Goal: Transaction & Acquisition: Purchase product/service

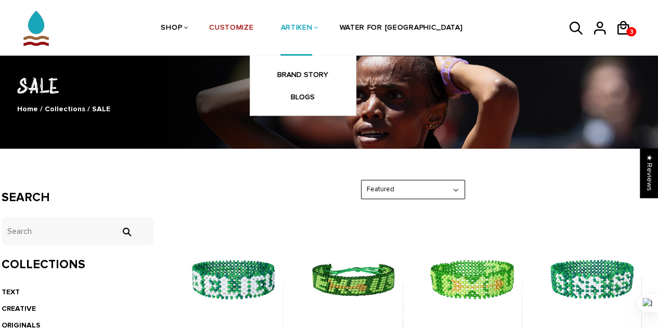
scroll to position [52, 0]
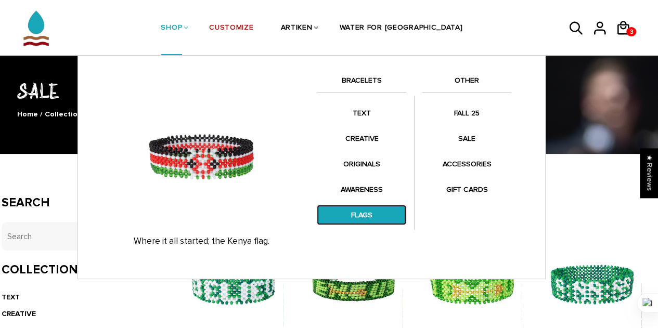
click at [366, 212] on link "FLAGS" at bounding box center [362, 215] width 90 height 20
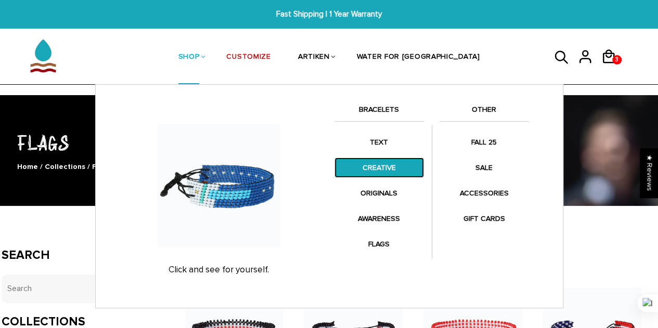
click at [376, 171] on link "CREATIVE" at bounding box center [380, 168] width 90 height 20
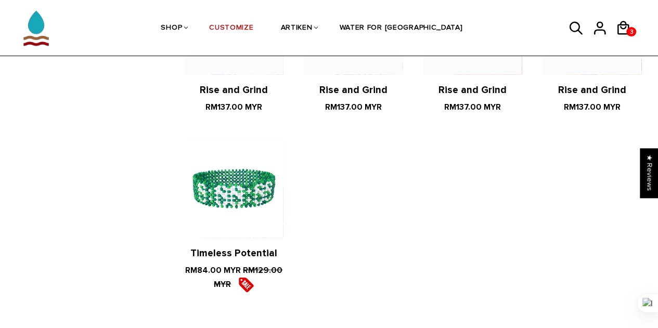
scroll to position [1144, 0]
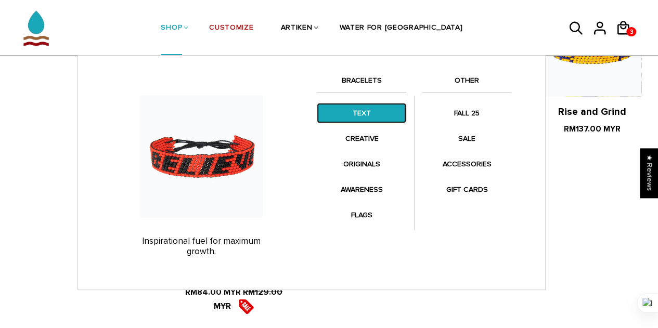
click at [356, 117] on link "TEXT" at bounding box center [362, 113] width 90 height 20
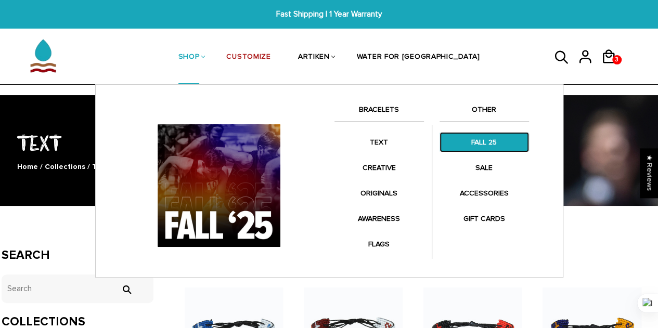
click at [479, 142] on link "FALL 25" at bounding box center [485, 142] width 90 height 20
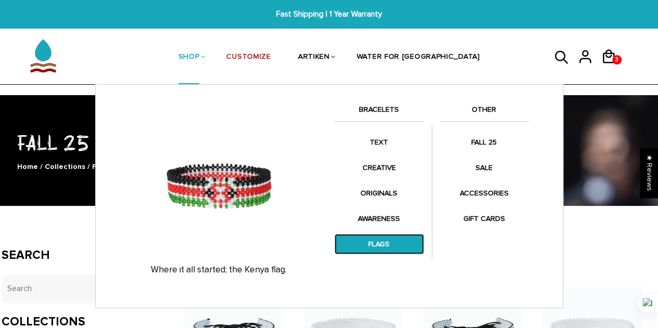
click at [387, 246] on link "FLAGS" at bounding box center [380, 244] width 90 height 20
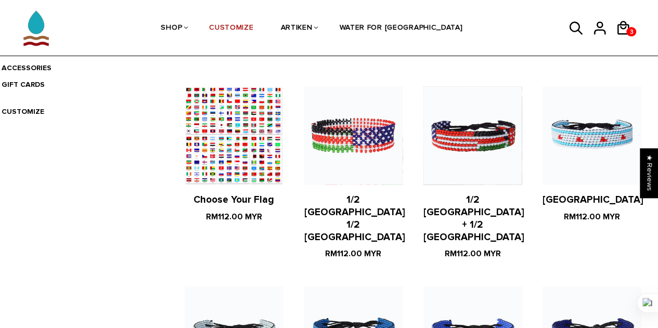
scroll to position [364, 0]
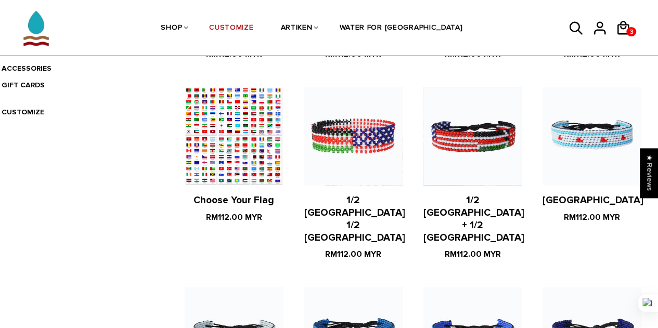
click at [241, 154] on figure at bounding box center [234, 136] width 98 height 98
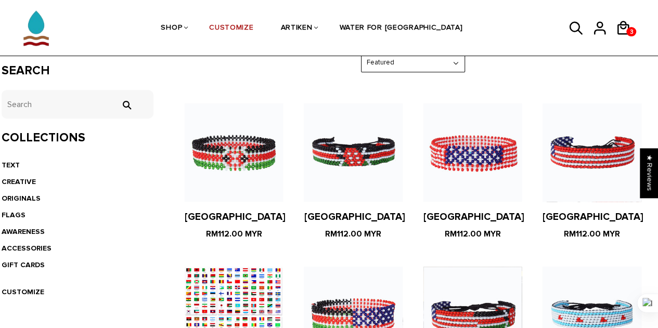
scroll to position [208, 0]
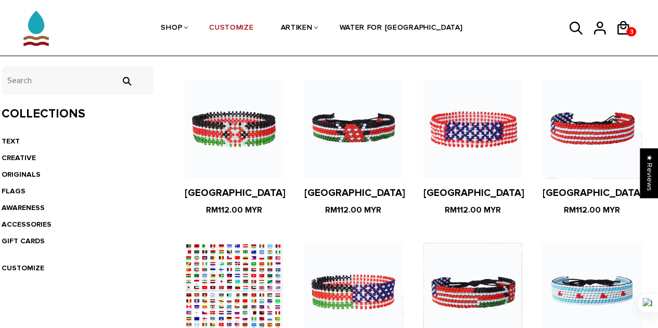
click at [249, 155] on figure at bounding box center [234, 129] width 98 height 98
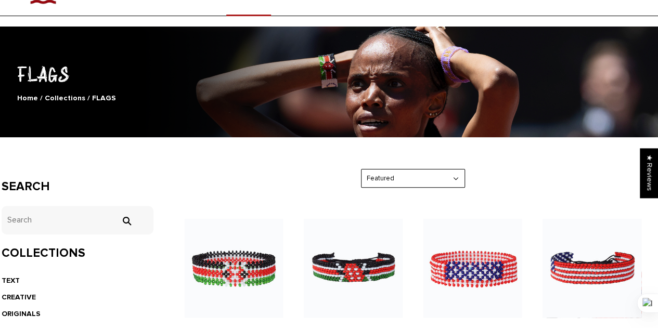
scroll to position [0, 0]
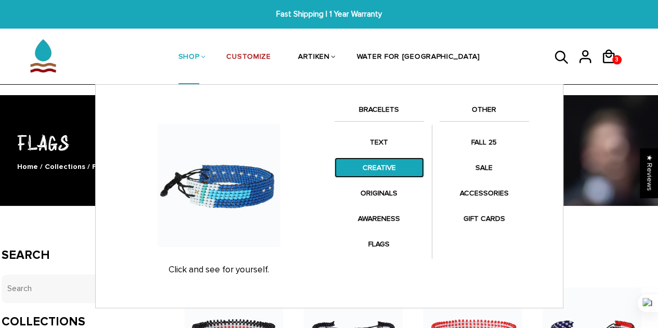
click at [373, 167] on link "CREATIVE" at bounding box center [380, 168] width 90 height 20
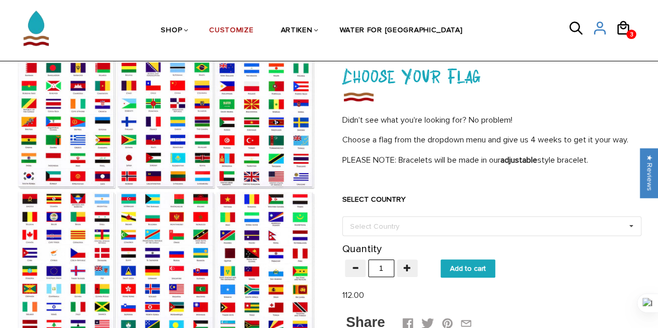
scroll to position [52, 0]
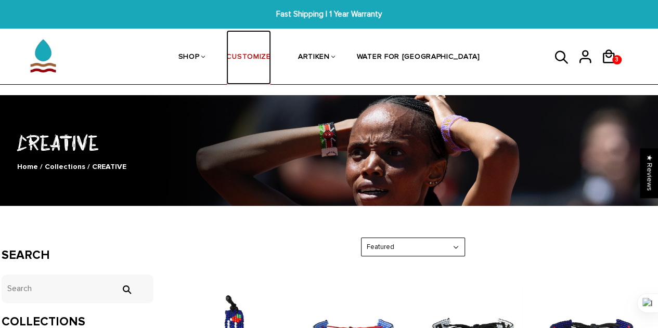
click at [271, 53] on link "CUSTOMIZE" at bounding box center [248, 57] width 44 height 55
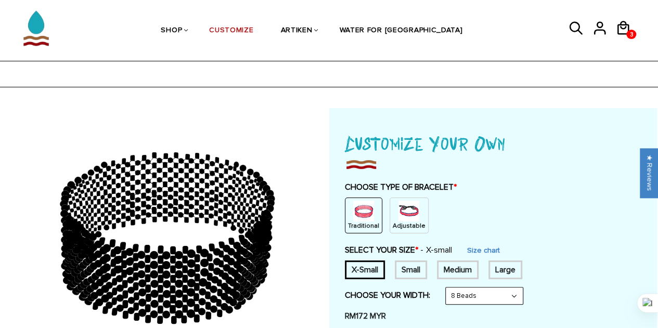
scroll to position [52, 0]
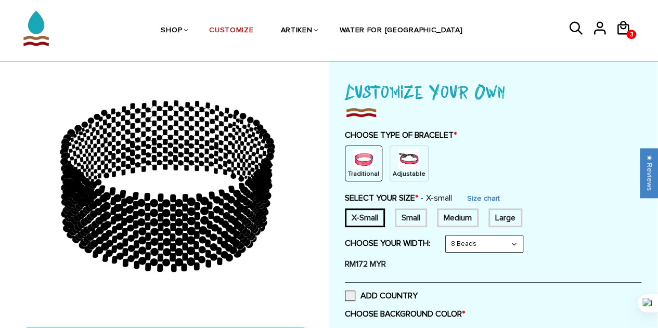
click at [463, 214] on div "Medium" at bounding box center [458, 218] width 42 height 19
click at [487, 244] on select "8 Beads 6 Beads 10 Beads" at bounding box center [484, 244] width 77 height 17
click at [448, 236] on select "8 Beads 6 Beads 10 Beads" at bounding box center [484, 244] width 77 height 17
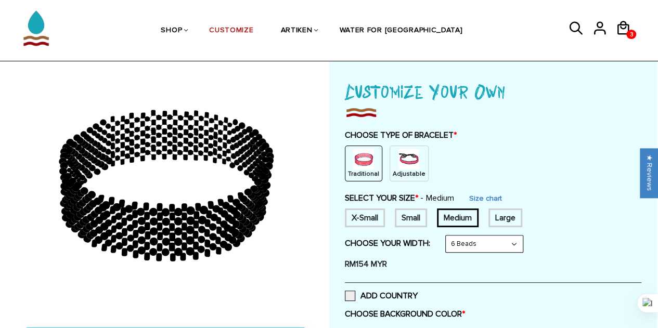
click at [474, 242] on select "8 Beads 6 Beads 10 Beads" at bounding box center [484, 244] width 77 height 17
select select "8-beads"
click at [448, 236] on select "8 Beads 6 Beads 10 Beads" at bounding box center [484, 244] width 77 height 17
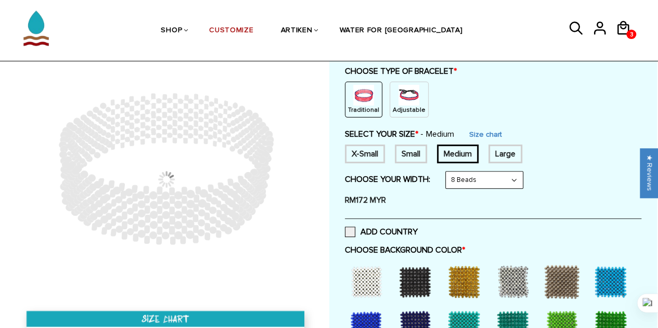
scroll to position [208, 0]
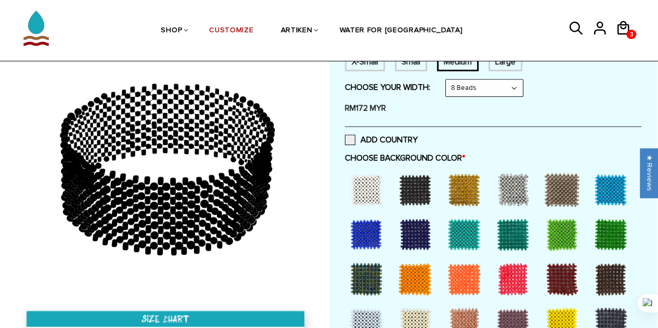
click at [612, 190] on div at bounding box center [611, 190] width 42 height 42
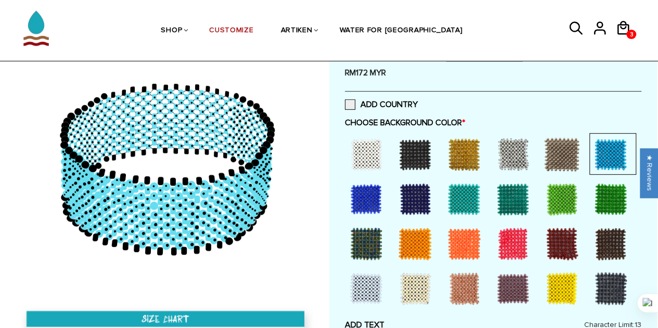
scroll to position [260, 0]
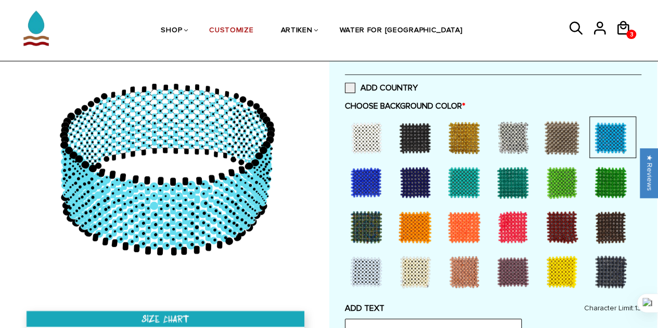
click at [372, 172] on div at bounding box center [367, 183] width 42 height 42
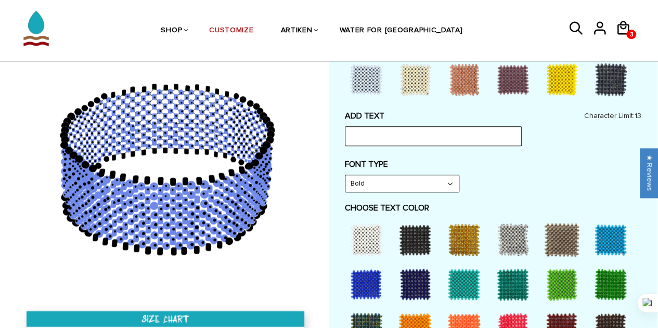
scroll to position [468, 0]
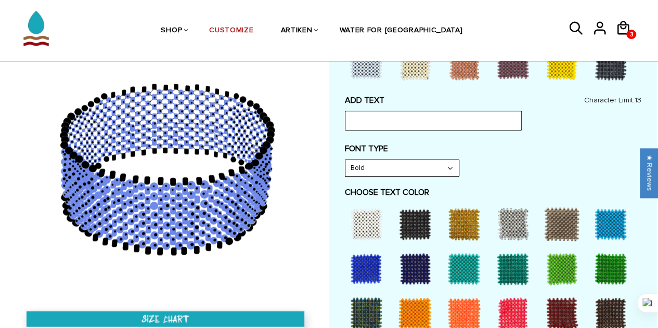
click at [374, 230] on div at bounding box center [367, 224] width 42 height 42
click at [415, 218] on div at bounding box center [415, 224] width 42 height 42
click at [363, 218] on div at bounding box center [367, 224] width 42 height 42
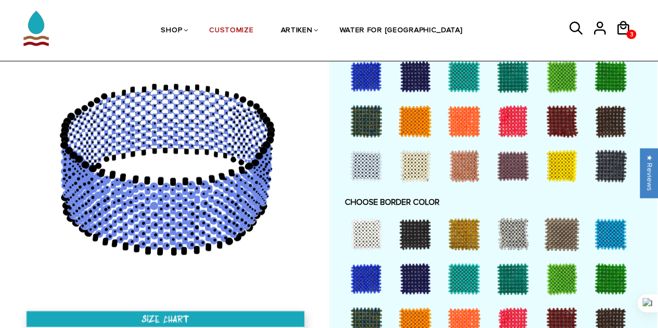
scroll to position [677, 0]
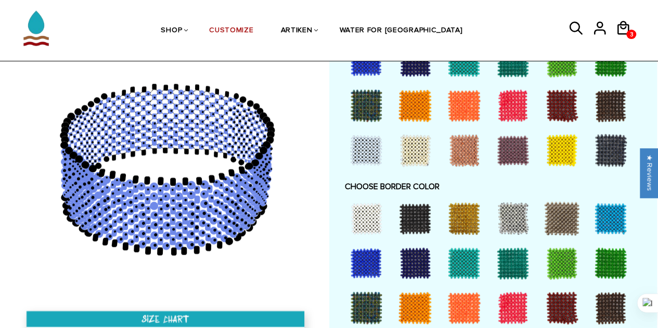
click at [368, 222] on div at bounding box center [367, 219] width 42 height 42
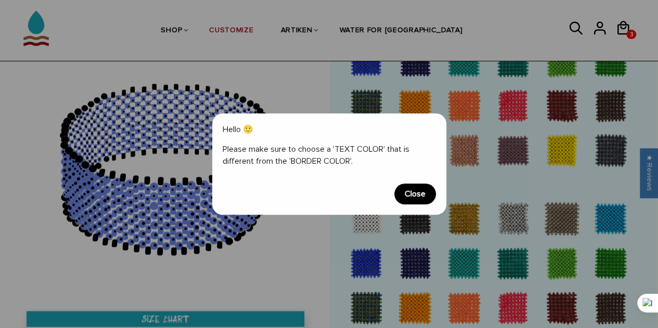
click at [412, 196] on span "Close" at bounding box center [415, 194] width 42 height 21
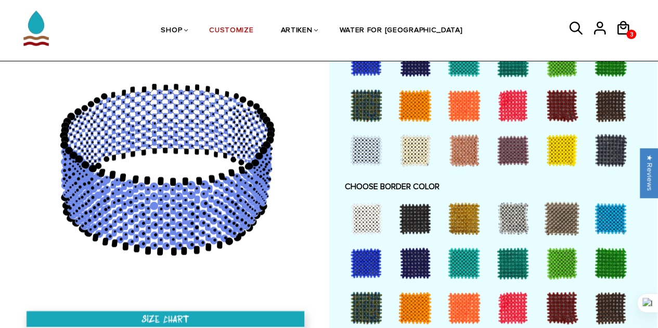
scroll to position [572, 0]
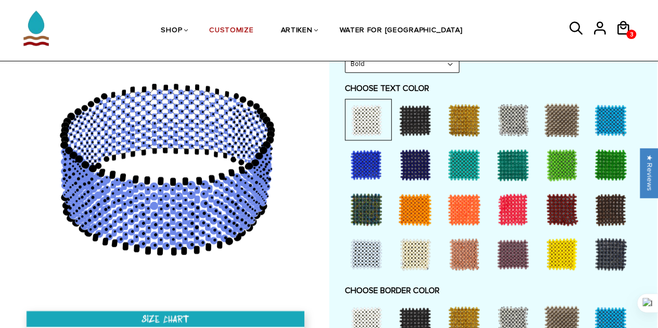
click at [563, 112] on div at bounding box center [562, 120] width 42 height 42
click at [570, 205] on div at bounding box center [562, 210] width 42 height 42
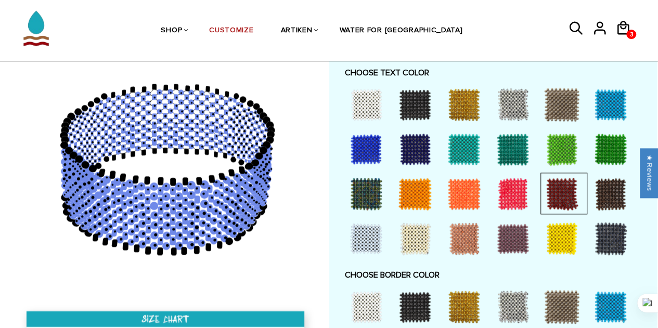
scroll to position [729, 0]
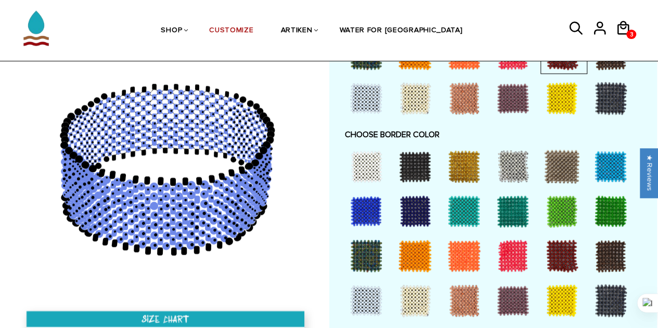
click at [367, 173] on div at bounding box center [367, 167] width 42 height 42
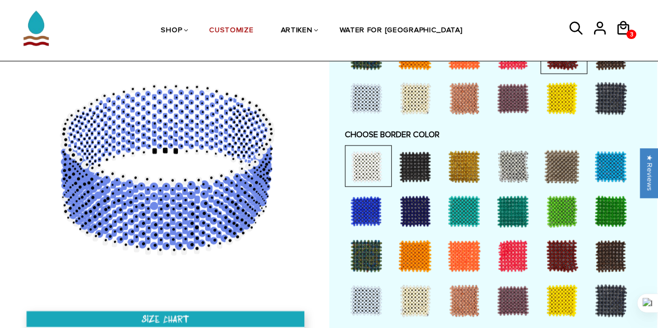
click at [517, 157] on div at bounding box center [513, 167] width 42 height 42
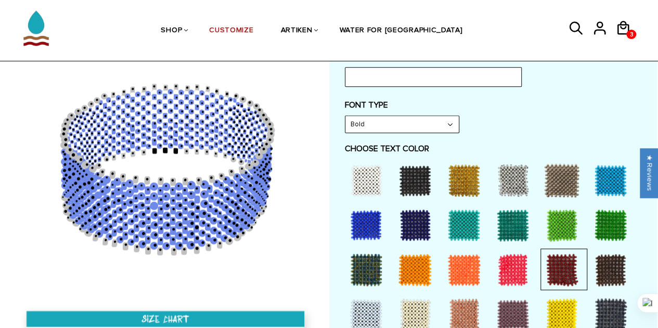
scroll to position [416, 0]
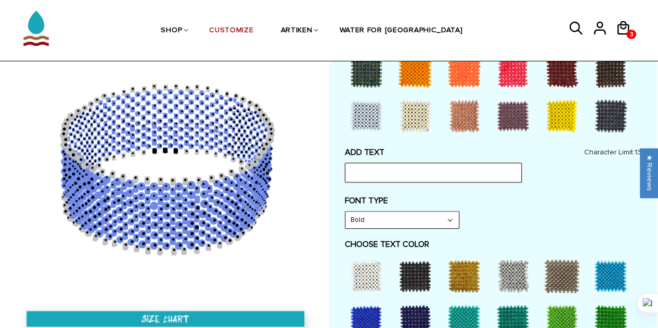
click at [407, 176] on input "text" at bounding box center [433, 173] width 177 height 20
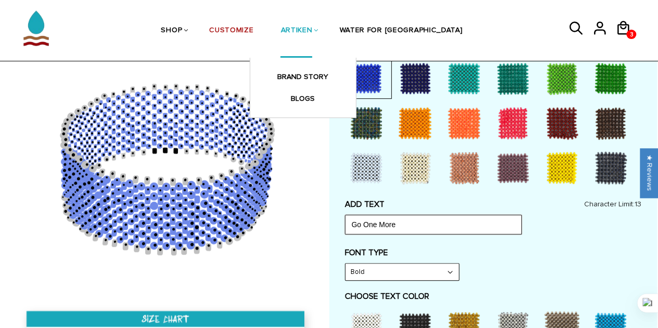
scroll to position [104, 0]
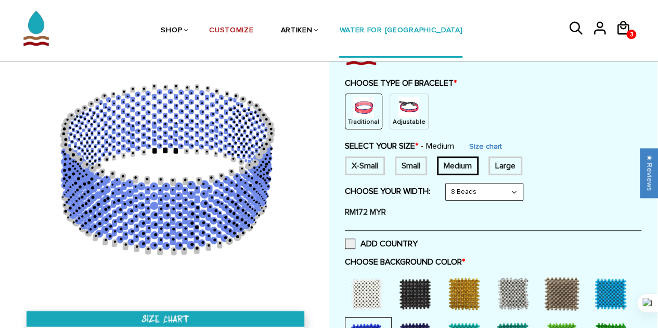
type input "Go One More"
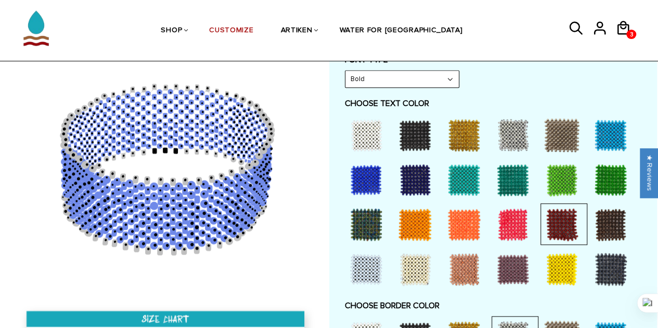
scroll to position [520, 0]
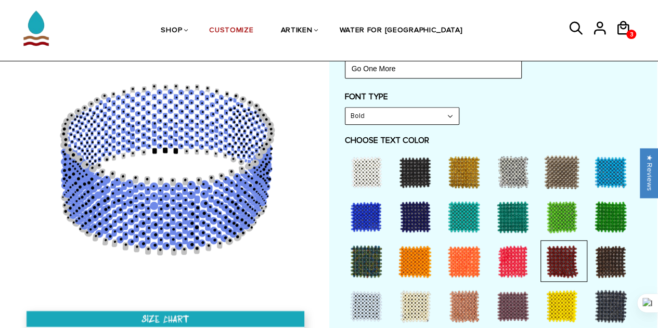
click at [365, 166] on div at bounding box center [367, 172] width 42 height 42
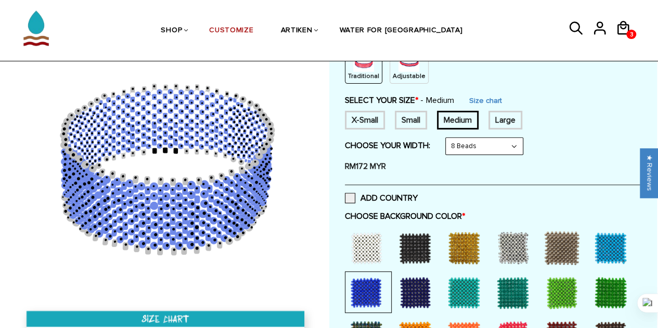
scroll to position [156, 0]
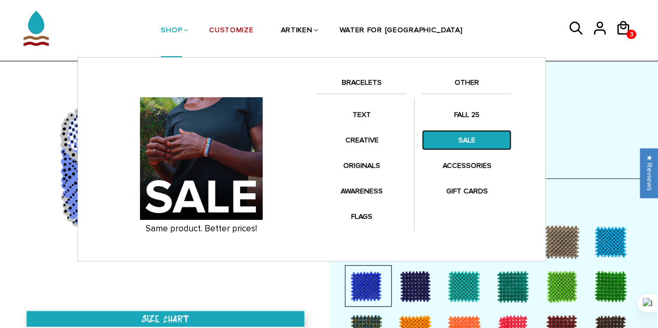
click at [460, 136] on link "SALE" at bounding box center [467, 140] width 90 height 20
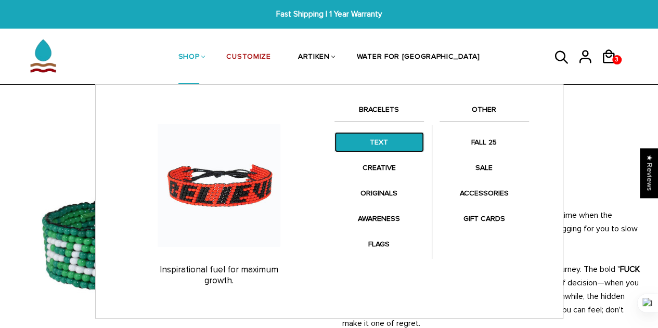
click at [369, 138] on link "TEXT" at bounding box center [380, 142] width 90 height 20
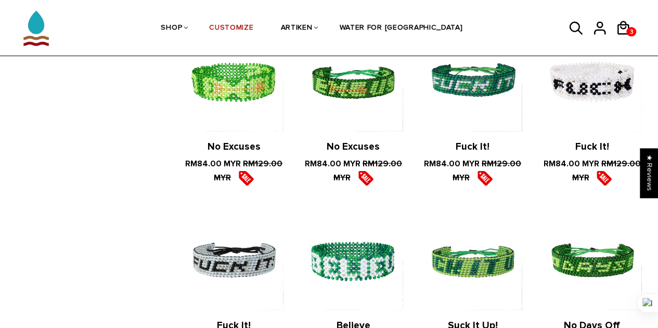
scroll to position [1145, 0]
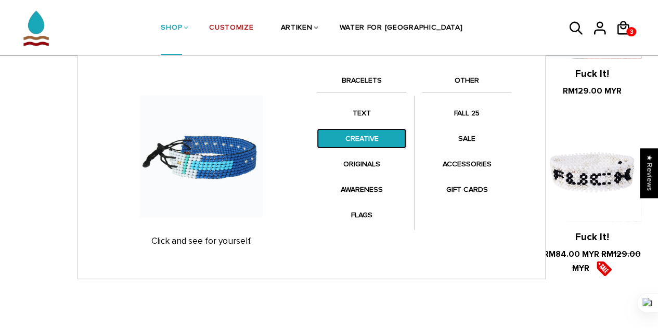
click at [357, 141] on link "CREATIVE" at bounding box center [362, 139] width 90 height 20
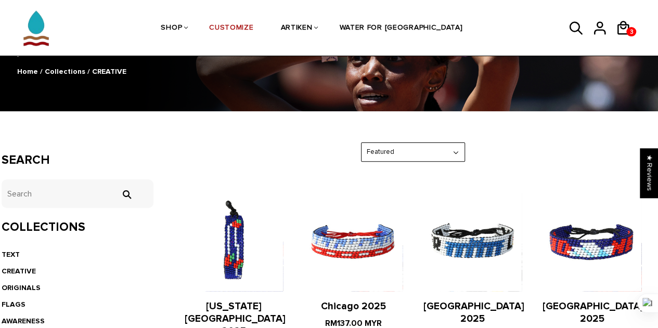
scroll to position [104, 0]
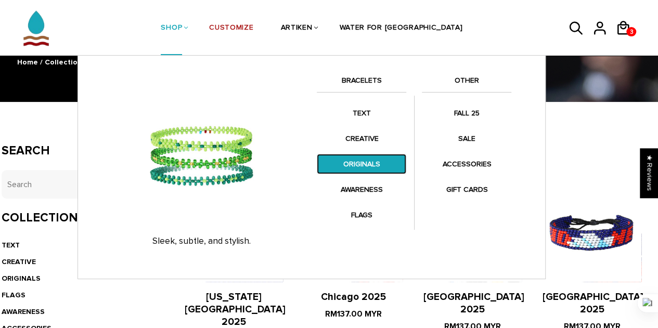
click at [365, 162] on link "ORIGINALS" at bounding box center [362, 164] width 90 height 20
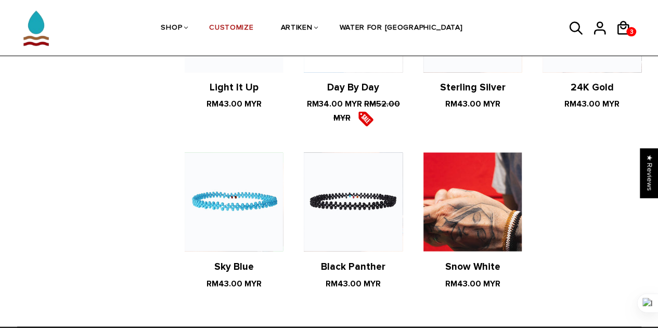
scroll to position [937, 0]
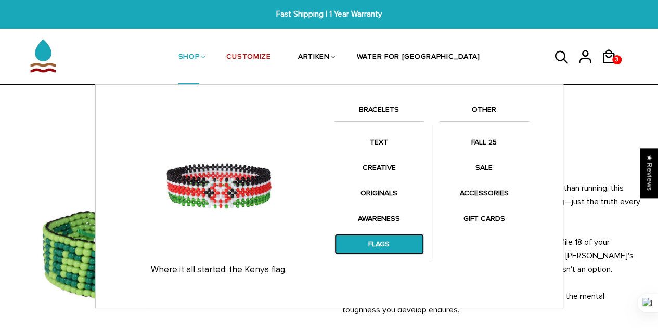
click at [368, 242] on link "FLAGS" at bounding box center [380, 244] width 90 height 20
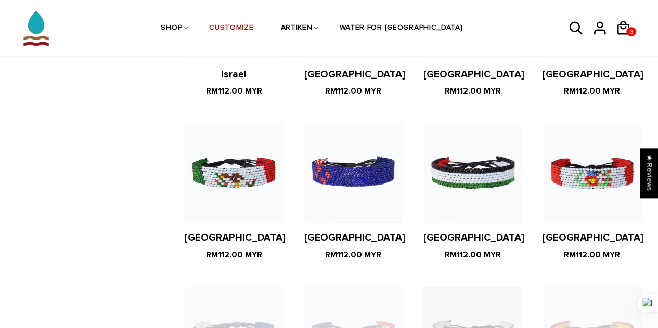
scroll to position [1977, 0]
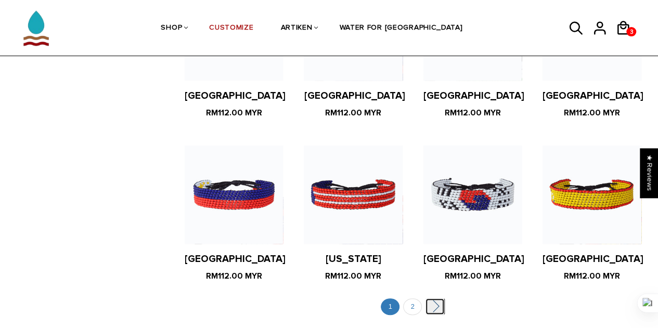
click at [436, 299] on link "" at bounding box center [435, 307] width 19 height 16
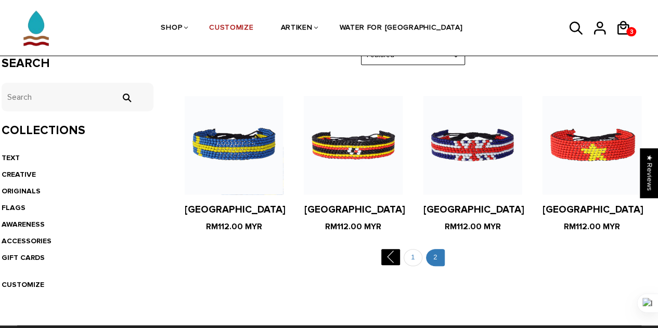
scroll to position [208, 0]
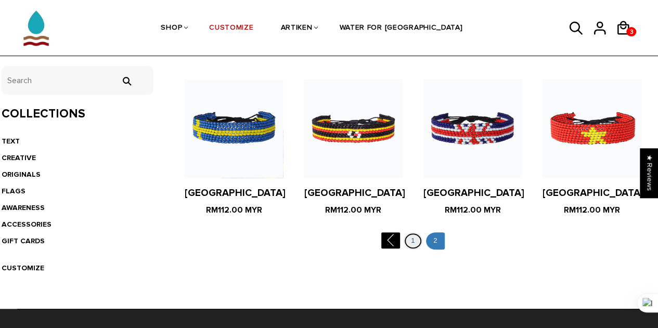
click at [414, 241] on link "1" at bounding box center [413, 241] width 19 height 17
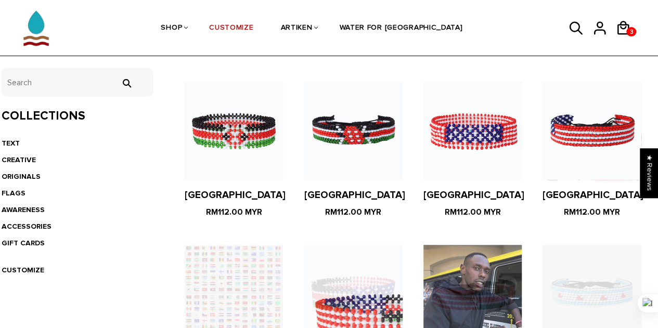
scroll to position [208, 0]
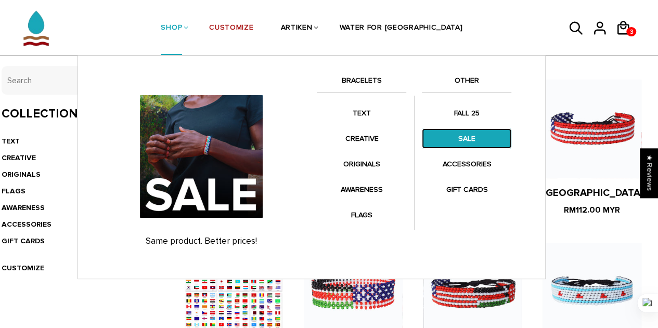
click at [468, 138] on link "SALE" at bounding box center [467, 139] width 90 height 20
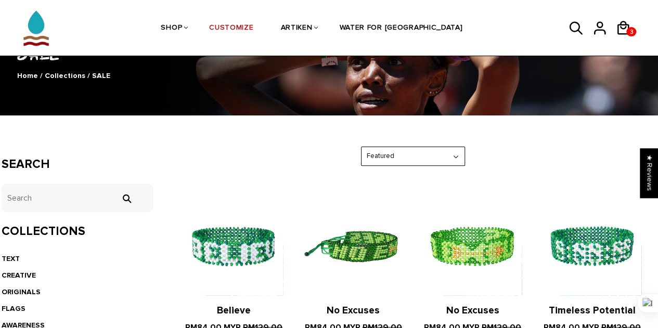
scroll to position [104, 0]
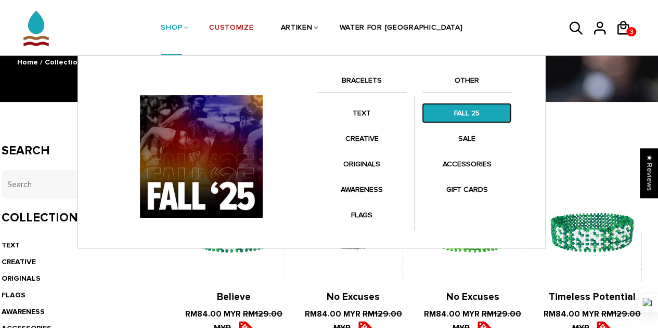
click at [457, 119] on link "FALL 25" at bounding box center [467, 113] width 90 height 20
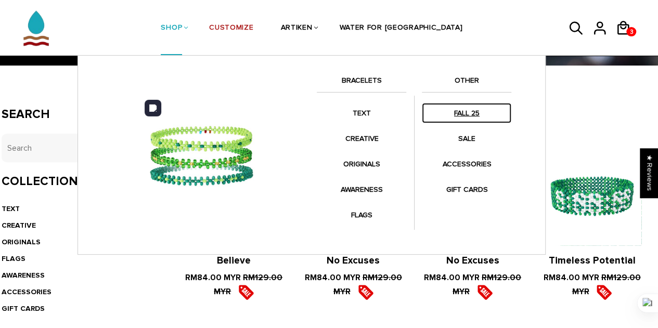
scroll to position [156, 0]
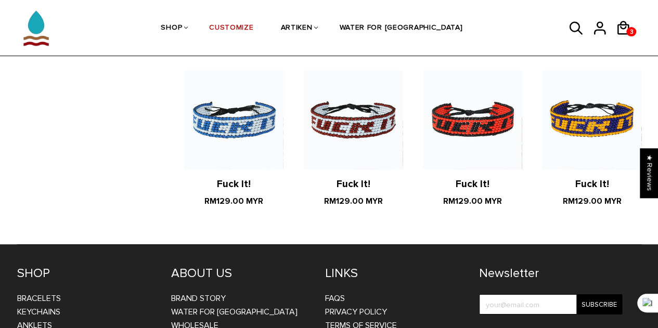
scroll to position [1932, 0]
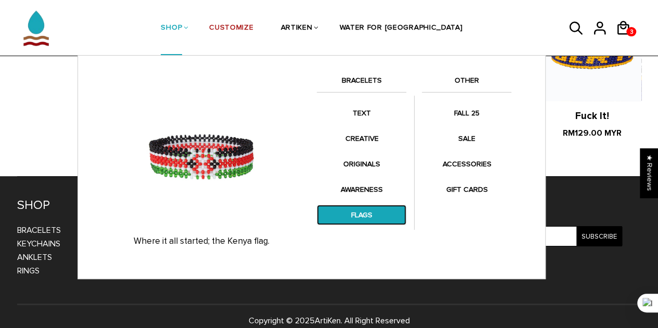
click at [355, 214] on link "FLAGS" at bounding box center [362, 215] width 90 height 20
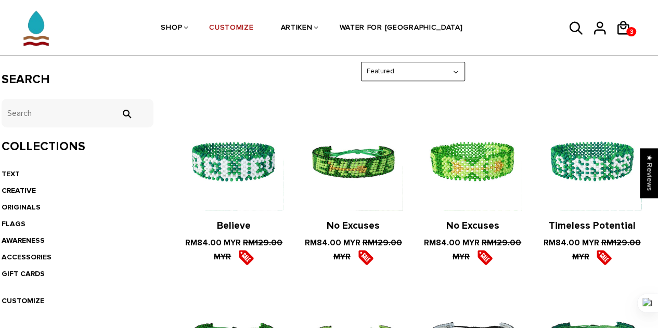
scroll to position [52, 0]
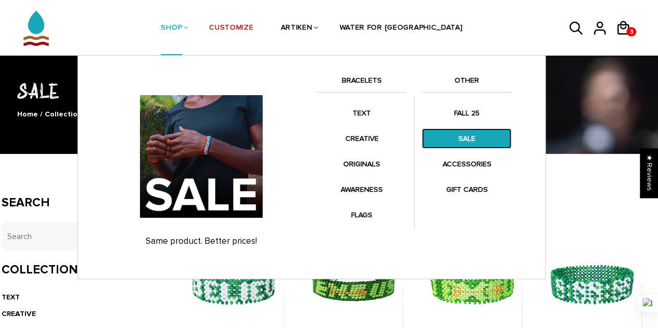
drag, startPoint x: 462, startPoint y: 137, endPoint x: 457, endPoint y: 138, distance: 5.3
click at [462, 137] on link "SALE" at bounding box center [467, 139] width 90 height 20
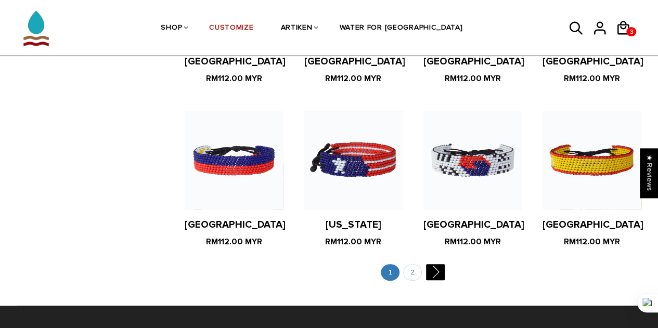
scroll to position [2082, 0]
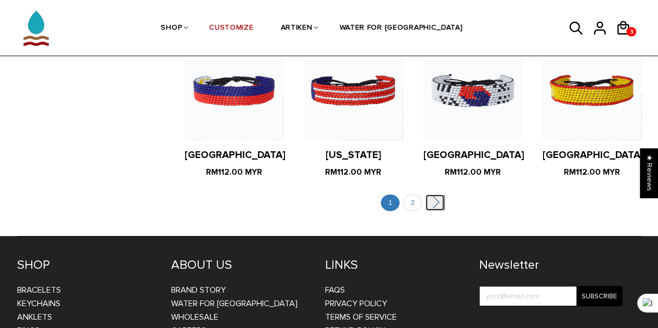
click at [430, 195] on link "" at bounding box center [435, 203] width 19 height 16
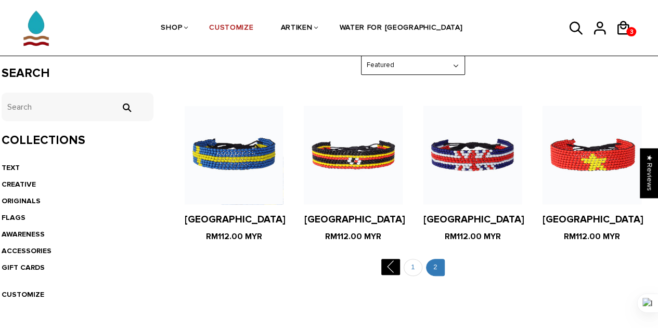
scroll to position [208, 0]
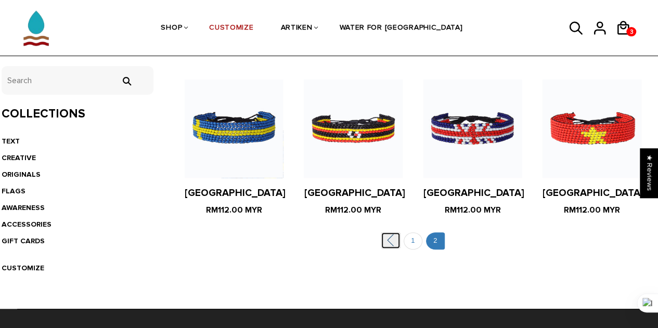
click at [386, 234] on link "" at bounding box center [390, 241] width 19 height 16
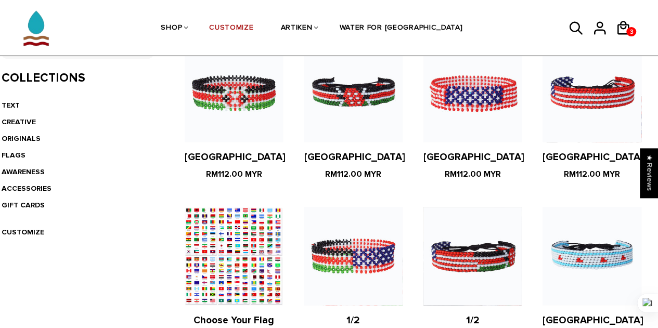
scroll to position [260, 0]
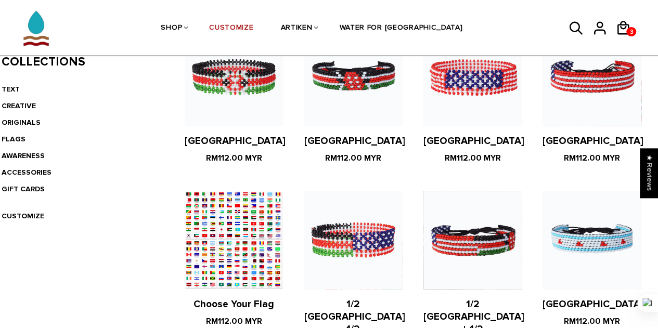
click at [241, 88] on figure at bounding box center [234, 77] width 98 height 98
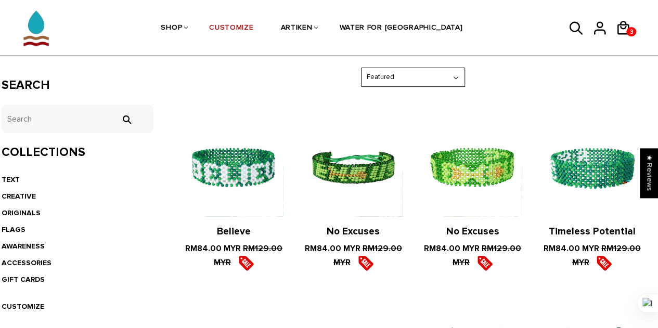
scroll to position [156, 0]
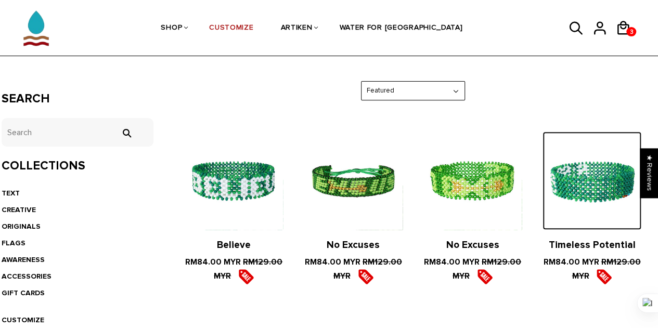
click at [597, 173] on img at bounding box center [592, 181] width 98 height 98
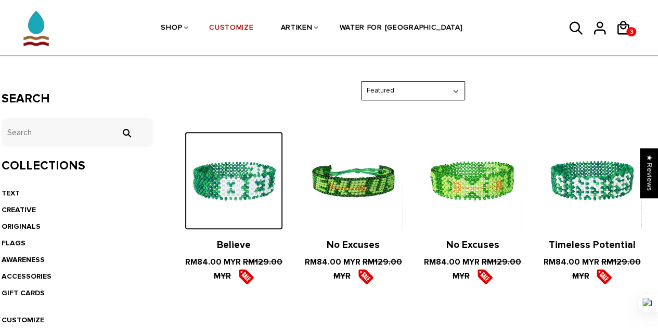
click at [239, 189] on img at bounding box center [234, 181] width 98 height 98
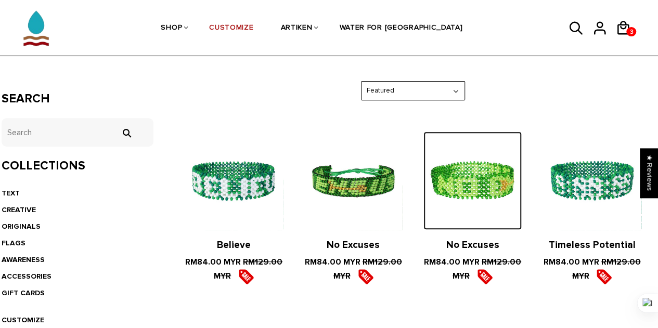
click at [461, 211] on img at bounding box center [473, 181] width 98 height 98
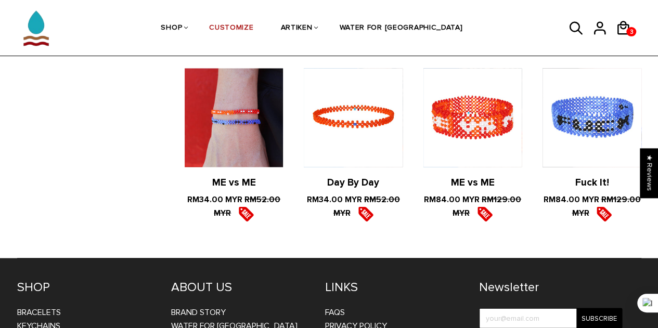
scroll to position [937, 0]
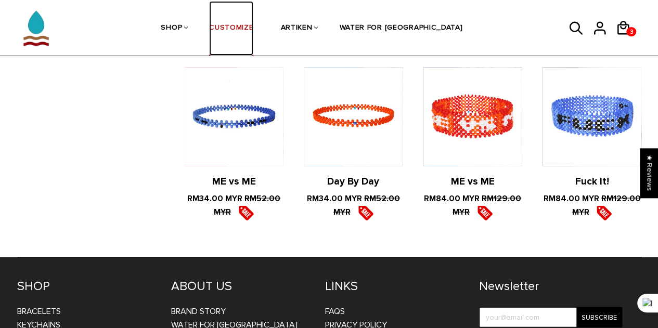
click at [253, 24] on link "CUSTOMIZE" at bounding box center [231, 28] width 44 height 55
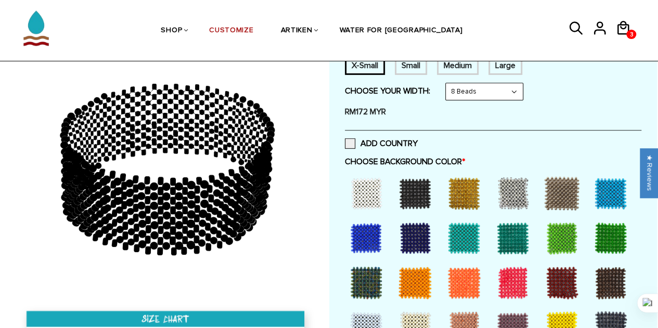
scroll to position [208, 0]
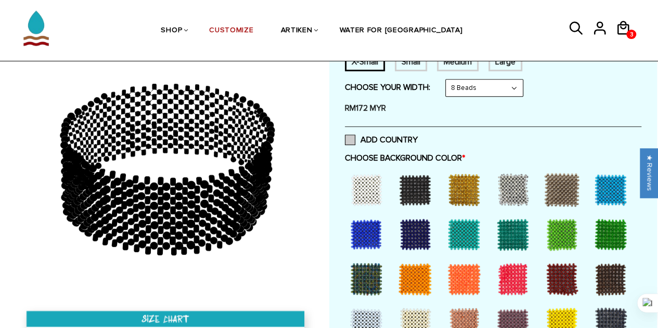
click at [352, 138] on span at bounding box center [350, 140] width 10 height 10
click at [418, 137] on input "ADD COUNTRY" at bounding box center [418, 137] width 0 height 0
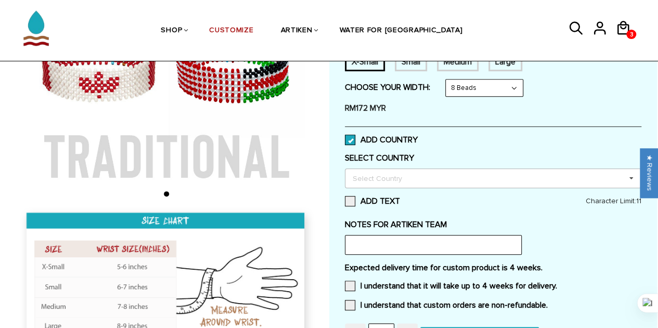
click at [375, 176] on div "Select Country" at bounding box center [383, 178] width 67 height 12
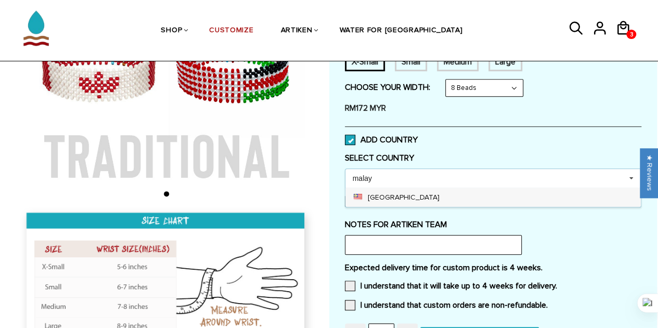
type input "malay"
click at [383, 202] on div "[GEOGRAPHIC_DATA]" at bounding box center [494, 197] width 296 height 19
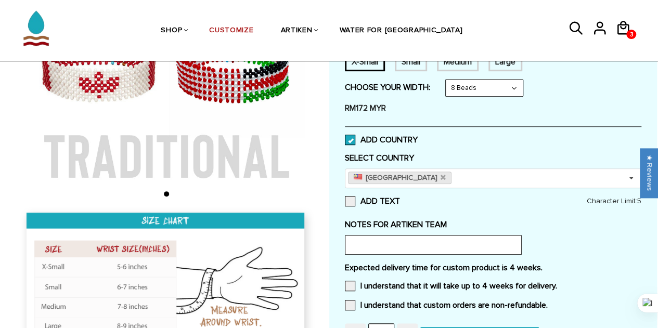
click at [471, 156] on label "SELECT COUNTRY" at bounding box center [493, 158] width 297 height 10
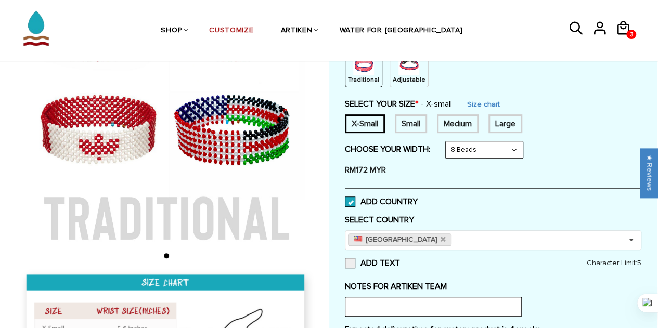
scroll to position [156, 0]
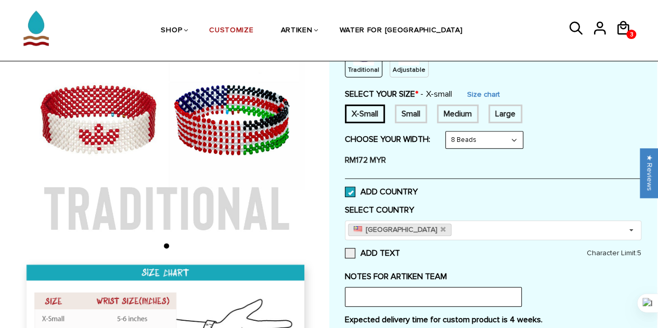
click at [355, 192] on span at bounding box center [350, 192] width 10 height 10
click at [418, 189] on input "ADD COUNTRY" at bounding box center [418, 189] width 0 height 0
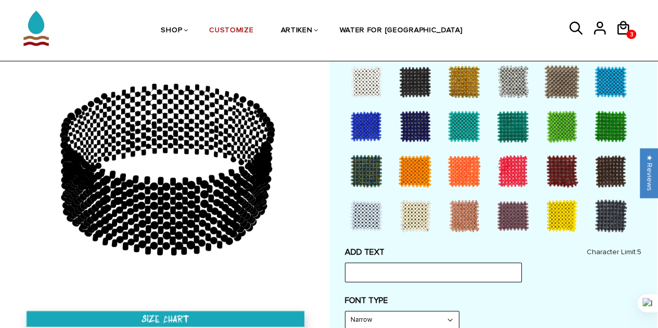
scroll to position [52, 0]
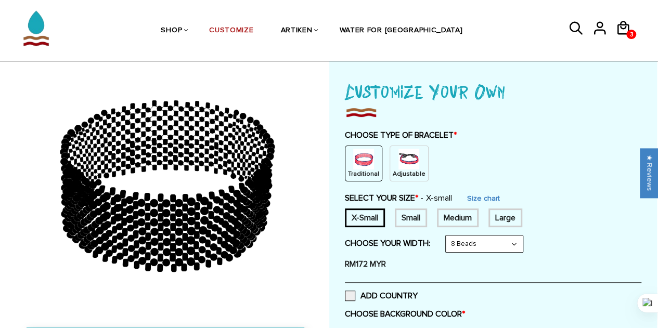
click at [488, 234] on form "Traditional / X-Small / 8 Beads Traditional / X-Small / 6 Beads Traditional / X…" at bounding box center [493, 234] width 297 height 82
drag, startPoint x: 488, startPoint y: 240, endPoint x: 487, endPoint y: 245, distance: 5.3
click at [488, 240] on select "8 Beads 6 Beads 10 Beads" at bounding box center [484, 244] width 77 height 17
click at [448, 236] on select "8 Beads 6 Beads 10 Beads" at bounding box center [484, 244] width 77 height 17
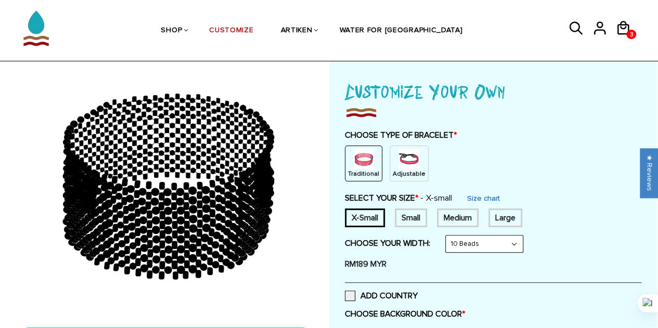
click at [469, 243] on select "8 Beads 6 Beads 10 Beads" at bounding box center [484, 244] width 77 height 17
click at [448, 236] on select "8 Beads 6 Beads 10 Beads" at bounding box center [484, 244] width 77 height 17
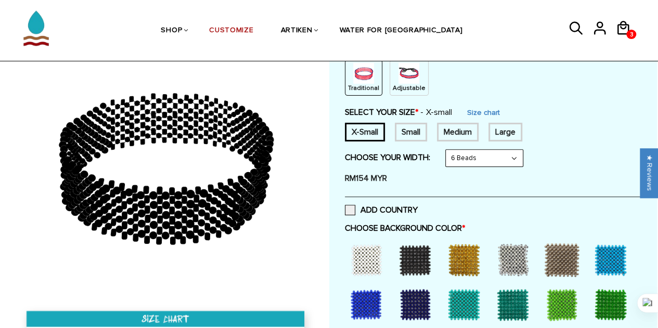
scroll to position [156, 0]
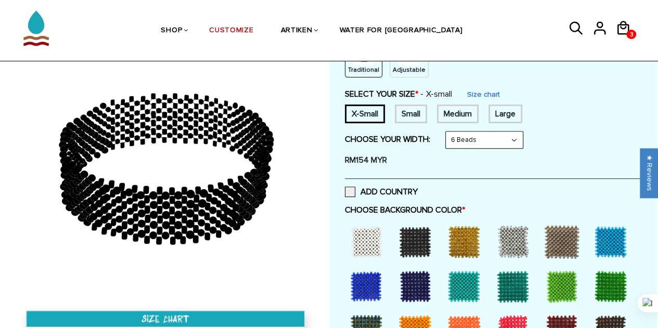
drag, startPoint x: 468, startPoint y: 139, endPoint x: 463, endPoint y: 142, distance: 6.1
click at [468, 139] on select "8 Beads 6 Beads 10 Beads" at bounding box center [484, 140] width 77 height 17
select select "8-beads"
click at [448, 132] on select "8 Beads 6 Beads 10 Beads" at bounding box center [484, 140] width 77 height 17
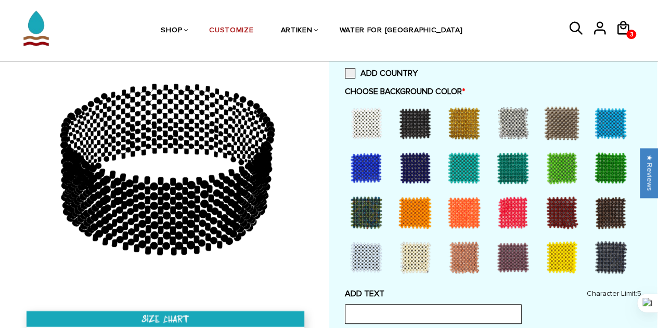
scroll to position [260, 0]
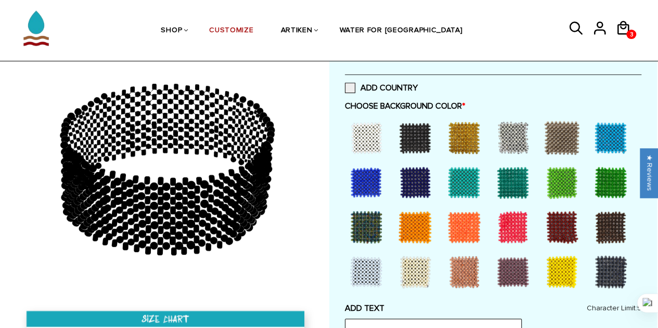
click at [604, 141] on div at bounding box center [611, 138] width 42 height 42
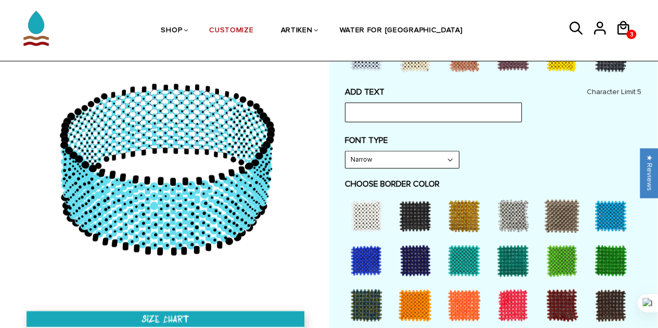
scroll to position [468, 0]
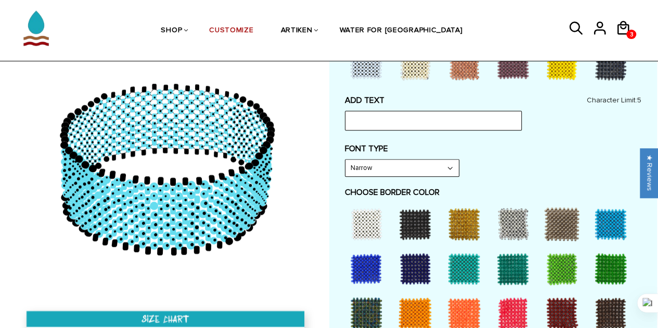
click at [367, 167] on select "Narrow Bold" at bounding box center [402, 168] width 113 height 17
click at [410, 114] on input "text" at bounding box center [433, 121] width 177 height 20
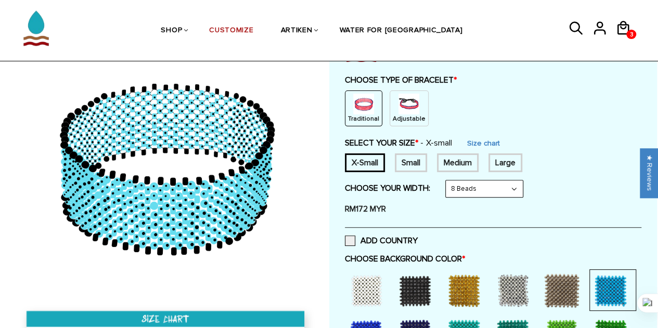
scroll to position [104, 0]
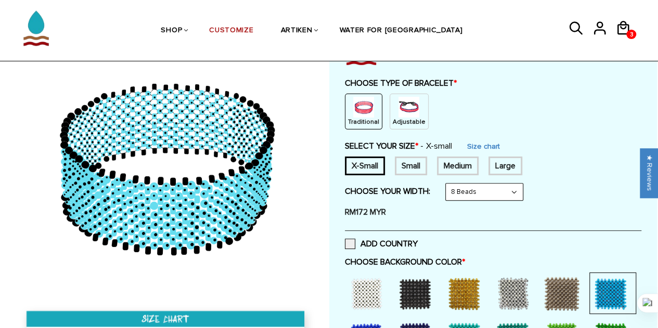
type input "Go On"
click at [448, 166] on div "Medium" at bounding box center [458, 166] width 42 height 19
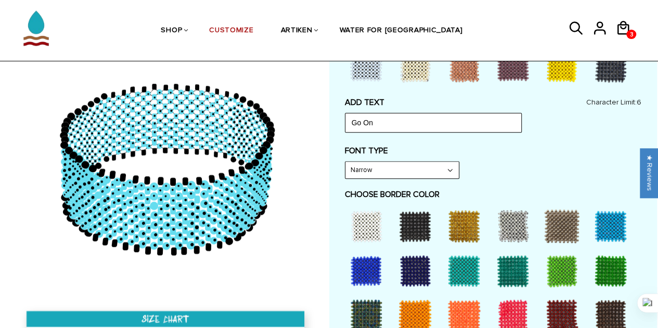
scroll to position [468, 0]
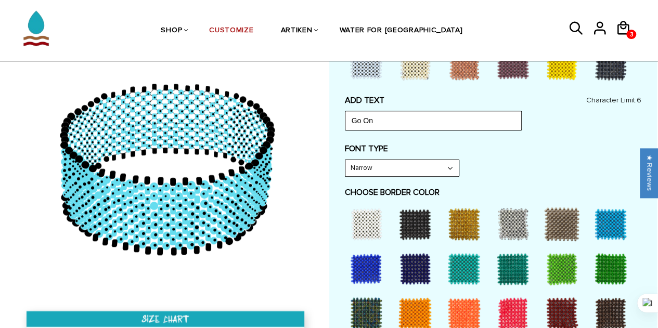
click at [382, 163] on select "Narrow Bold" at bounding box center [402, 168] width 113 height 17
click at [346, 160] on select "Narrow Bold" at bounding box center [402, 168] width 113 height 17
click at [394, 170] on select "Narrow Bold" at bounding box center [402, 168] width 113 height 17
select select "Narrow"
click at [346, 160] on select "Narrow Bold" at bounding box center [402, 168] width 113 height 17
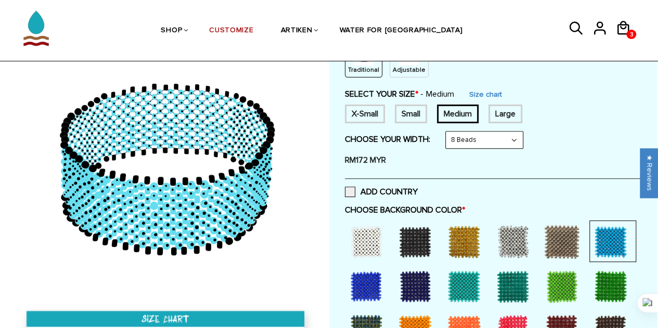
scroll to position [104, 0]
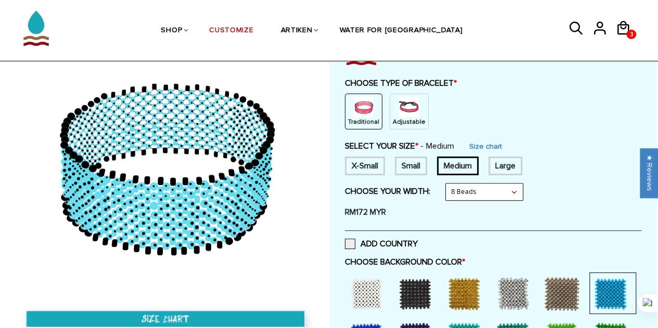
click at [468, 186] on select "8 Beads 6 Beads 10 Beads" at bounding box center [484, 192] width 77 height 17
click at [448, 184] on select "8 Beads 6 Beads 10 Beads" at bounding box center [484, 192] width 77 height 17
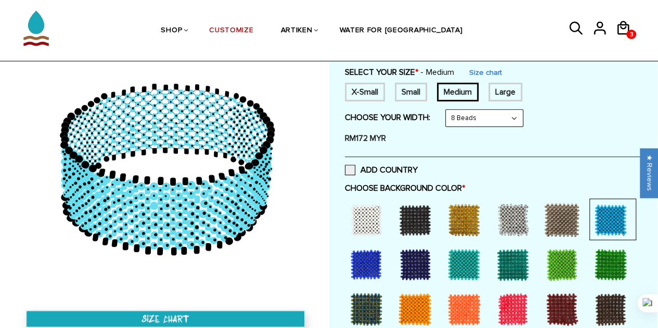
scroll to position [156, 0]
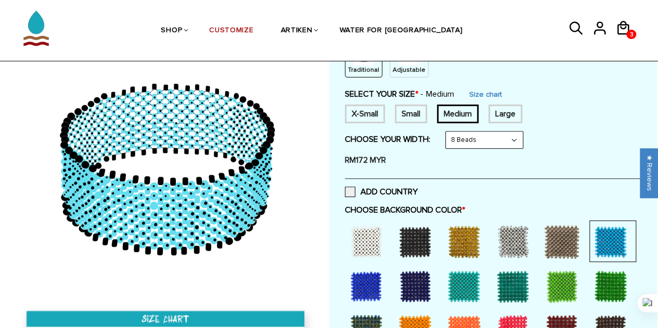
click at [479, 142] on select "8 Beads 6 Beads 10 Beads" at bounding box center [484, 140] width 77 height 17
select select "10-beads"
click at [448, 132] on select "8 Beads 6 Beads 10 Beads" at bounding box center [484, 140] width 77 height 17
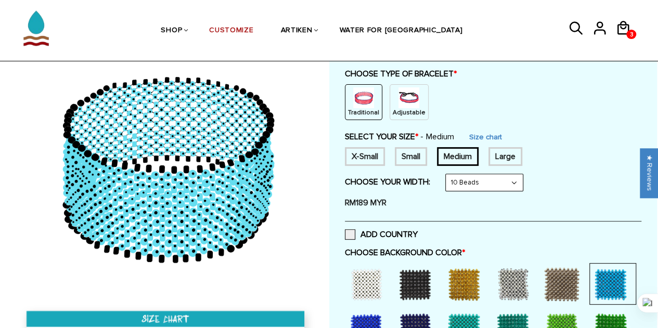
scroll to position [104, 0]
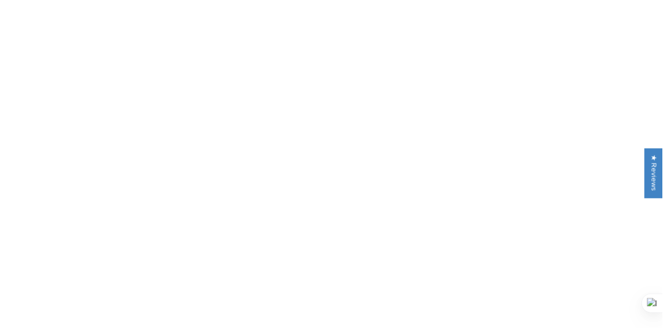
scroll to position [42, 0]
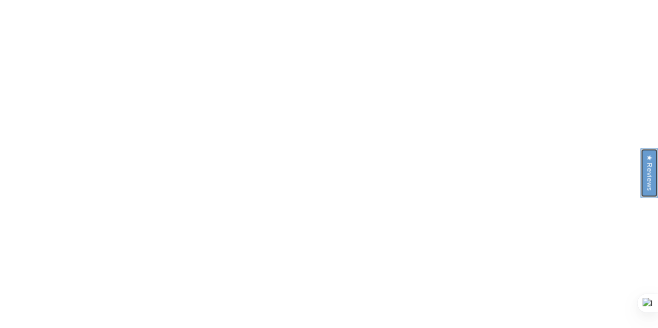
click at [649, 174] on div "★ Reviews" at bounding box center [650, 172] width 18 height 49
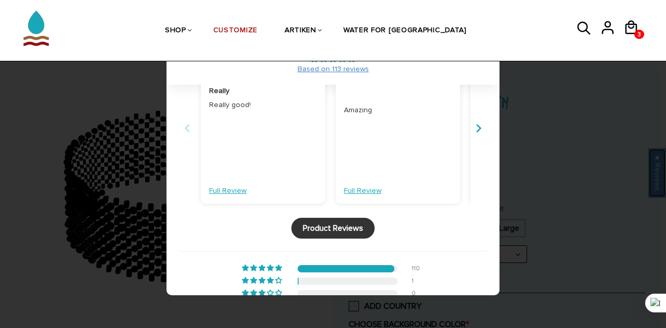
scroll to position [0, 0]
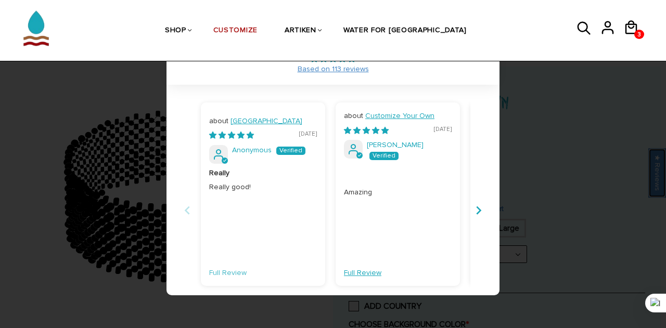
click at [236, 268] on link "Full Review" at bounding box center [227, 273] width 37 height 10
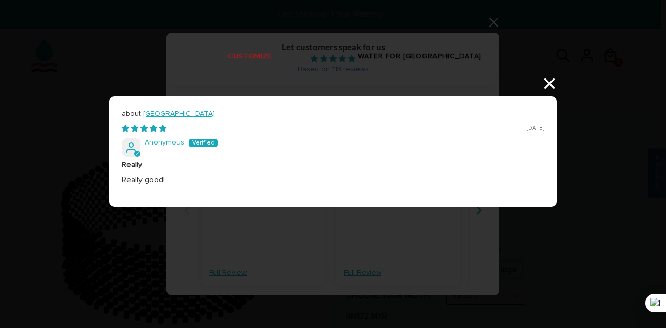
click at [550, 80] on div "Kenya 10/05/2025 Anonymous Really Really good! × Loading... Loading..." at bounding box center [333, 164] width 666 height 328
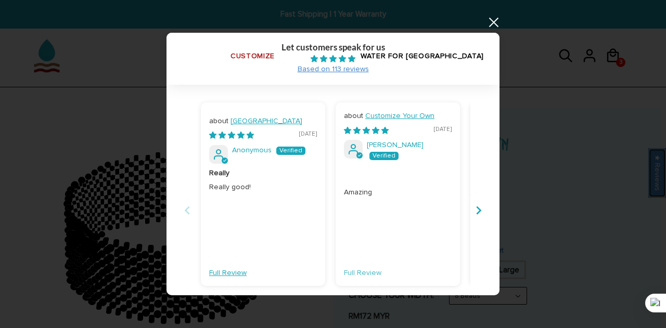
click at [373, 268] on link "Full Review" at bounding box center [362, 273] width 37 height 10
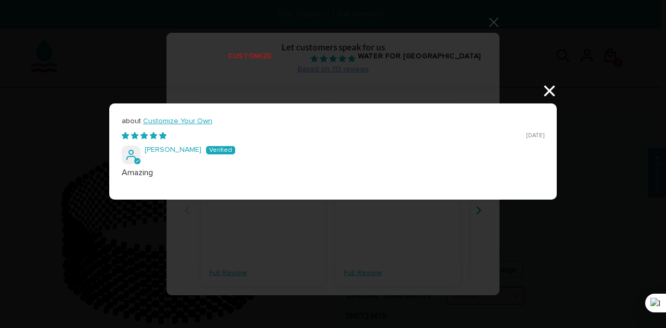
click at [544, 91] on div "Customize Your Own 09/23/2025 Zachary Amazing × Loading..." at bounding box center [333, 164] width 666 height 328
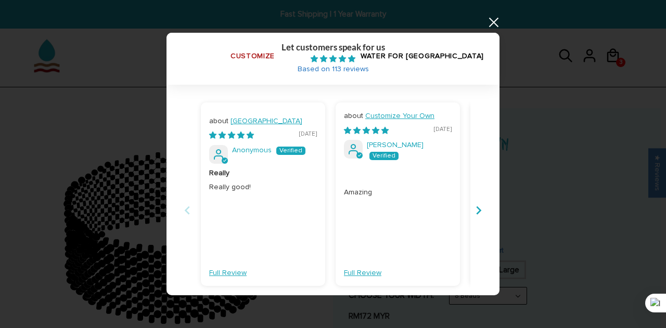
click at [320, 69] on span "Based on 113 reviews" at bounding box center [333, 69] width 71 height 9
click at [497, 17] on link at bounding box center [493, 22] width 12 height 12
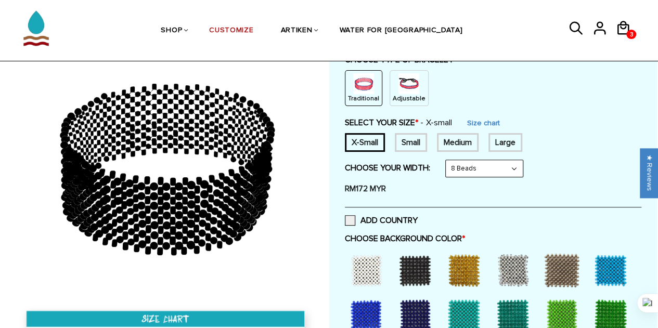
scroll to position [104, 0]
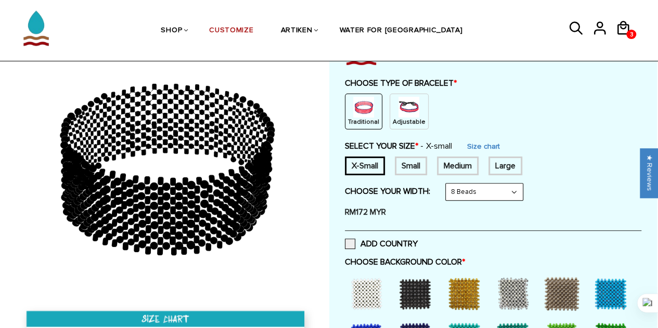
click at [449, 168] on div "Medium" at bounding box center [458, 166] width 42 height 19
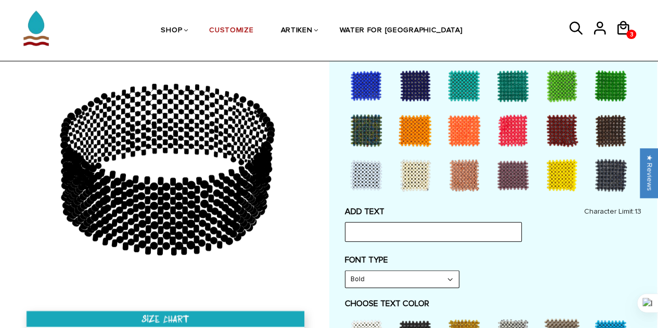
scroll to position [312, 0]
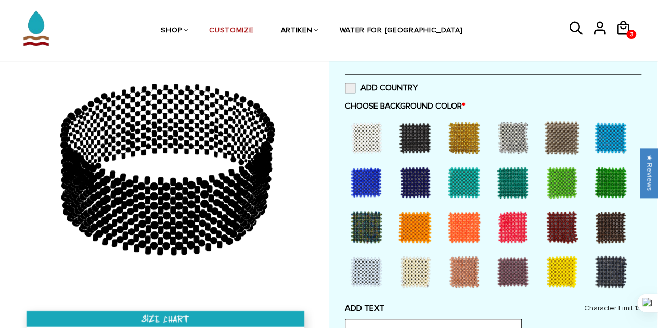
click at [602, 137] on div at bounding box center [611, 138] width 42 height 42
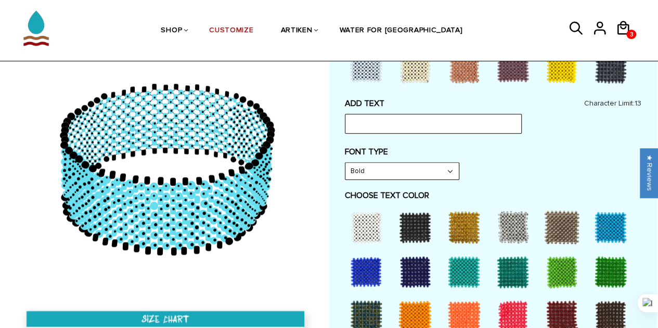
scroll to position [468, 0]
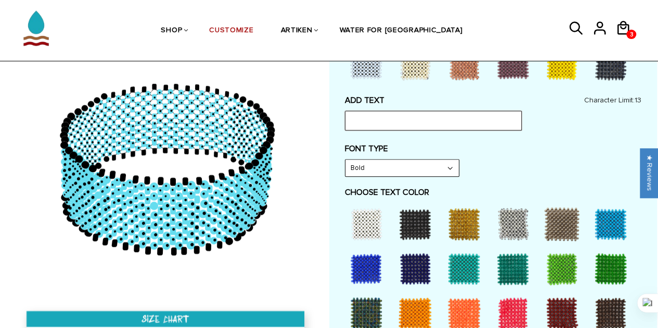
click at [400, 118] on input "text" at bounding box center [433, 121] width 177 height 20
type input "Go One More"
click at [355, 166] on select "Bold" at bounding box center [402, 168] width 113 height 17
click at [377, 168] on select "Bold" at bounding box center [402, 168] width 113 height 17
click at [559, 161] on div "FONT TYPE Bold Bold" at bounding box center [493, 160] width 297 height 33
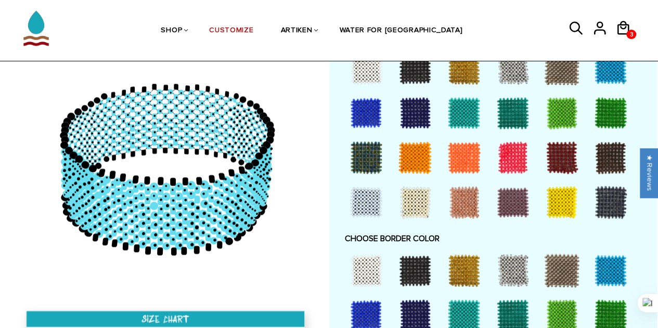
scroll to position [572, 0]
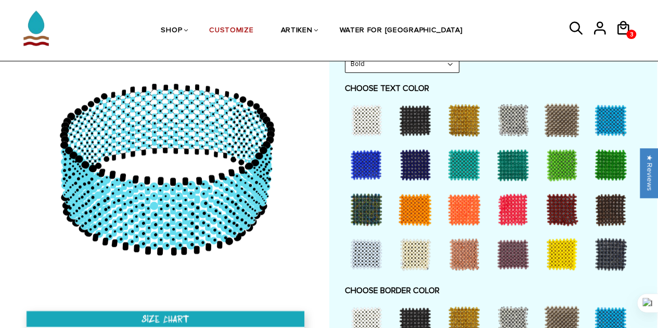
click at [363, 125] on div at bounding box center [367, 120] width 42 height 42
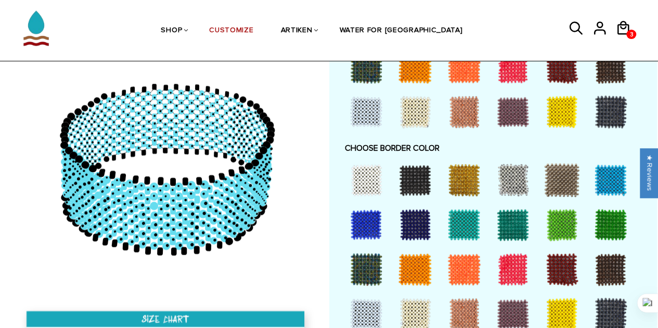
scroll to position [729, 0]
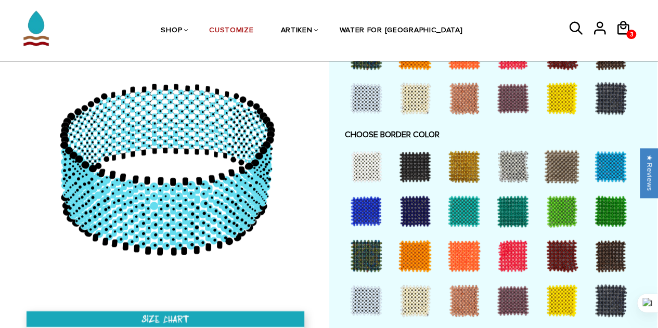
click at [414, 207] on div at bounding box center [415, 211] width 42 height 42
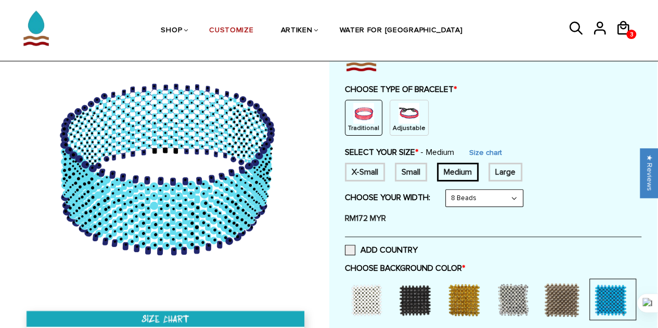
scroll to position [52, 0]
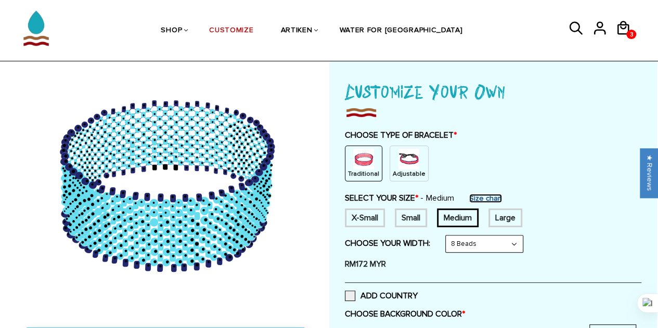
drag, startPoint x: 487, startPoint y: 194, endPoint x: 473, endPoint y: 188, distance: 15.2
click at [487, 194] on link "Size chart" at bounding box center [485, 198] width 33 height 9
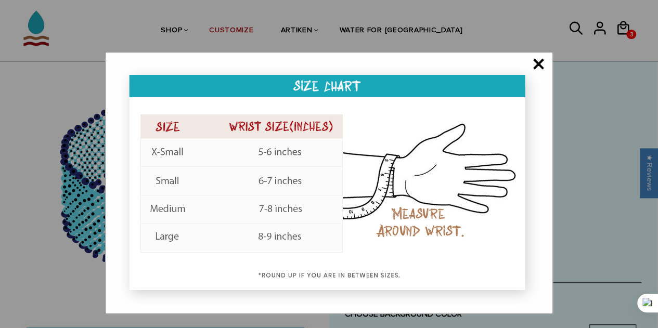
click at [537, 63] on span "×" at bounding box center [538, 65] width 13 height 10
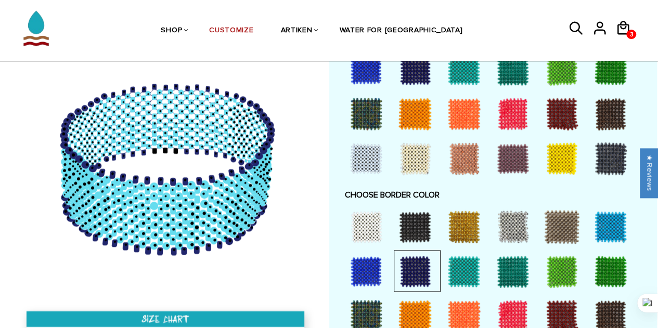
scroll to position [729, 0]
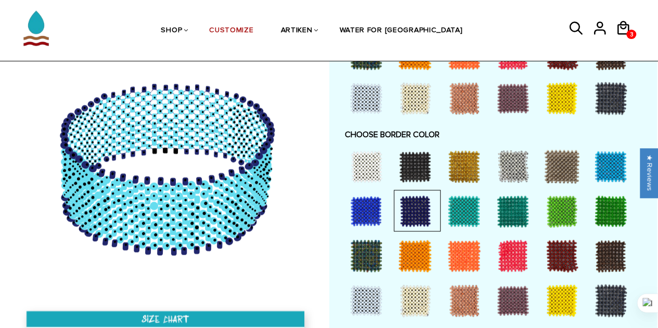
click at [369, 168] on div at bounding box center [367, 167] width 42 height 42
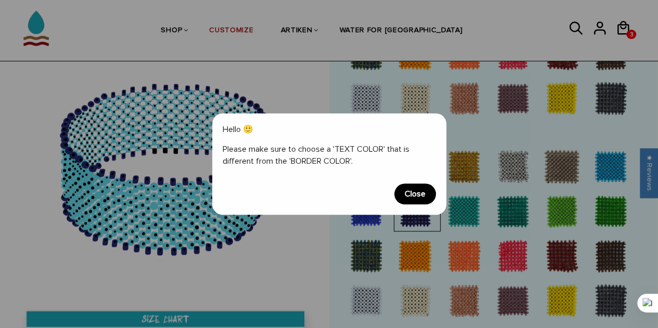
click at [410, 197] on span "Close" at bounding box center [415, 194] width 42 height 21
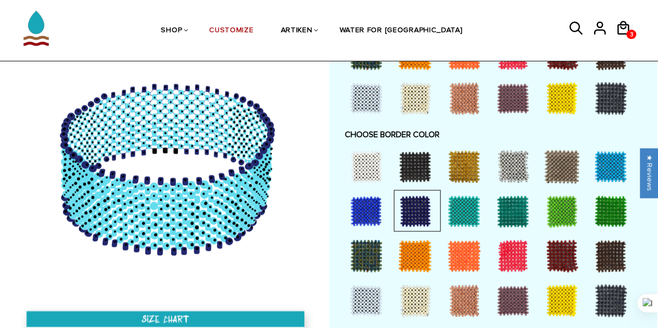
click at [368, 208] on div at bounding box center [367, 211] width 42 height 42
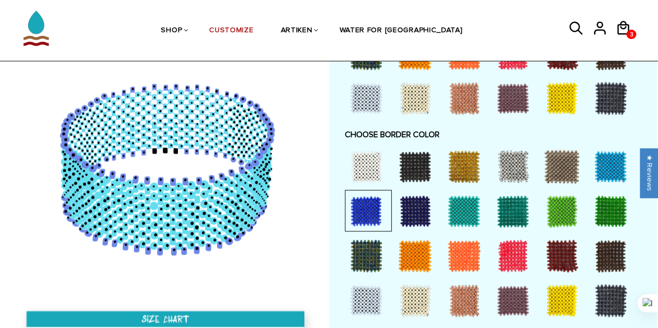
click at [418, 216] on div at bounding box center [415, 211] width 42 height 42
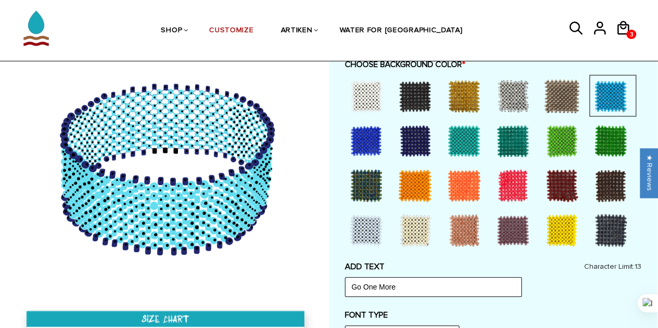
scroll to position [260, 0]
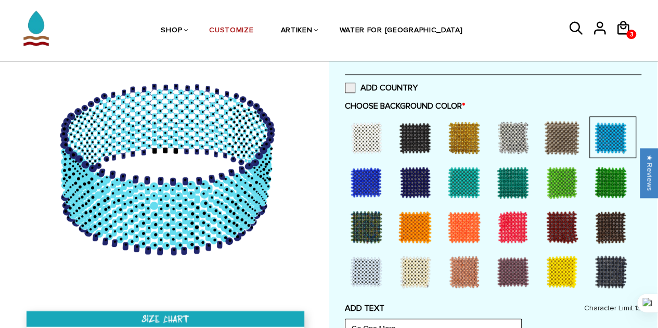
click at [362, 177] on div at bounding box center [367, 183] width 42 height 42
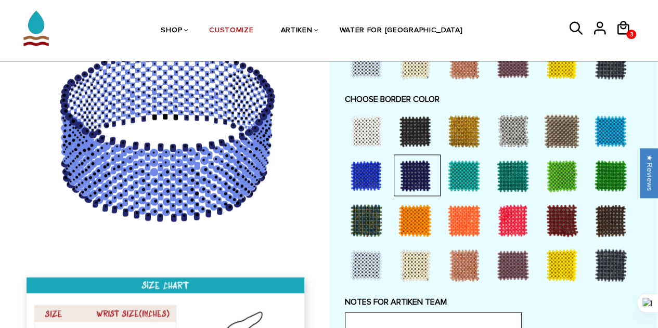
scroll to position [781, 0]
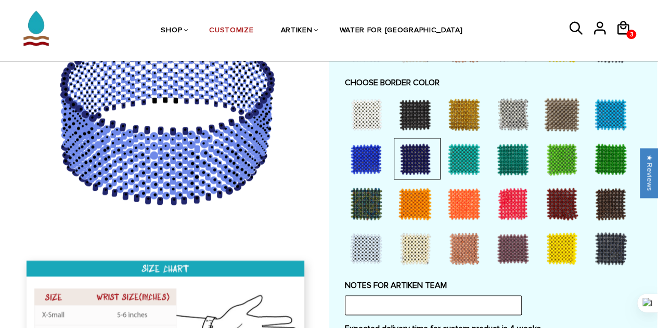
click at [423, 244] on div at bounding box center [415, 249] width 42 height 42
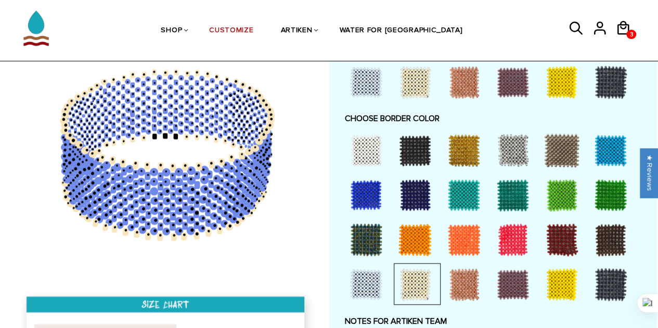
scroll to position [729, 0]
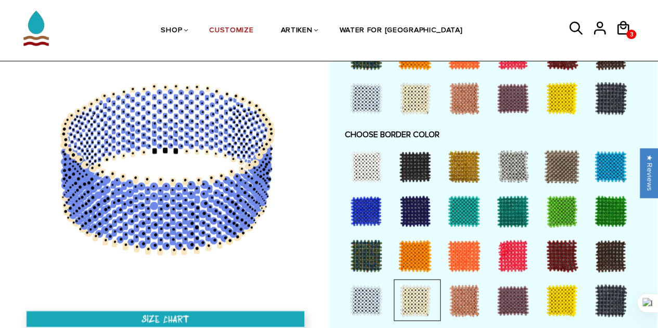
click at [364, 297] on div at bounding box center [367, 301] width 42 height 42
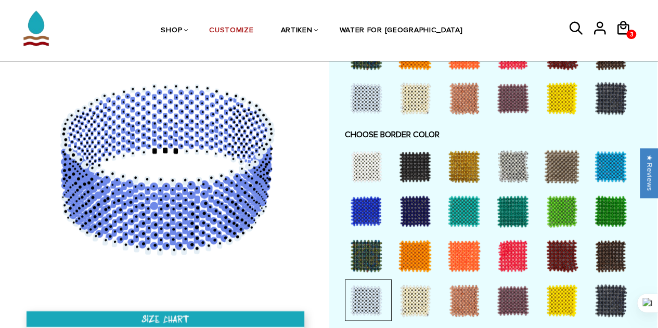
click at [612, 257] on div at bounding box center [611, 256] width 42 height 42
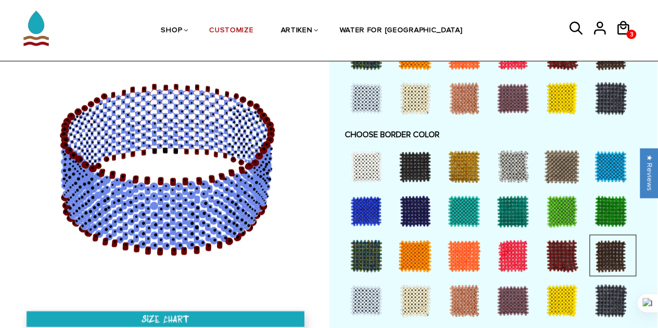
click at [619, 301] on div at bounding box center [611, 301] width 42 height 42
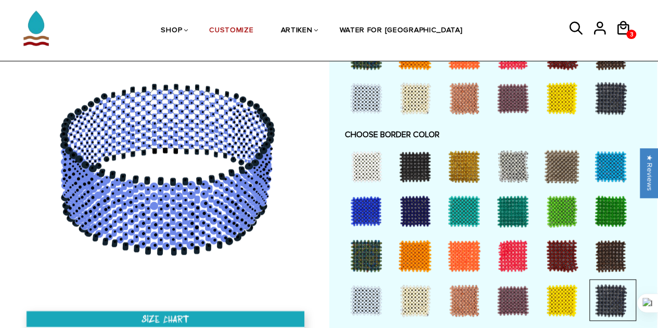
click at [505, 212] on div at bounding box center [513, 211] width 42 height 42
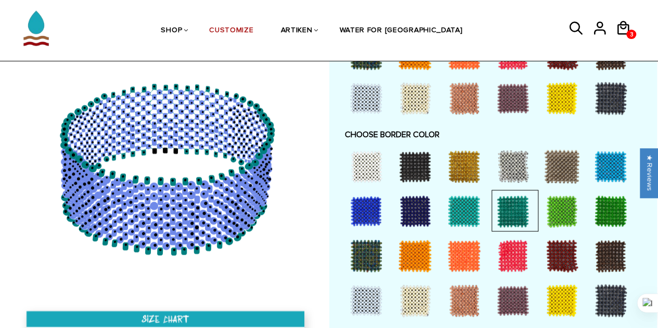
click at [411, 168] on div at bounding box center [415, 167] width 42 height 42
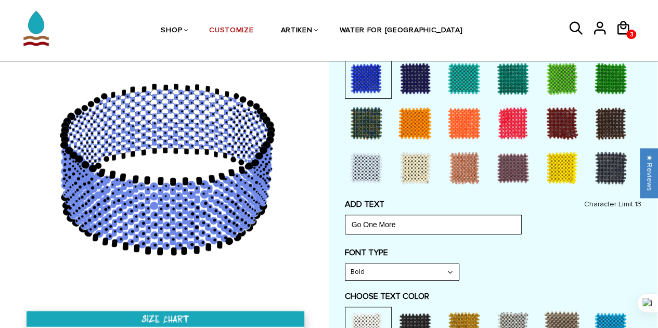
scroll to position [260, 0]
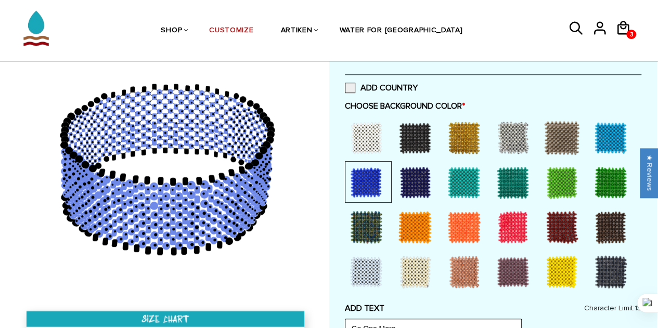
click at [413, 177] on div at bounding box center [415, 183] width 42 height 42
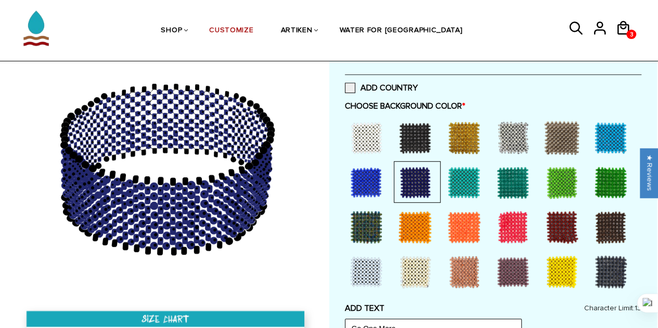
click at [374, 189] on div at bounding box center [367, 183] width 42 height 42
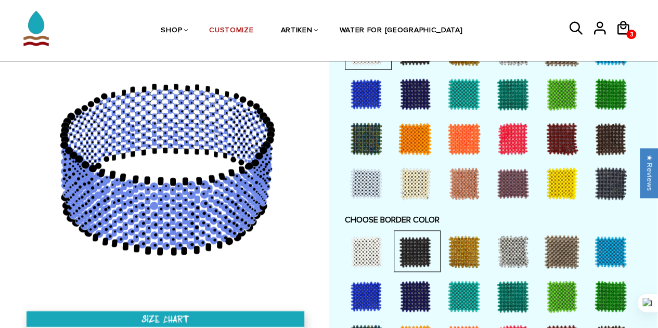
scroll to position [781, 0]
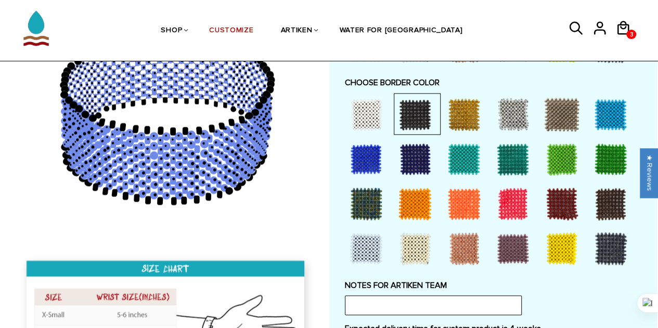
click at [368, 241] on div at bounding box center [367, 249] width 42 height 42
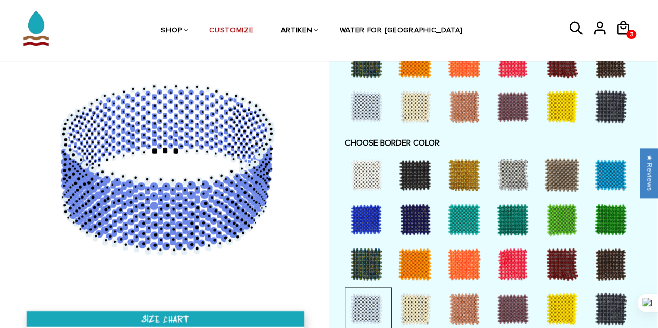
scroll to position [729, 0]
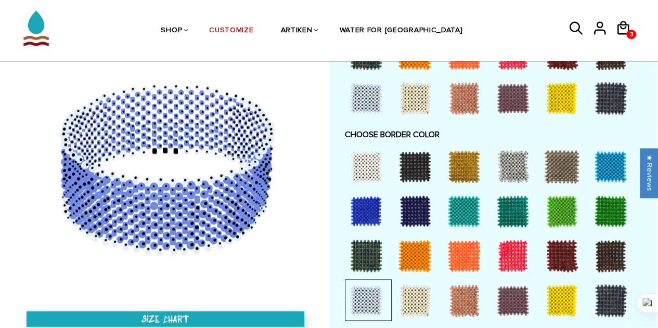
click at [365, 209] on div at bounding box center [367, 211] width 42 height 42
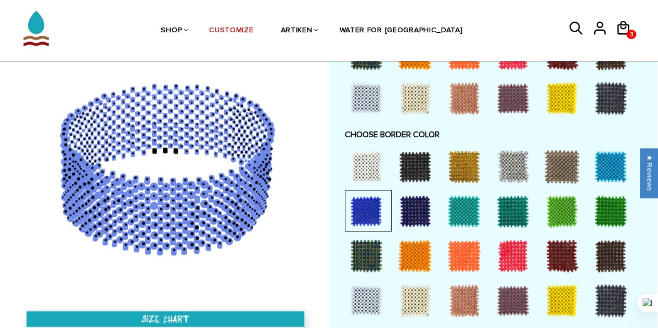
click at [403, 212] on div at bounding box center [415, 211] width 42 height 42
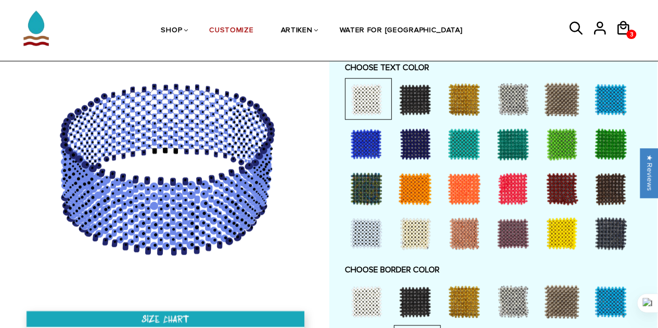
scroll to position [572, 0]
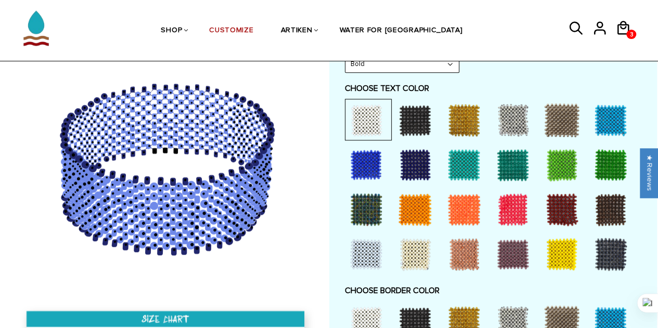
click at [464, 171] on div at bounding box center [464, 165] width 42 height 42
click at [599, 121] on div at bounding box center [611, 120] width 42 height 42
click at [364, 120] on div at bounding box center [367, 120] width 42 height 42
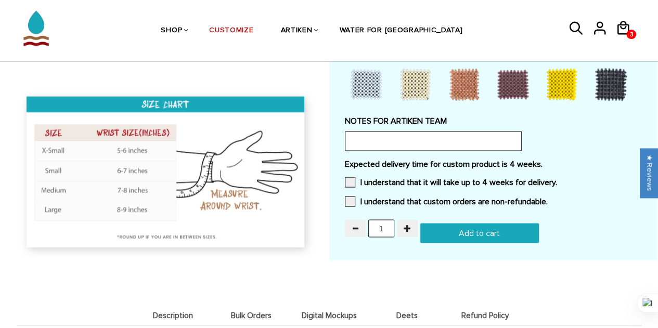
scroll to position [989, 0]
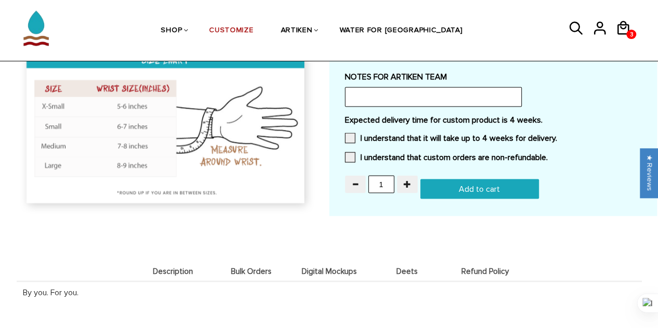
click at [481, 187] on input "Add to cart" at bounding box center [479, 190] width 119 height 20
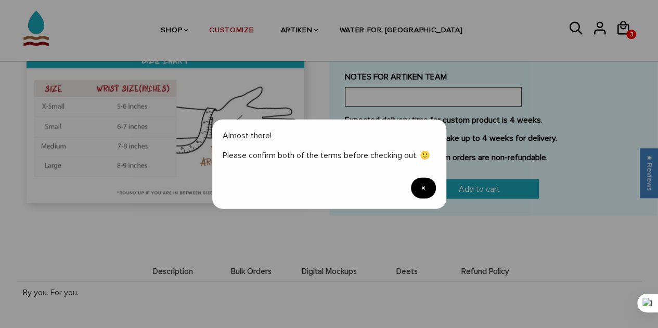
click at [426, 187] on span "×" at bounding box center [423, 188] width 25 height 21
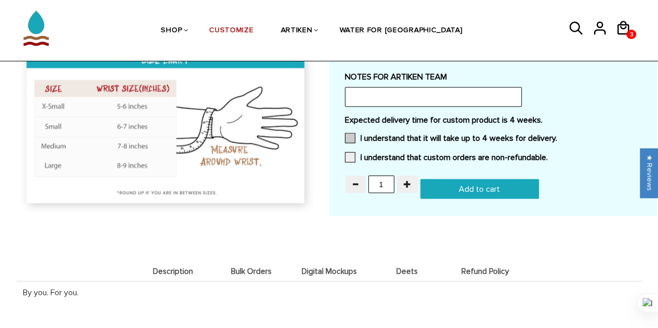
click at [351, 135] on span at bounding box center [350, 138] width 10 height 10
click at [557, 135] on input "I understand that it will take up to 4 weeks for delivery." at bounding box center [557, 135] width 0 height 0
click at [348, 153] on span at bounding box center [350, 157] width 10 height 10
click at [548, 155] on input "I understand that custom orders are non-refundable." at bounding box center [548, 155] width 0 height 0
click at [460, 195] on input "Add to cart" at bounding box center [479, 190] width 119 height 20
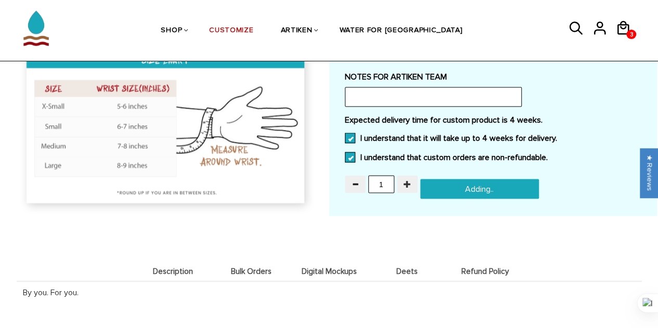
type input "Add to cart"
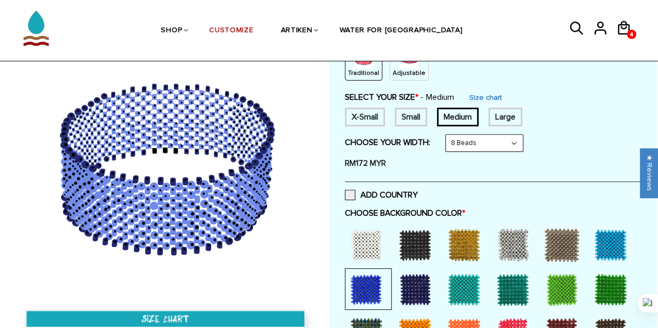
scroll to position [156, 0]
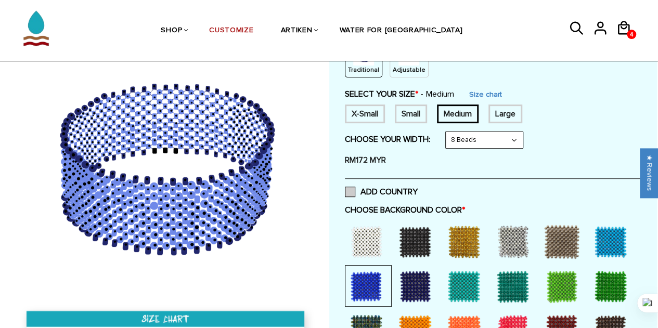
click at [346, 187] on span at bounding box center [350, 192] width 10 height 10
click at [418, 189] on input "ADD COUNTRY" at bounding box center [418, 189] width 0 height 0
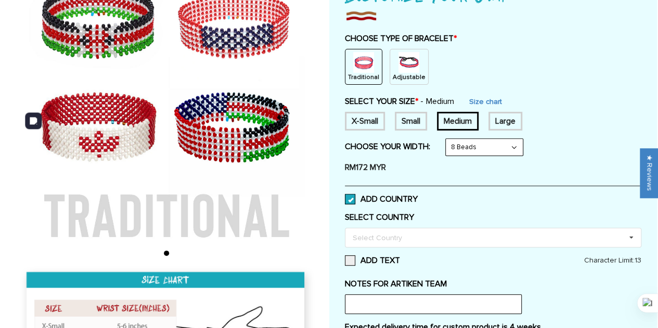
scroll to position [208, 0]
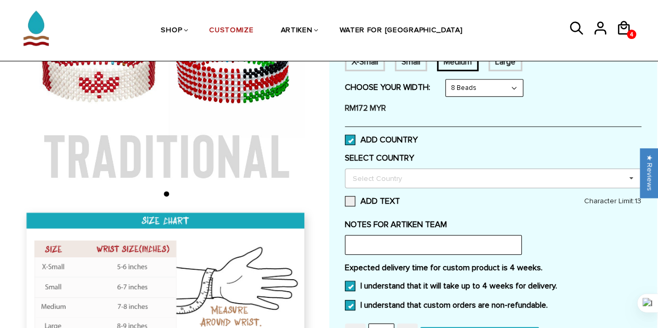
click at [441, 176] on div "Select Country Others Afghanistan Aland Islands Albania Algeria American Samoa …" at bounding box center [493, 179] width 297 height 20
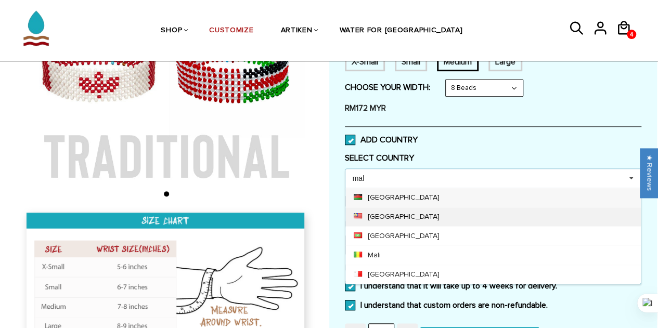
type input "mal"
click at [385, 209] on div "Malaysia" at bounding box center [494, 216] width 296 height 19
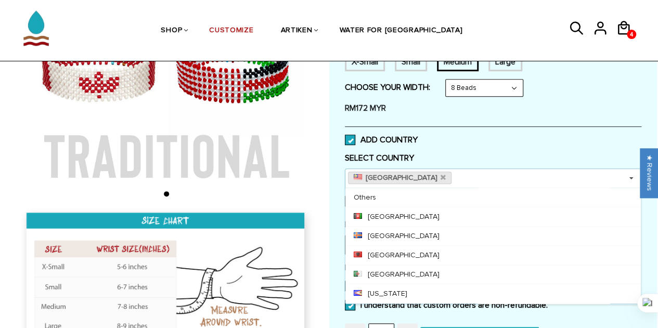
click at [452, 158] on label "SELECT COUNTRY" at bounding box center [493, 158] width 297 height 10
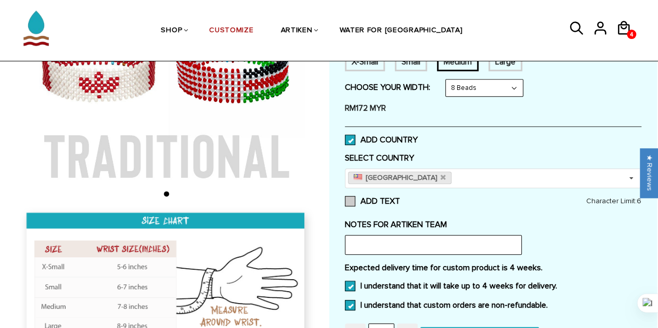
click at [352, 199] on span at bounding box center [350, 201] width 10 height 10
click at [400, 198] on input "ADD TEXT" at bounding box center [400, 198] width 0 height 0
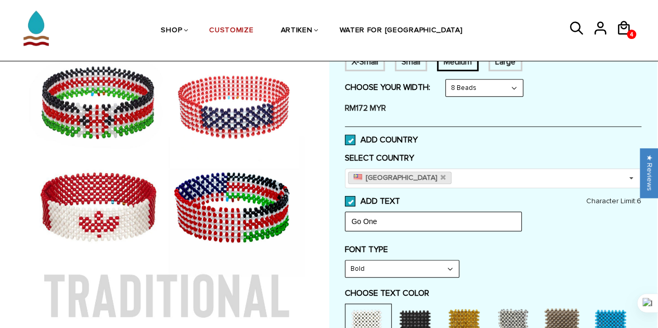
click at [352, 199] on span at bounding box center [350, 201] width 10 height 10
click at [400, 198] on input "ADD TEXT" at bounding box center [400, 198] width 0 height 0
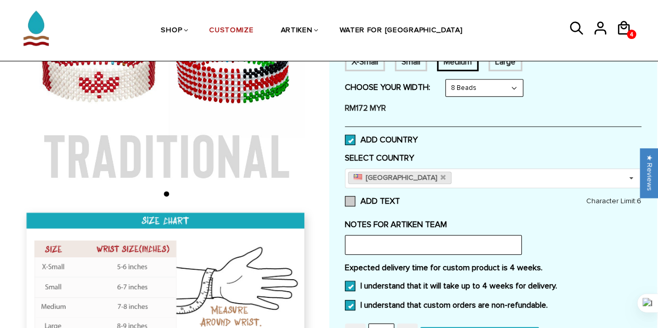
click at [352, 199] on span at bounding box center [350, 201] width 10 height 10
click at [0, 0] on input "ADD TEXT" at bounding box center [0, 0] width 0 height 0
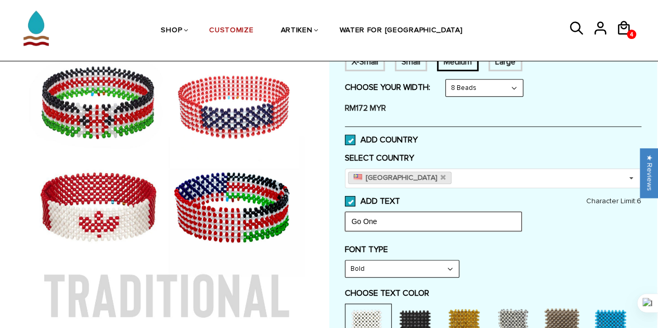
drag, startPoint x: 380, startPoint y: 218, endPoint x: 339, endPoint y: 220, distance: 41.7
type input "o"
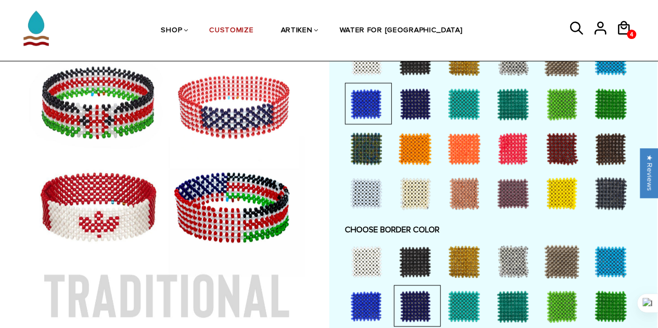
scroll to position [624, 0]
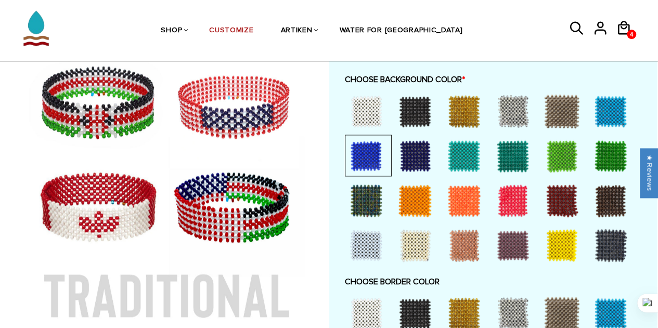
type input "1 more"
click at [360, 161] on div at bounding box center [367, 156] width 42 height 42
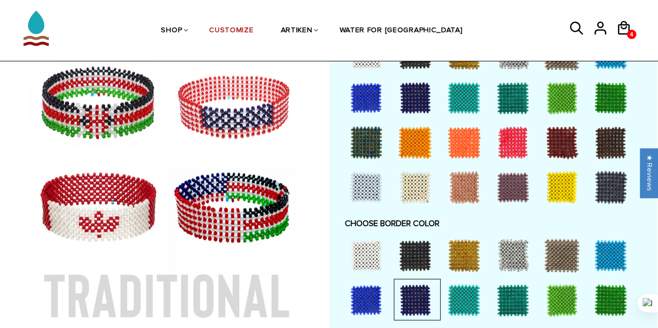
scroll to position [729, 0]
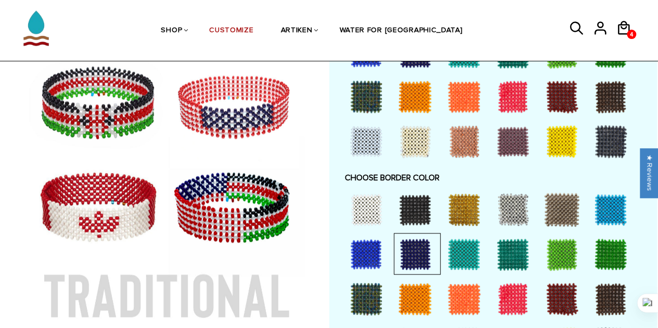
click at [422, 255] on div at bounding box center [415, 255] width 42 height 42
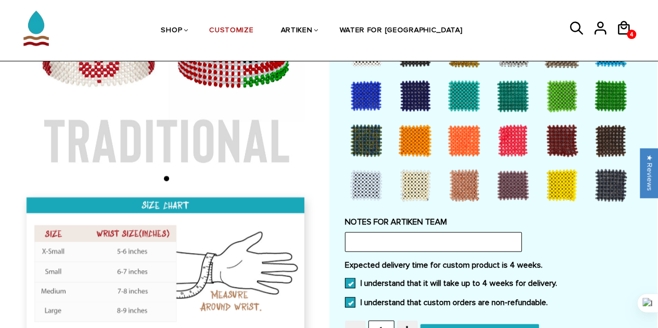
scroll to position [989, 0]
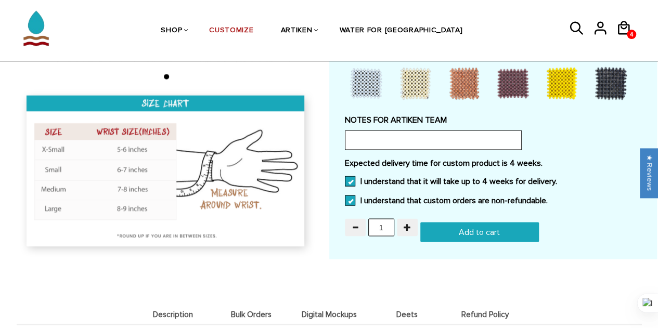
click at [464, 232] on input "Add to cart" at bounding box center [479, 233] width 119 height 20
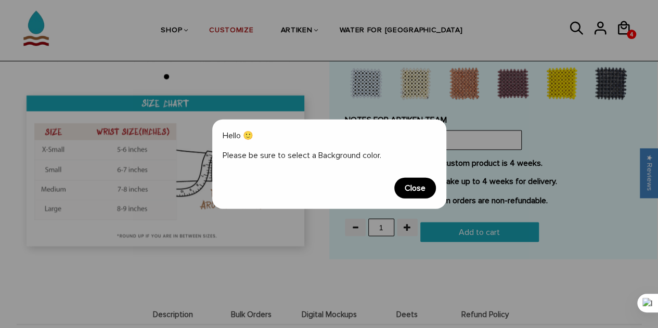
click at [423, 190] on span "Close" at bounding box center [415, 188] width 42 height 21
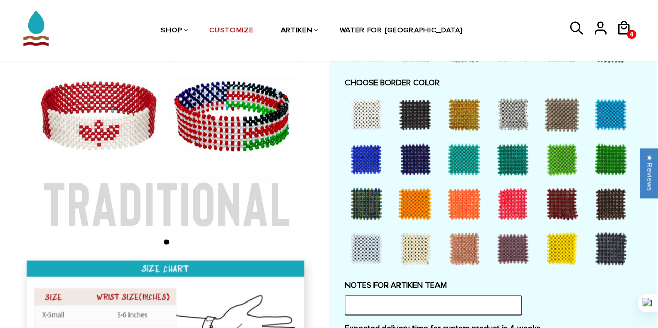
scroll to position [729, 0]
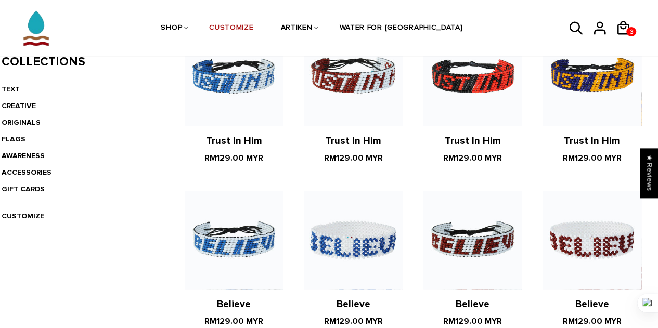
scroll to position [208, 0]
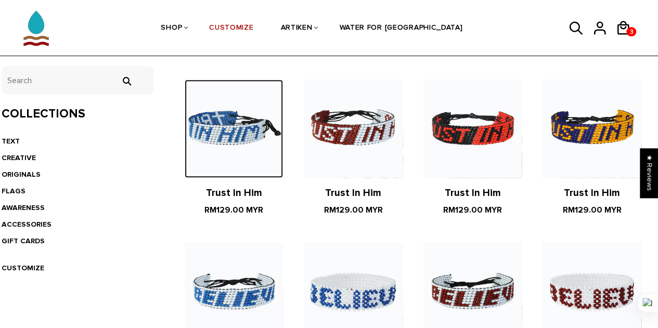
click at [249, 147] on img at bounding box center [234, 129] width 98 height 98
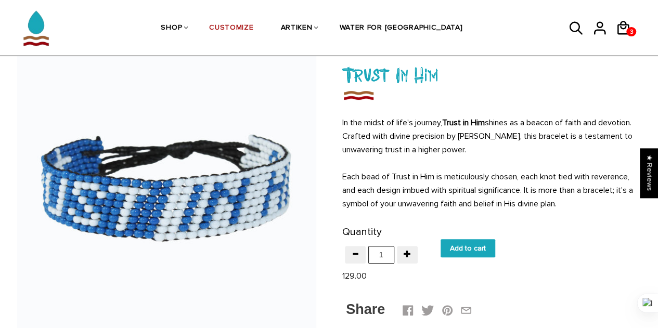
scroll to position [52, 0]
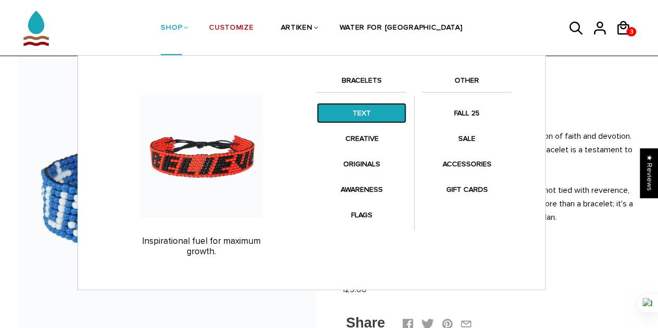
click at [361, 112] on link "TEXT" at bounding box center [362, 113] width 90 height 20
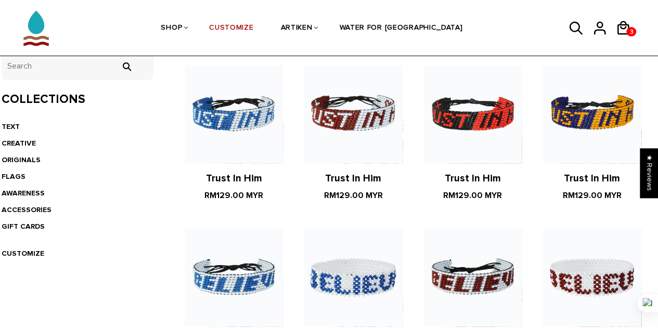
scroll to position [260, 0]
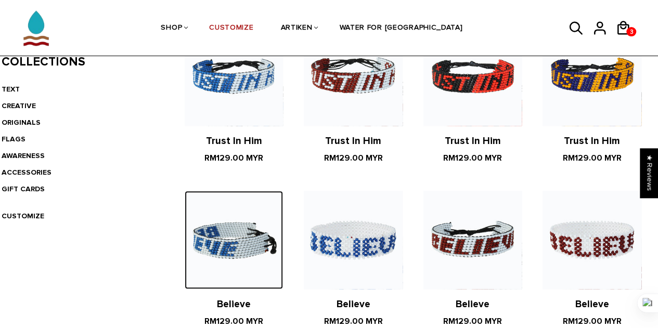
click at [277, 236] on img at bounding box center [234, 240] width 98 height 98
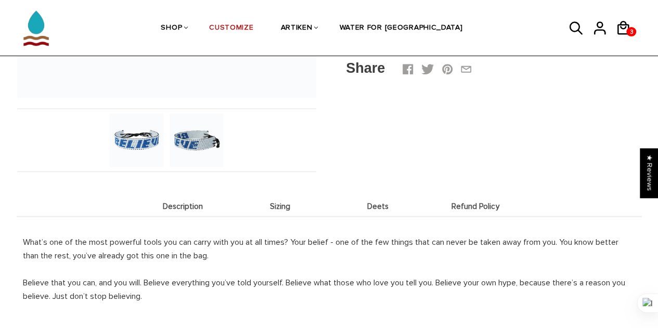
scroll to position [364, 0]
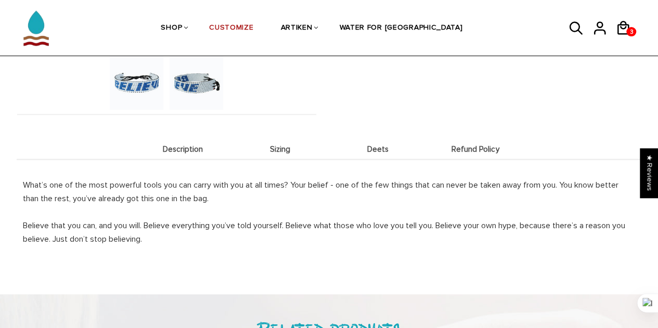
click at [289, 151] on span "Sizing" at bounding box center [280, 149] width 93 height 9
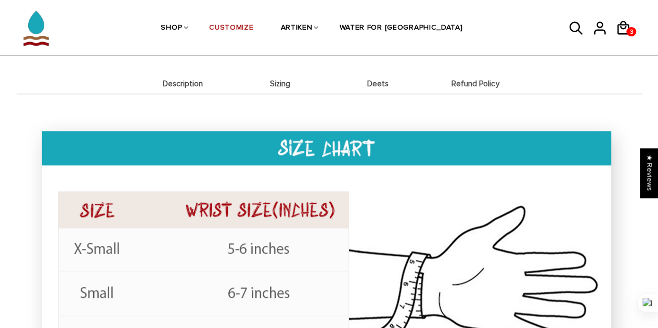
scroll to position [416, 0]
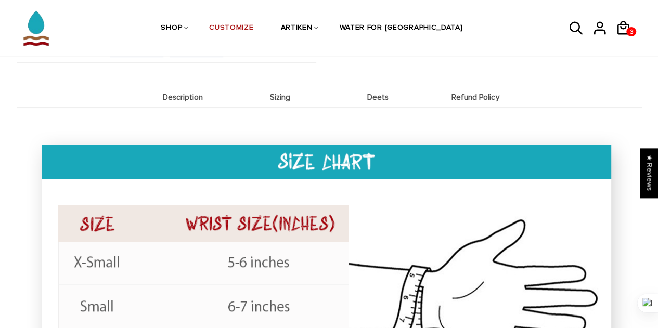
click at [379, 98] on span "Deets" at bounding box center [378, 97] width 93 height 9
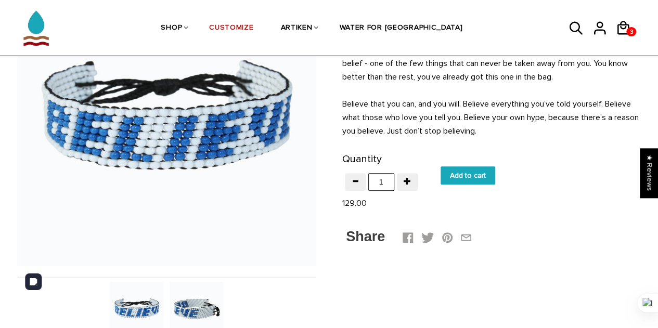
scroll to position [104, 0]
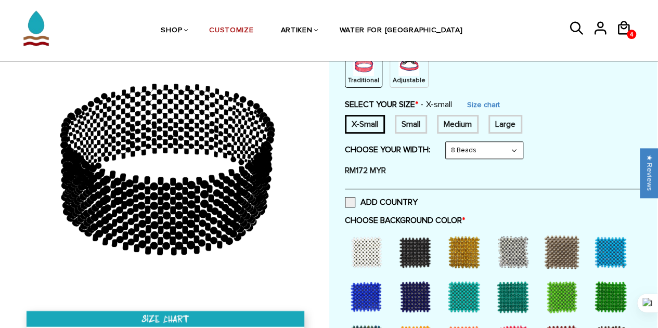
scroll to position [156, 0]
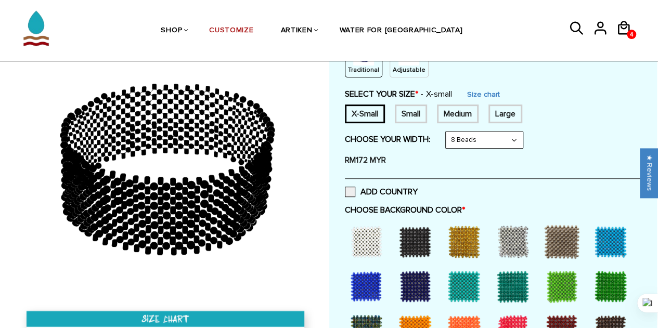
click at [454, 109] on div "Medium" at bounding box center [458, 114] width 42 height 19
click at [346, 190] on span at bounding box center [350, 192] width 10 height 10
click at [418, 189] on input "ADD COUNTRY" at bounding box center [418, 189] width 0 height 0
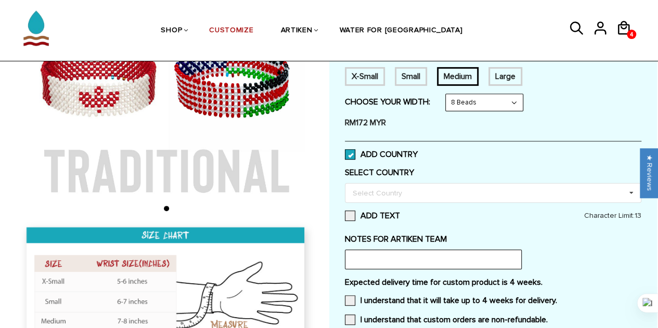
scroll to position [208, 0]
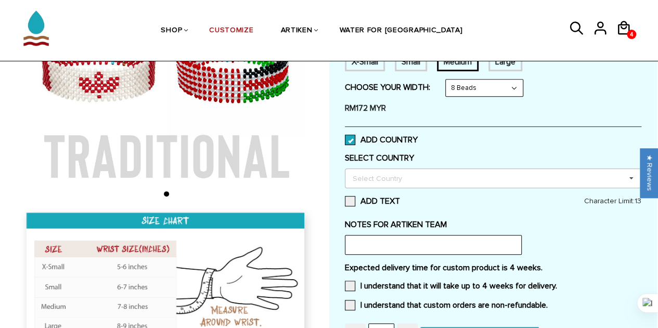
click at [392, 181] on div "Select Country" at bounding box center [383, 178] width 67 height 12
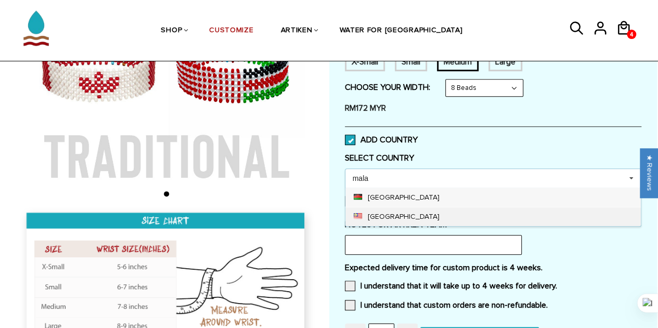
type input "mala"
click at [384, 213] on div "[GEOGRAPHIC_DATA]" at bounding box center [494, 216] width 296 height 19
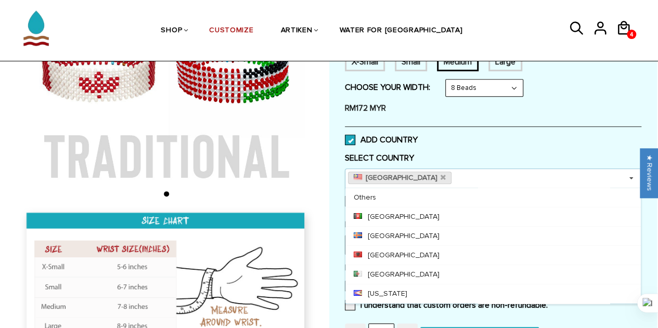
click at [451, 156] on label "SELECT COUNTRY" at bounding box center [493, 158] width 297 height 10
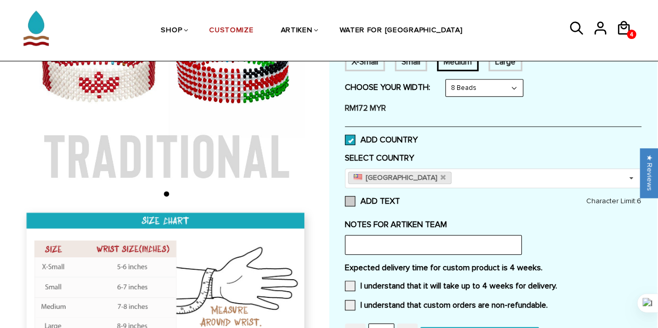
click at [353, 201] on span at bounding box center [350, 201] width 10 height 10
click at [400, 198] on input "ADD TEXT" at bounding box center [400, 198] width 0 height 0
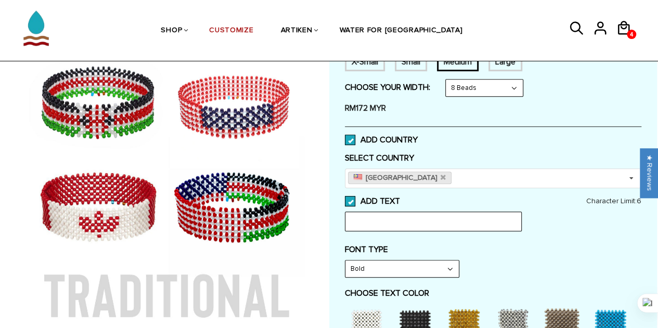
click at [410, 226] on input "text" at bounding box center [433, 222] width 177 height 20
type input "1 More"
drag, startPoint x: 543, startPoint y: 241, endPoint x: 530, endPoint y: 246, distance: 14.3
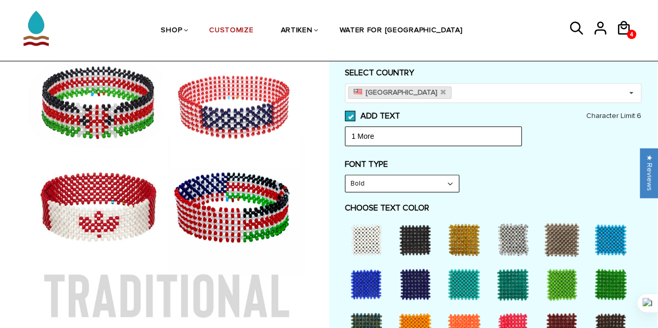
scroll to position [364, 0]
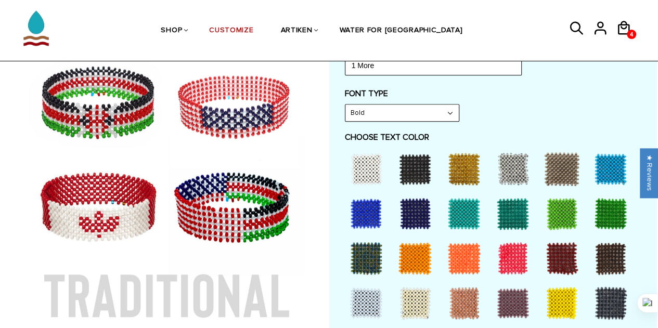
click at [376, 111] on select "Bold" at bounding box center [402, 113] width 113 height 17
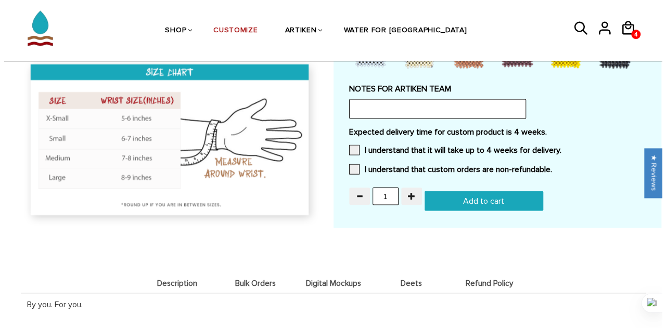
scroll to position [1041, 0]
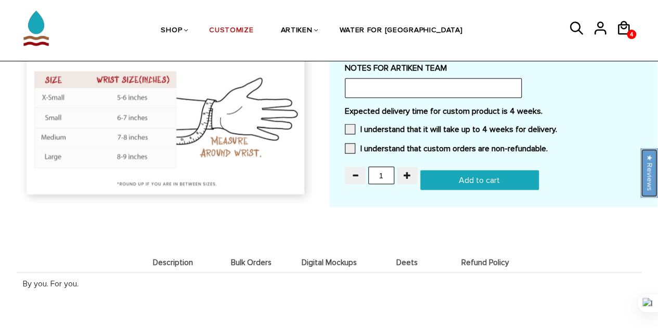
click at [648, 172] on div "★ Reviews" at bounding box center [650, 172] width 18 height 49
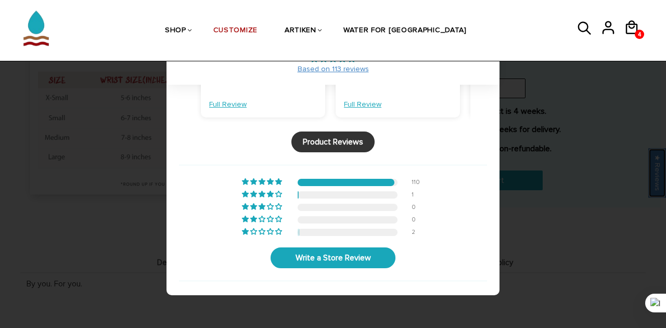
scroll to position [0, 0]
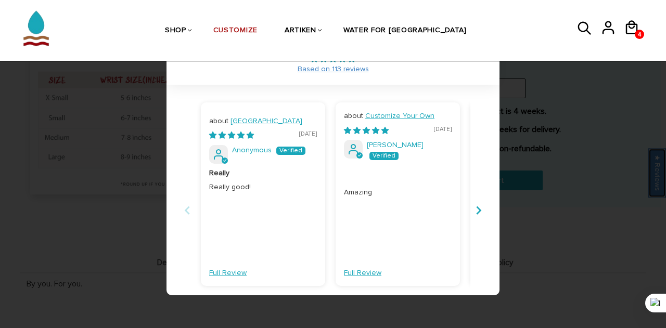
click at [408, 122] on div "Customize Your Own [DATE] [PERSON_NAME]" at bounding box center [398, 139] width 108 height 57
click at [371, 268] on link "Full Review" at bounding box center [362, 273] width 37 height 10
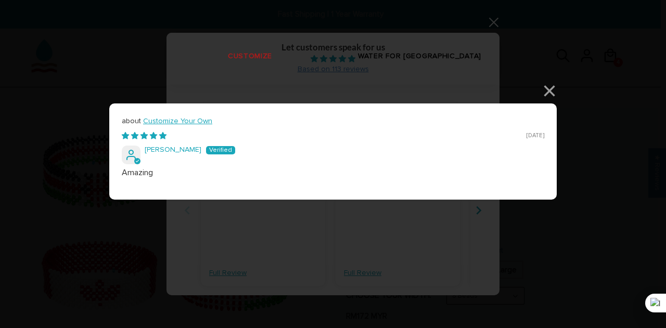
click at [500, 274] on div "Customize Your Own [DATE] [PERSON_NAME] Amazing × Loading... Loading..." at bounding box center [333, 164] width 666 height 328
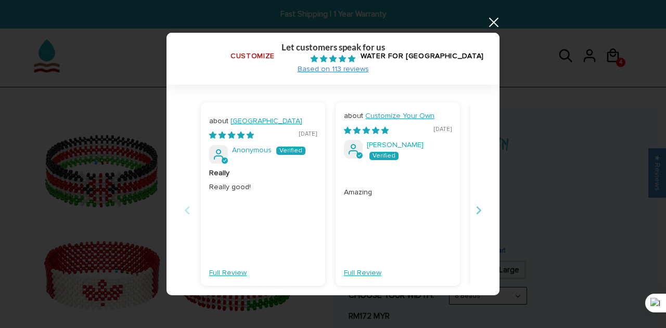
click at [475, 199] on button "Next" at bounding box center [478, 210] width 17 height 23
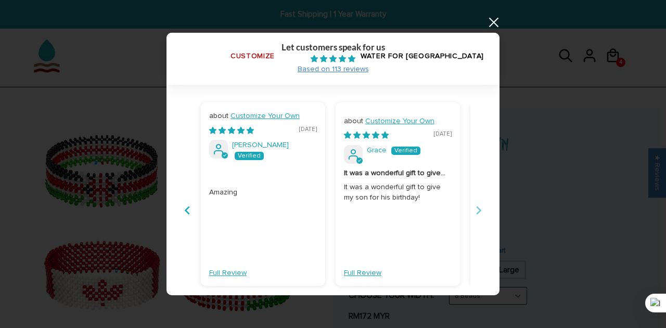
click at [474, 200] on button "Next" at bounding box center [478, 210] width 17 height 23
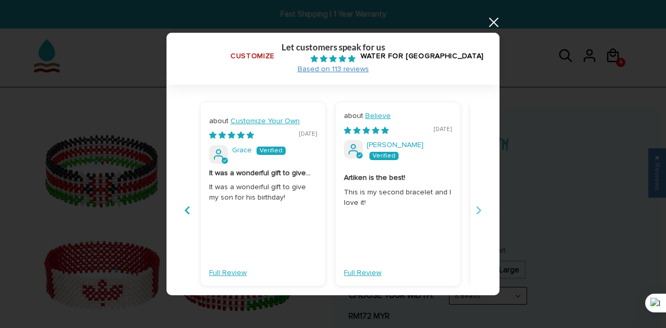
click at [474, 200] on button "Next" at bounding box center [478, 210] width 17 height 23
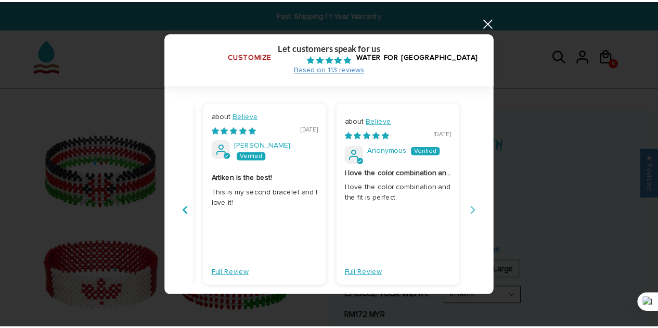
scroll to position [0, 404]
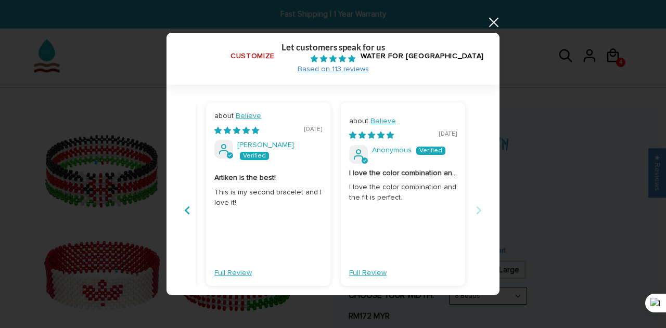
click at [476, 201] on button "Next" at bounding box center [478, 210] width 17 height 23
click at [493, 16] on link at bounding box center [493, 22] width 12 height 12
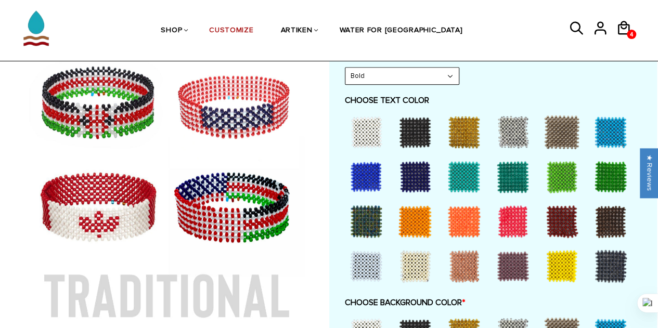
scroll to position [416, 0]
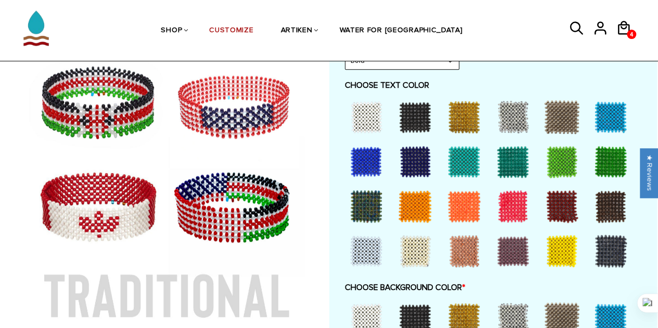
click at [368, 123] on div at bounding box center [367, 117] width 42 height 42
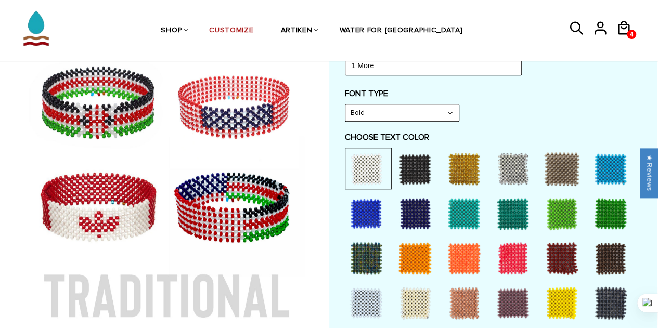
scroll to position [260, 0]
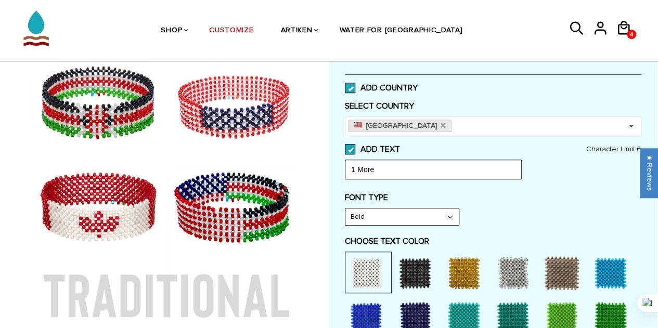
click at [351, 149] on span at bounding box center [350, 149] width 10 height 10
click at [400, 146] on input "ADD TEXT" at bounding box center [400, 146] width 0 height 0
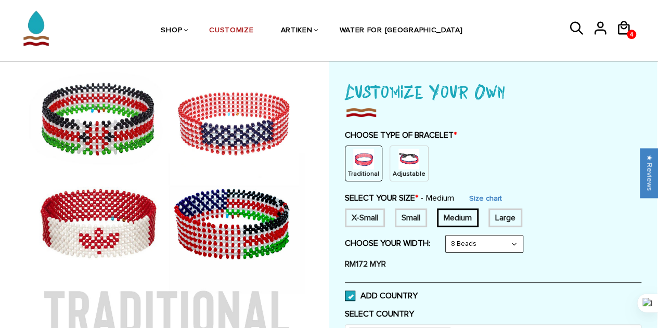
scroll to position [0, 0]
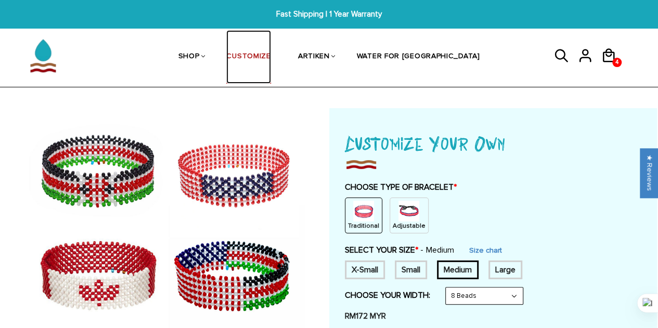
click at [271, 57] on link "CUSTOMIZE" at bounding box center [248, 57] width 44 height 54
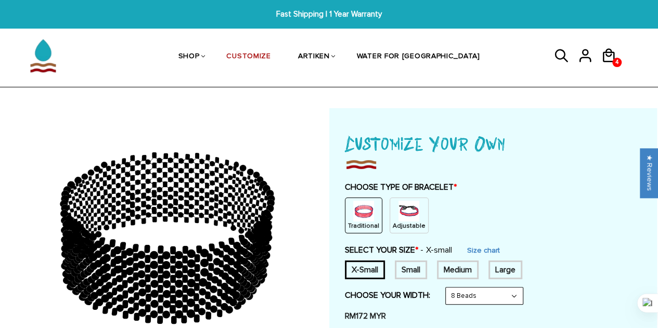
click at [399, 212] on img at bounding box center [409, 211] width 21 height 21
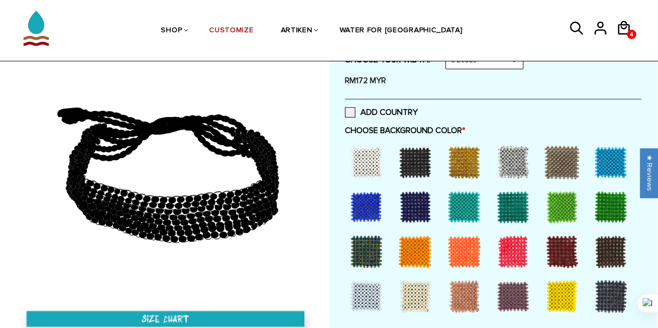
scroll to position [208, 0]
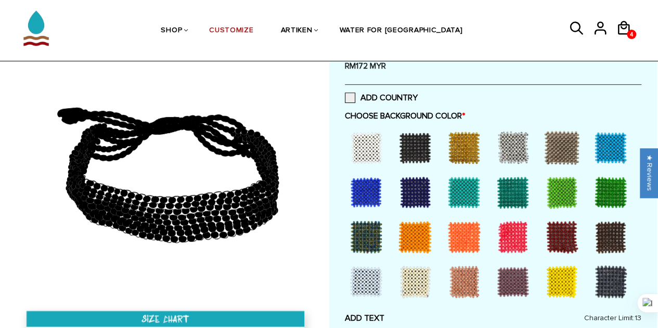
click at [375, 282] on div at bounding box center [367, 282] width 42 height 42
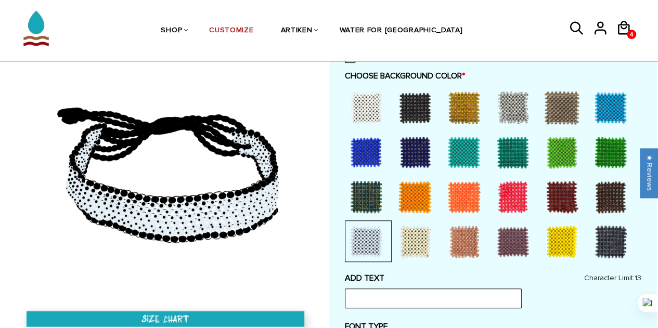
scroll to position [312, 0]
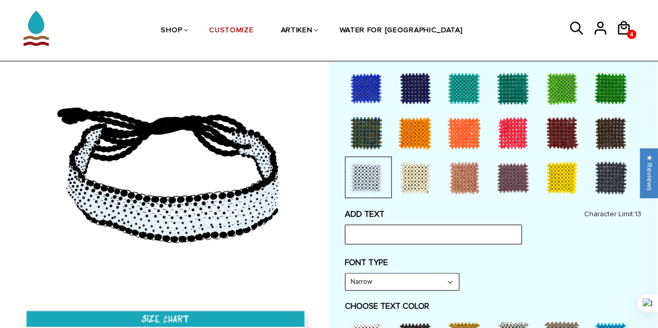
click at [390, 228] on input "text" at bounding box center [433, 235] width 177 height 20
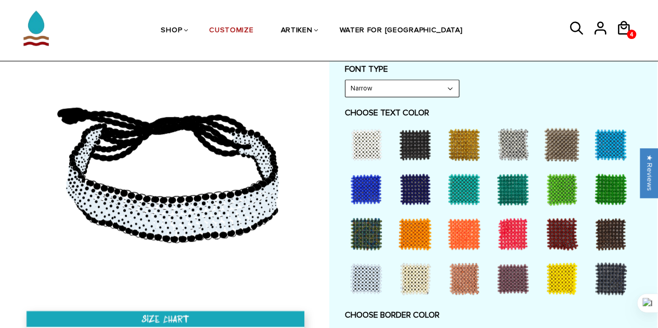
scroll to position [468, 0]
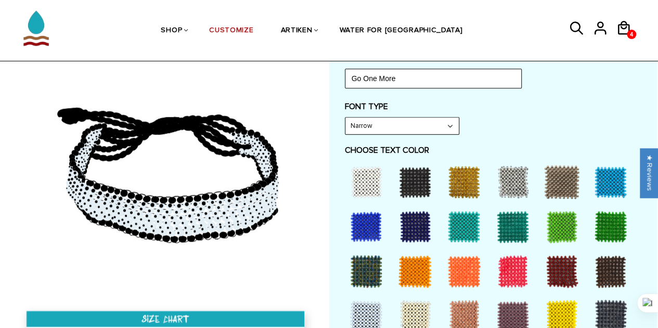
click at [363, 222] on div at bounding box center [367, 227] width 42 height 42
click at [421, 221] on div at bounding box center [415, 227] width 42 height 42
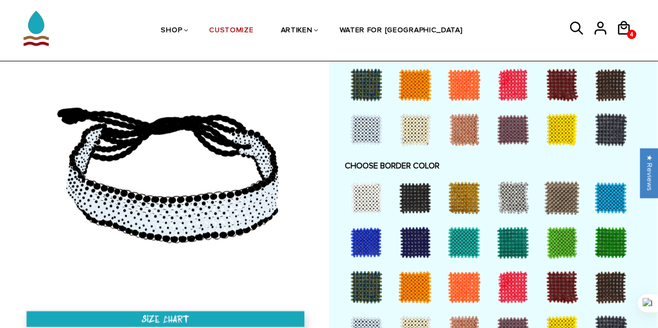
scroll to position [677, 0]
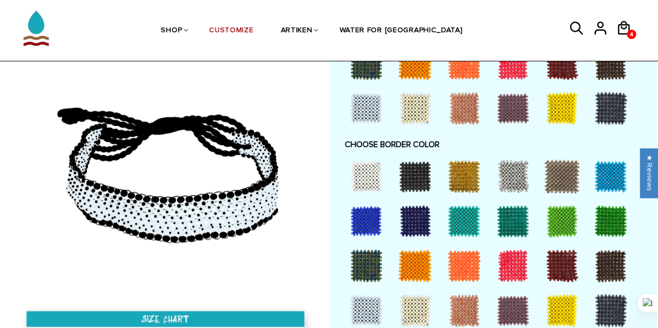
click at [416, 177] on div at bounding box center [415, 177] width 42 height 42
click at [602, 172] on div at bounding box center [611, 177] width 42 height 42
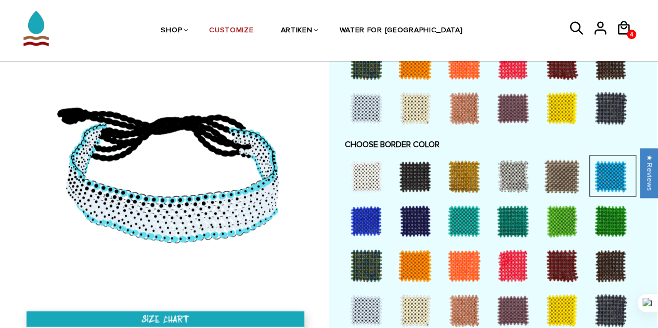
click at [412, 181] on div at bounding box center [415, 177] width 42 height 42
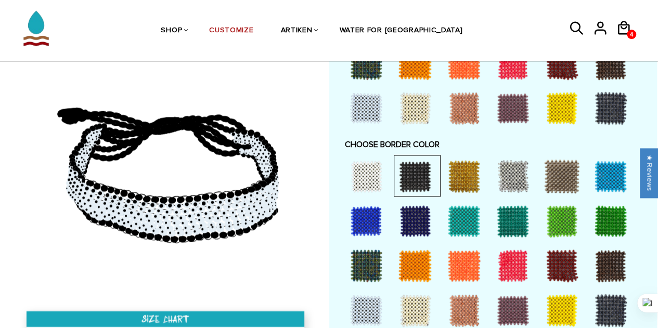
click at [414, 221] on div at bounding box center [415, 221] width 42 height 42
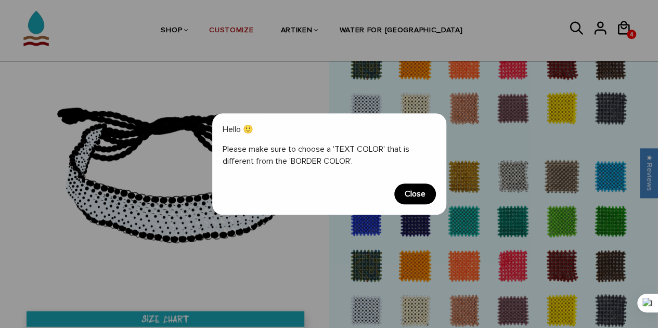
click at [421, 190] on span "Close" at bounding box center [415, 194] width 42 height 21
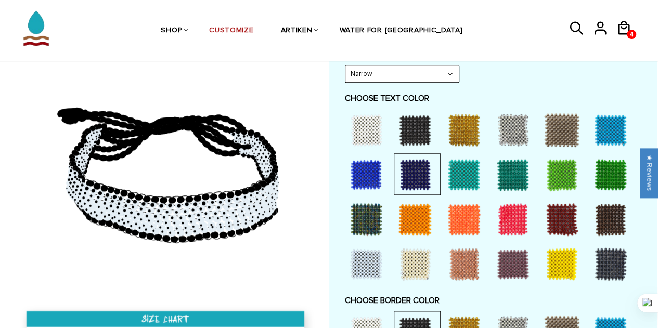
scroll to position [520, 0]
click at [363, 126] on div at bounding box center [367, 130] width 42 height 42
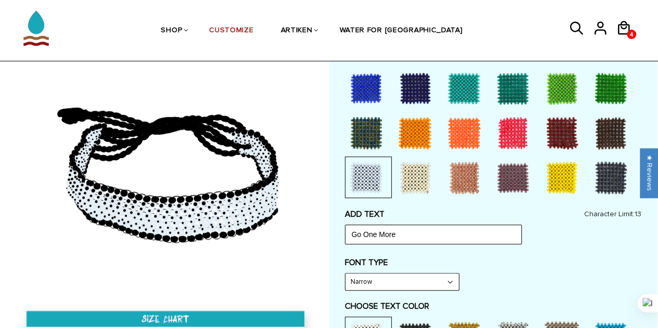
scroll to position [260, 0]
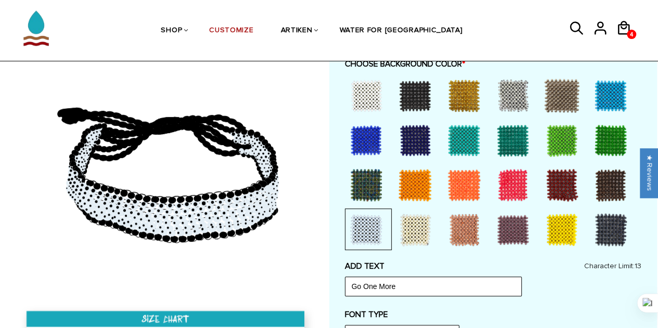
click at [371, 133] on div at bounding box center [367, 141] width 42 height 42
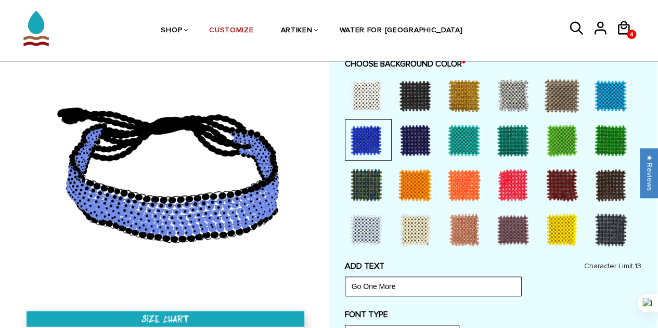
click at [616, 93] on div at bounding box center [611, 96] width 42 height 42
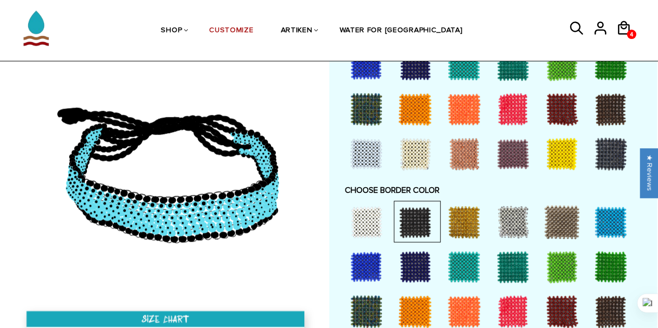
scroll to position [677, 0]
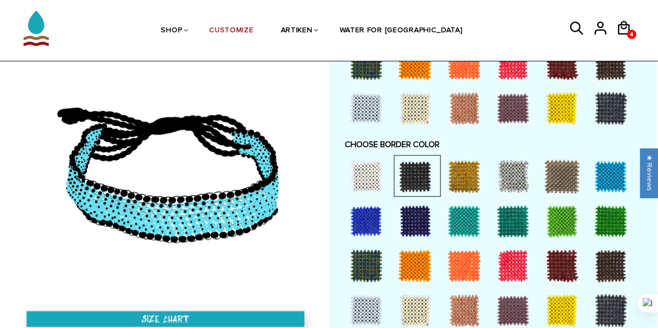
click at [417, 218] on div at bounding box center [415, 221] width 42 height 42
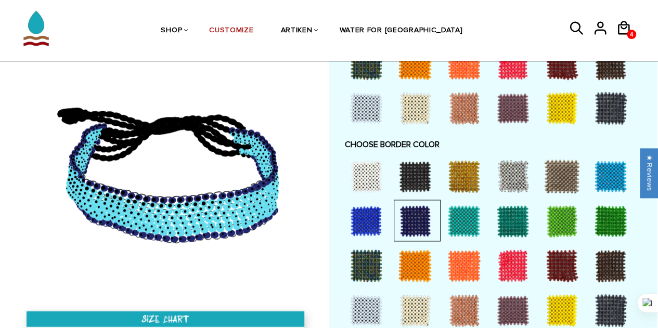
click at [362, 210] on div at bounding box center [367, 221] width 42 height 42
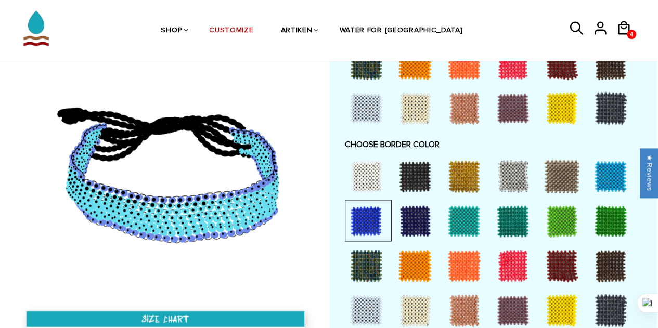
click at [407, 217] on div at bounding box center [415, 221] width 42 height 42
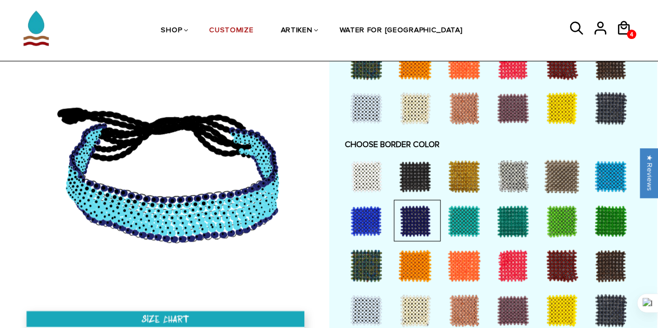
click at [372, 168] on div at bounding box center [367, 177] width 42 height 42
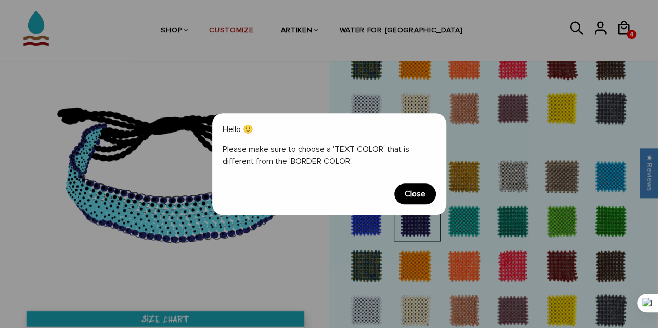
click at [422, 196] on span "Close" at bounding box center [415, 194] width 42 height 21
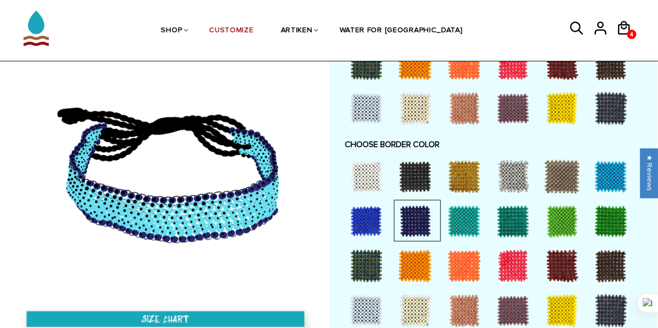
click at [508, 168] on div at bounding box center [513, 177] width 42 height 42
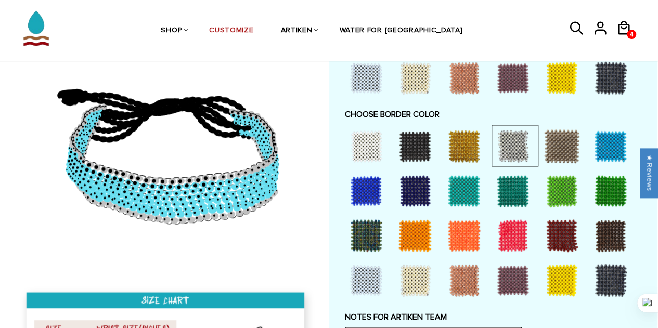
scroll to position [729, 0]
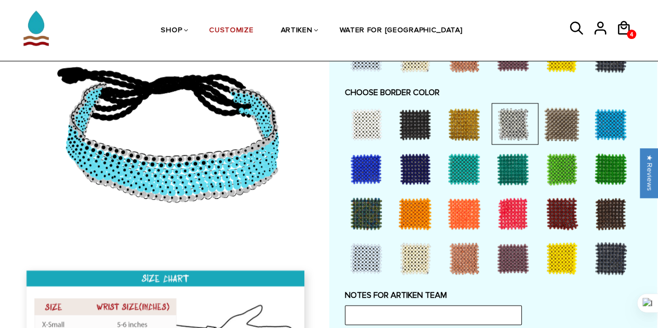
click at [363, 256] on div at bounding box center [367, 259] width 42 height 42
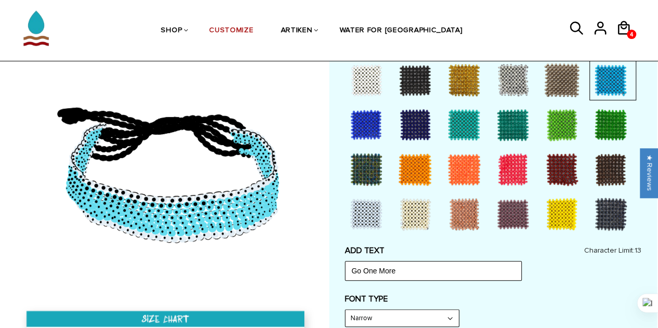
scroll to position [260, 0]
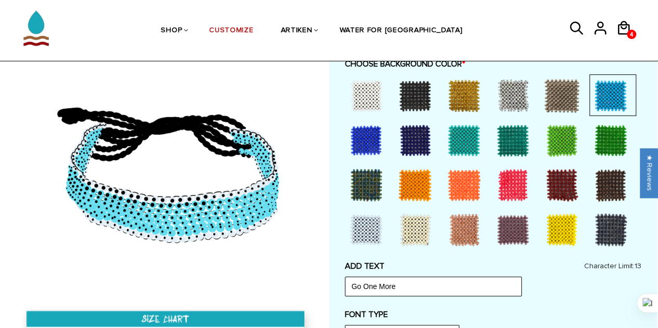
click at [371, 141] on div at bounding box center [367, 141] width 42 height 42
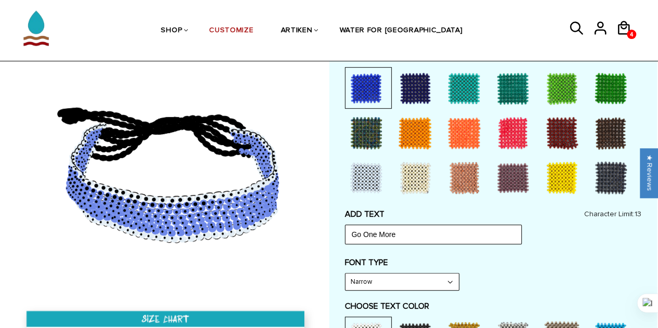
scroll to position [416, 0]
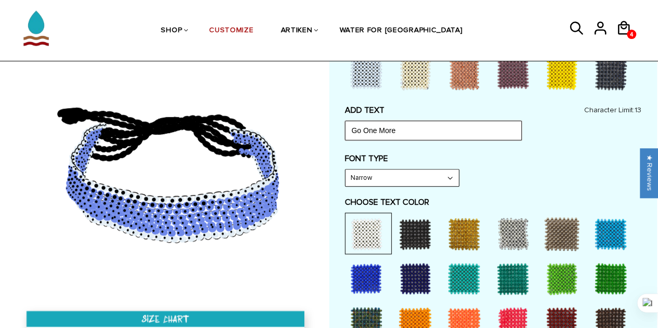
drag, startPoint x: 376, startPoint y: 130, endPoint x: 356, endPoint y: 115, distance: 24.6
click at [363, 131] on input "Go One More" at bounding box center [433, 131] width 177 height 20
type input "Go 1 More"
click at [542, 162] on label "FONT TYPE" at bounding box center [493, 159] width 297 height 10
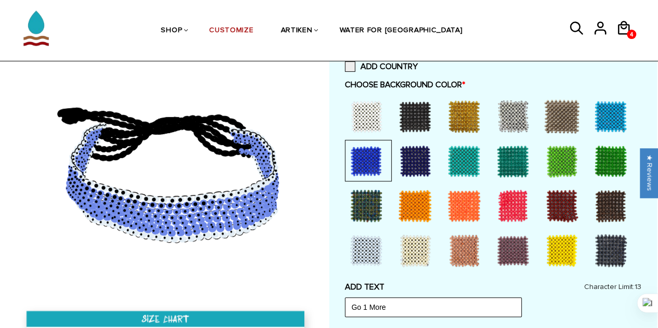
scroll to position [208, 0]
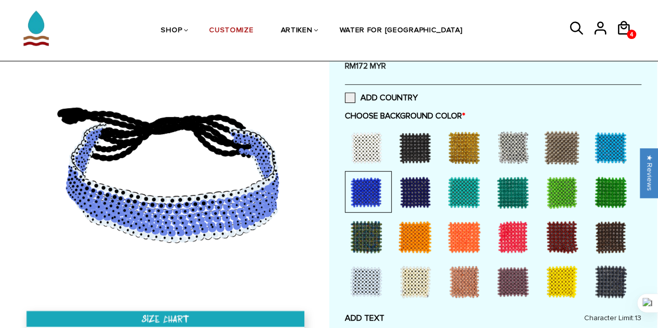
click at [412, 192] on div at bounding box center [415, 193] width 42 height 42
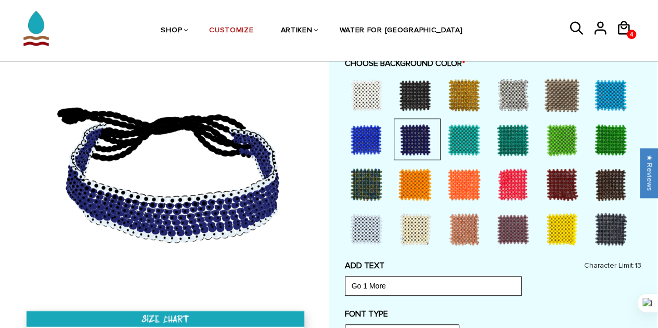
scroll to position [260, 0]
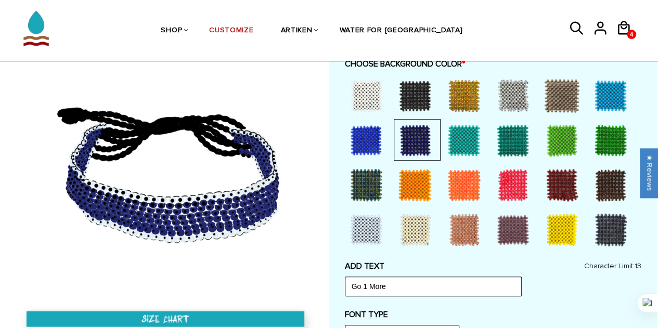
click at [368, 134] on div at bounding box center [367, 141] width 42 height 42
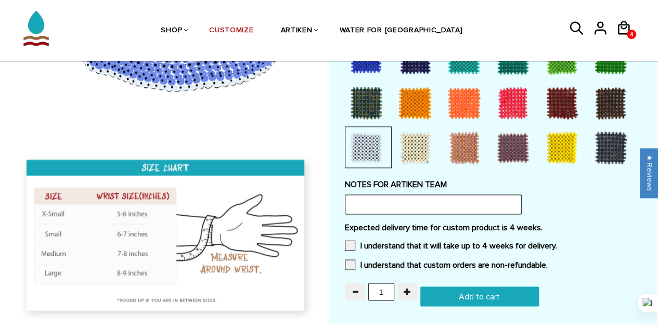
scroll to position [885, 0]
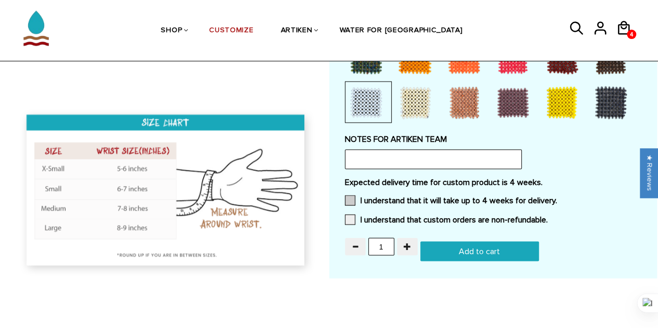
click at [350, 198] on span at bounding box center [350, 200] width 10 height 10
click at [557, 197] on input "I understand that it will take up to 4 weeks for delivery." at bounding box center [557, 197] width 0 height 0
click at [352, 219] on span at bounding box center [350, 219] width 10 height 10
click at [548, 216] on input "I understand that custom orders are non-refundable." at bounding box center [548, 216] width 0 height 0
click at [445, 249] on input "Add to cart" at bounding box center [479, 251] width 119 height 20
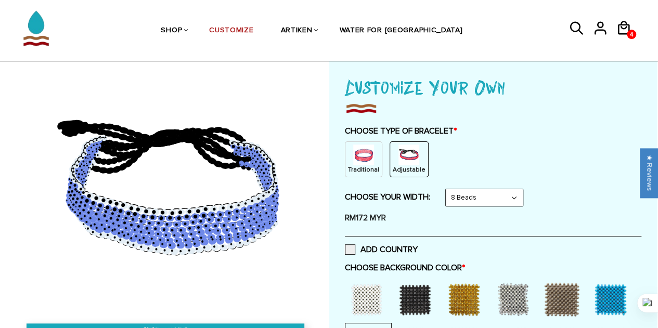
scroll to position [0, 0]
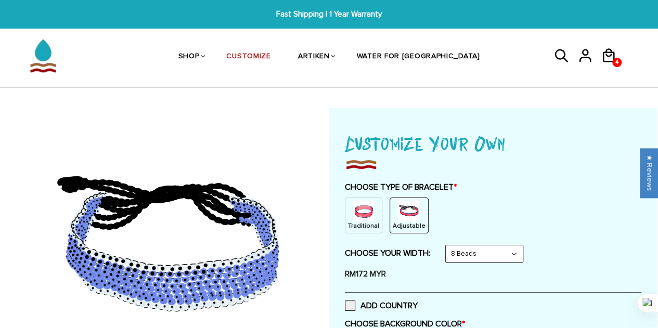
type input "Add to cart"
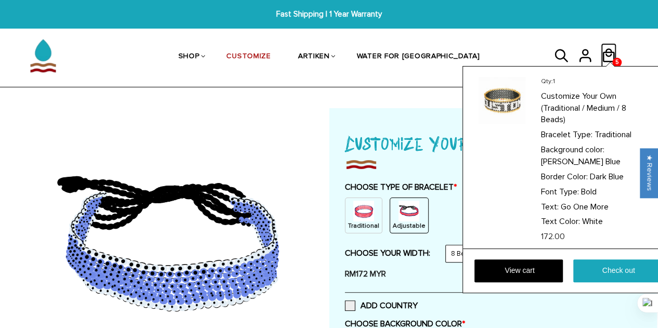
click at [608, 49] on icon at bounding box center [609, 55] width 12 height 14
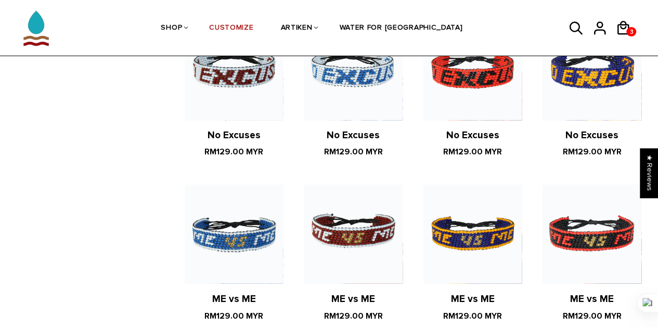
scroll to position [781, 0]
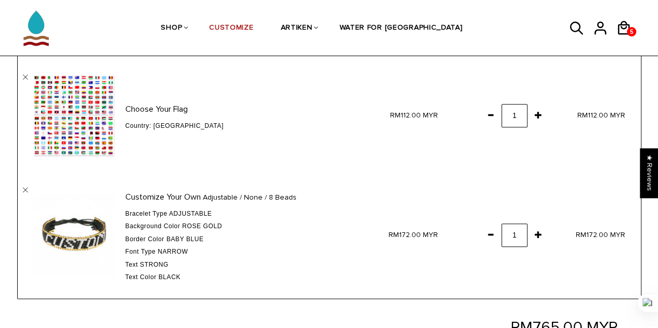
scroll to position [468, 0]
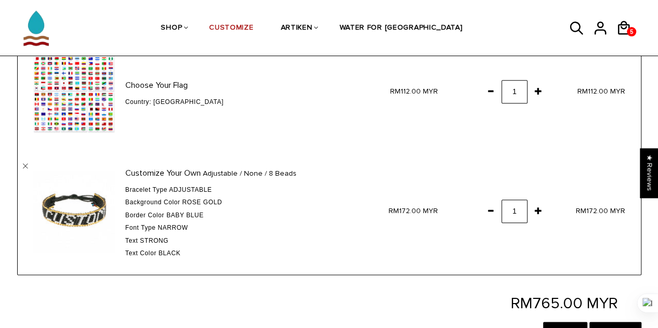
click at [492, 213] on span at bounding box center [491, 210] width 18 height 19
click at [24, 165] on link "" at bounding box center [25, 166] width 5 height 5
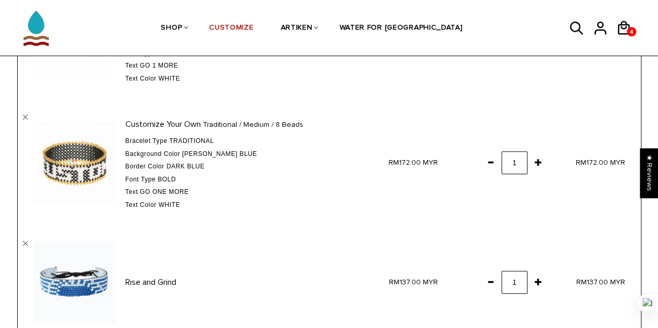
scroll to position [260, 0]
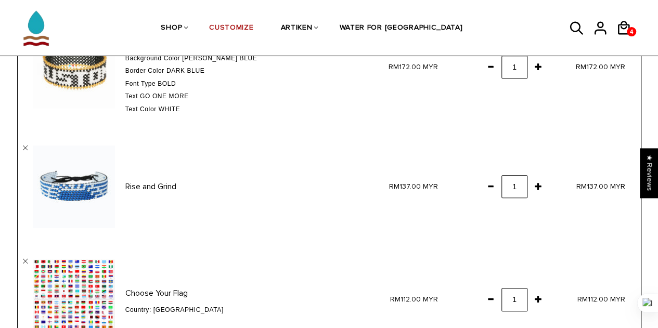
click at [24, 145] on td "Rise and Grind " at bounding box center [189, 186] width 343 height 113
click at [25, 151] on td "Rise and Grind " at bounding box center [189, 186] width 343 height 113
click at [27, 146] on link "" at bounding box center [25, 148] width 5 height 5
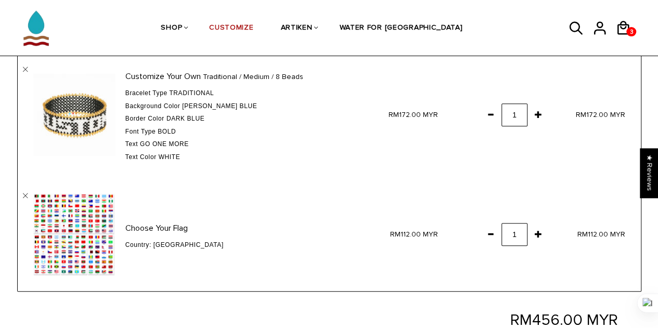
scroll to position [260, 0]
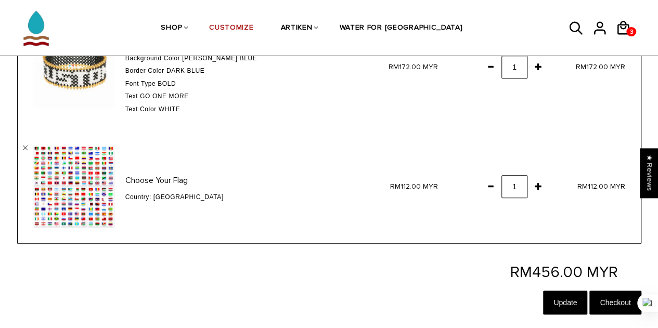
click at [28, 146] on td "Choose Your Flag Country: [GEOGRAPHIC_DATA] " at bounding box center [189, 186] width 343 height 113
click at [23, 148] on link "" at bounding box center [25, 148] width 5 height 5
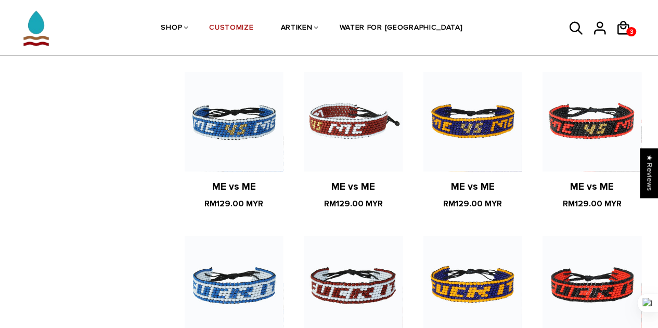
scroll to position [885, 0]
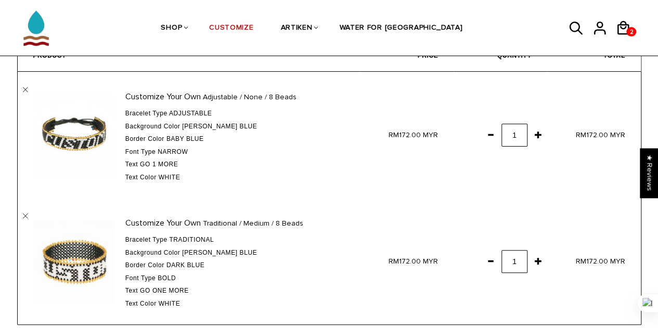
scroll to position [52, 0]
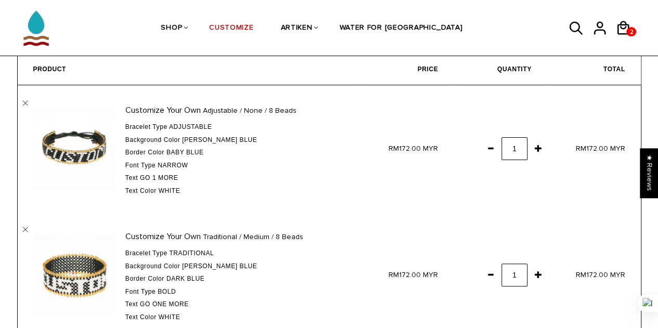
click at [28, 232] on td "Customize Your Own Traditional / Medium / 8 Beads Bracelet Type Traditional Bac…" at bounding box center [189, 275] width 343 height 126
click at [26, 231] on link "" at bounding box center [25, 229] width 5 height 5
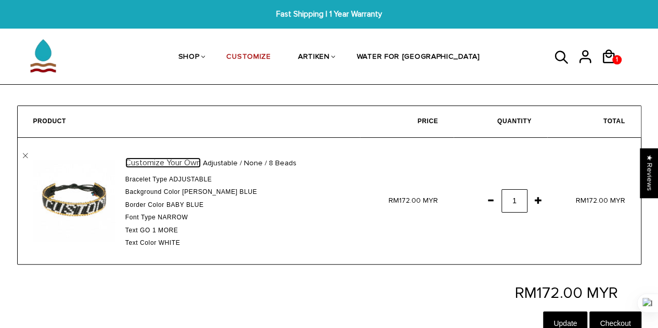
click at [175, 159] on link "Customize Your Own" at bounding box center [162, 163] width 75 height 10
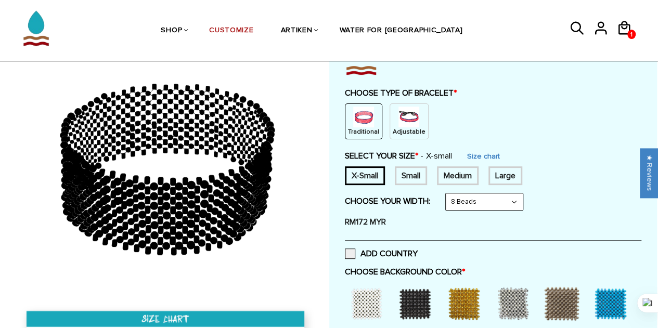
scroll to position [104, 0]
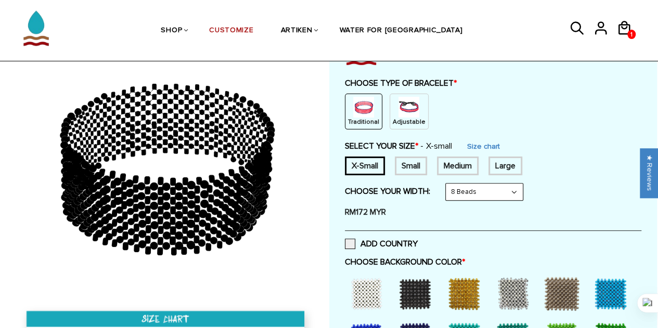
click at [406, 109] on img at bounding box center [409, 107] width 21 height 21
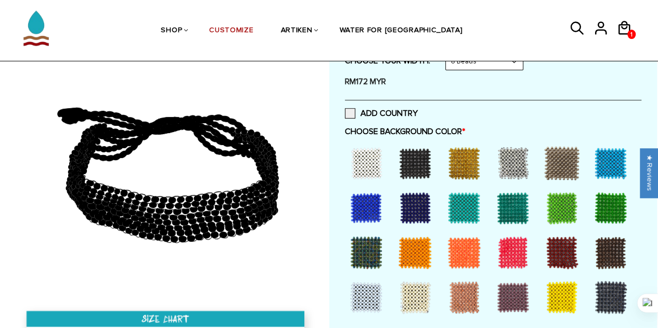
scroll to position [208, 0]
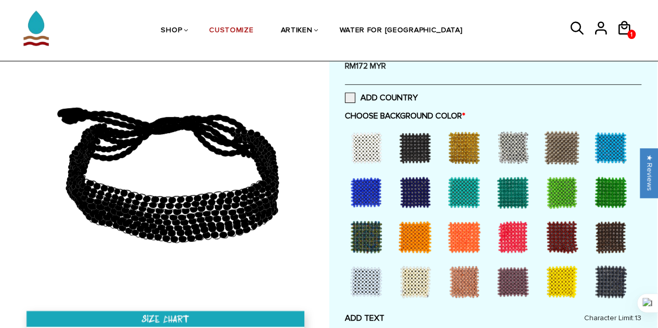
drag, startPoint x: 372, startPoint y: 283, endPoint x: 375, endPoint y: 277, distance: 6.1
click at [372, 283] on div at bounding box center [367, 282] width 42 height 42
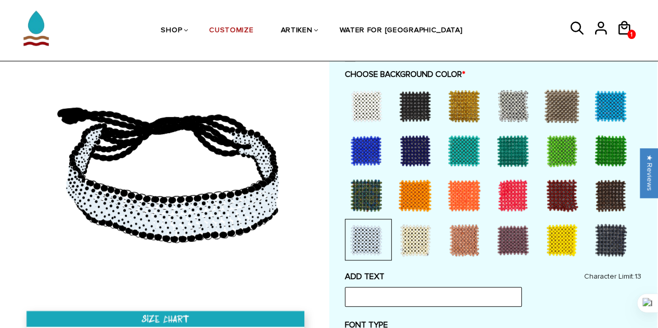
scroll to position [312, 0]
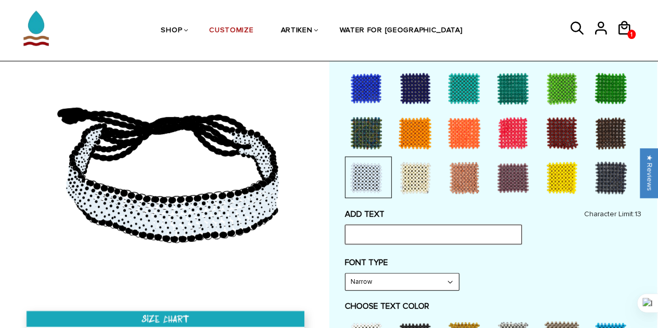
drag, startPoint x: 388, startPoint y: 231, endPoint x: 392, endPoint y: 223, distance: 9.1
click at [388, 231] on input "text" at bounding box center [433, 235] width 177 height 20
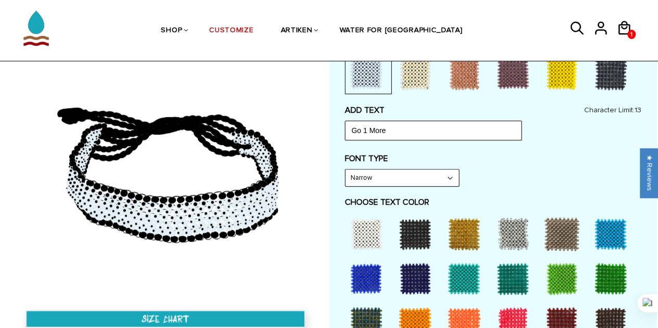
scroll to position [468, 0]
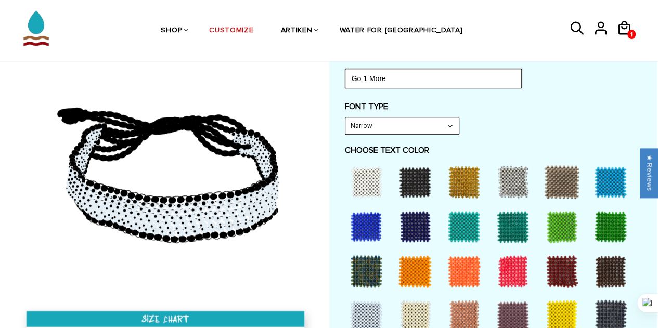
type input "Go 1 More"
click at [366, 121] on select "Narrow Bold" at bounding box center [402, 126] width 113 height 17
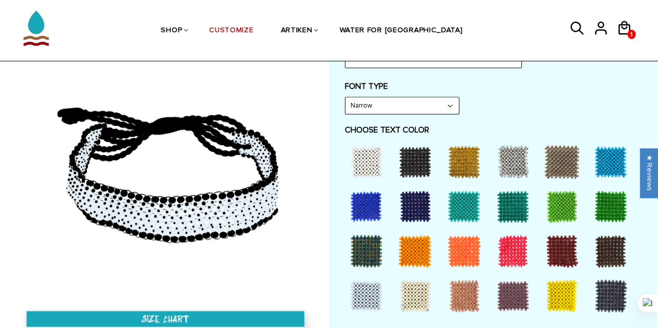
scroll to position [520, 0]
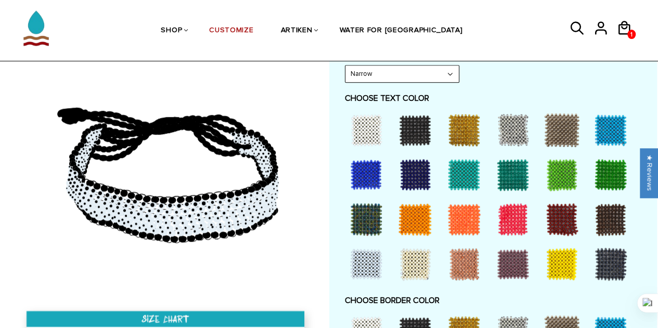
click at [368, 174] on div at bounding box center [367, 175] width 42 height 42
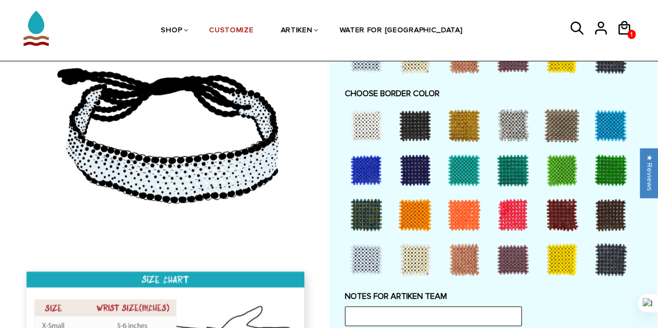
scroll to position [729, 0]
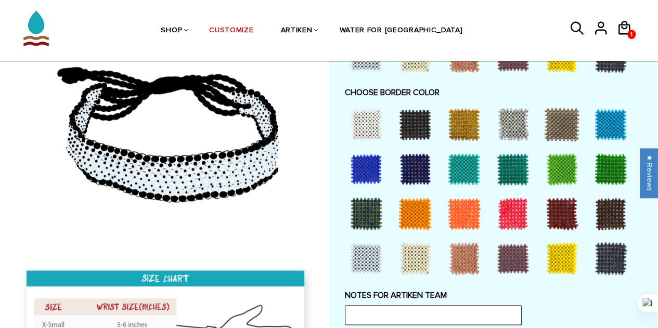
click at [368, 250] on div at bounding box center [367, 259] width 42 height 42
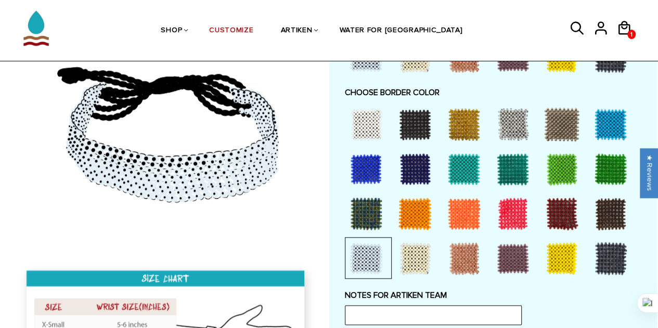
click at [417, 169] on div at bounding box center [415, 169] width 42 height 42
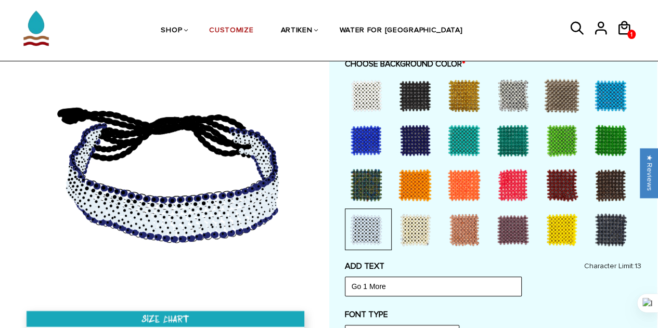
scroll to position [208, 0]
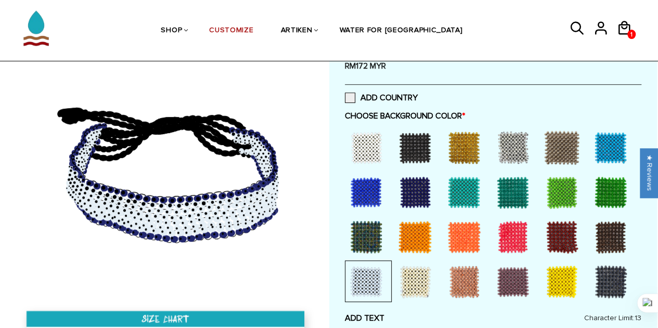
click at [374, 197] on div at bounding box center [367, 193] width 42 height 42
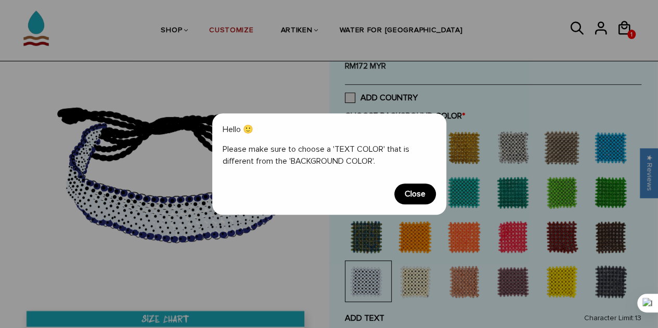
click at [415, 197] on span "Close" at bounding box center [415, 194] width 42 height 21
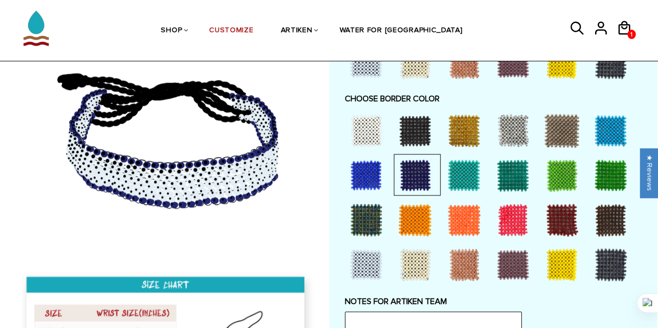
scroll to position [781, 0]
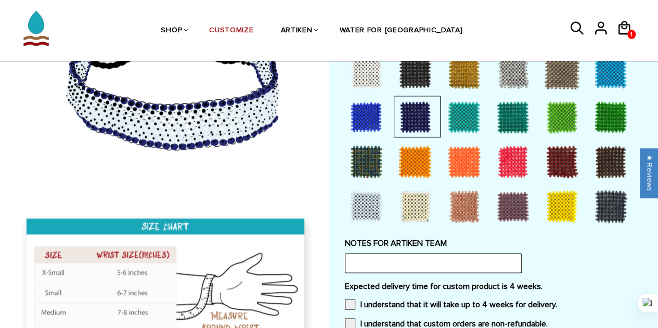
click at [413, 116] on div at bounding box center [415, 117] width 42 height 42
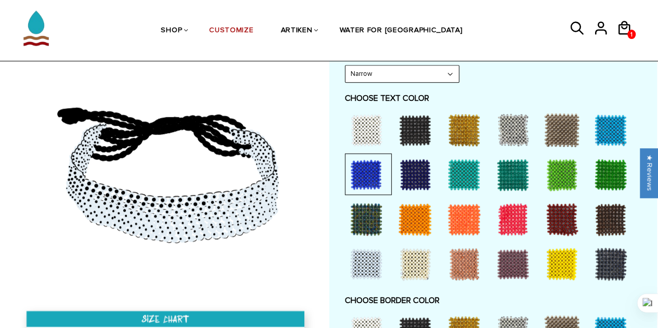
click at [370, 173] on div at bounding box center [367, 175] width 42 height 42
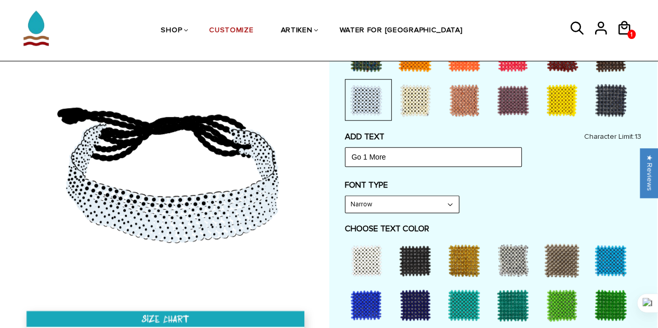
scroll to position [260, 0]
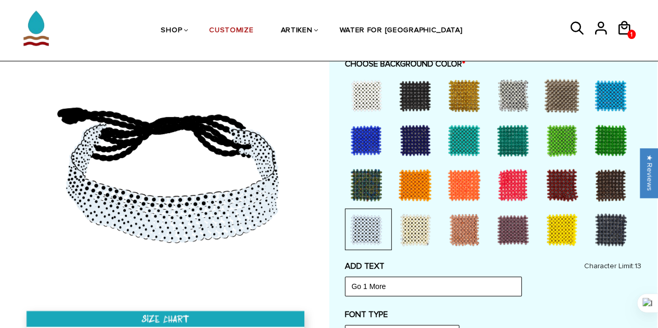
click at [364, 135] on div at bounding box center [367, 141] width 42 height 42
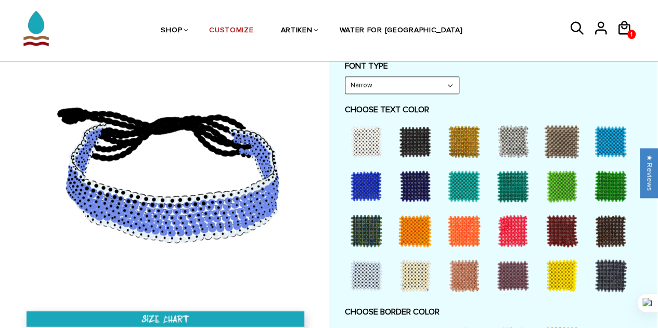
scroll to position [624, 0]
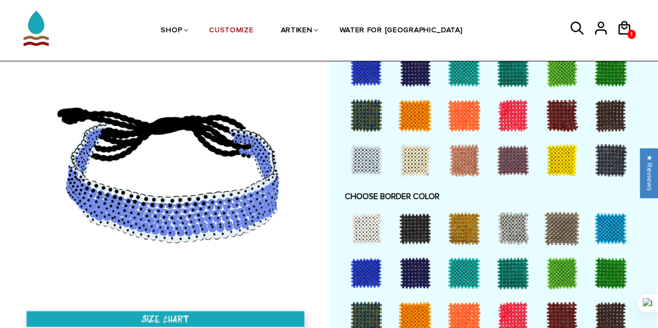
click at [372, 165] on div at bounding box center [367, 160] width 42 height 42
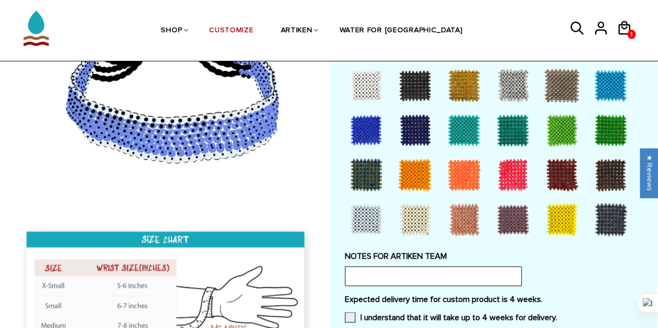
scroll to position [781, 0]
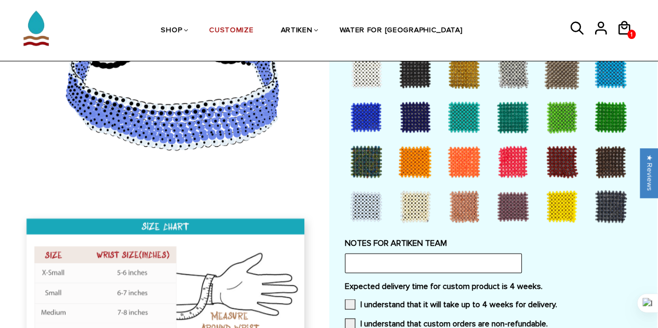
click at [372, 198] on div at bounding box center [367, 207] width 42 height 42
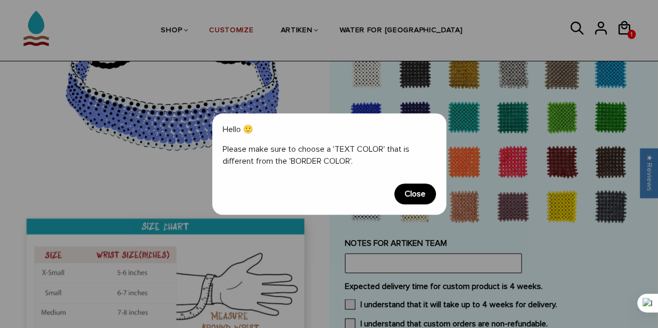
click at [407, 189] on span "Close" at bounding box center [415, 194] width 42 height 21
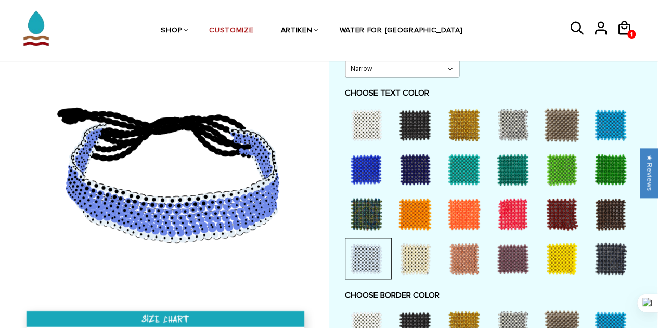
scroll to position [520, 0]
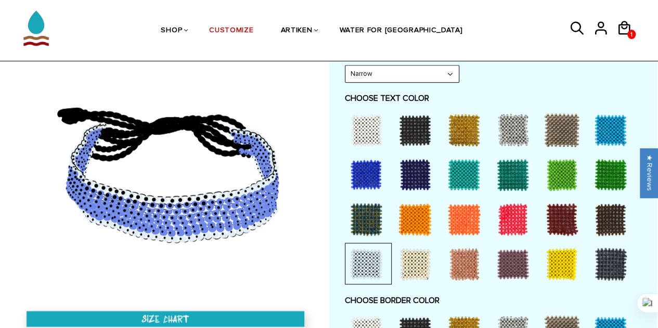
click at [362, 130] on div at bounding box center [367, 130] width 42 height 42
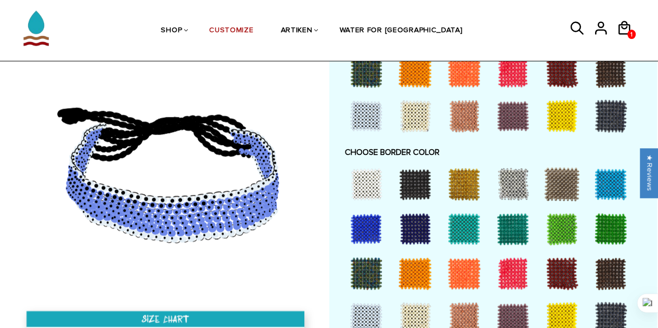
scroll to position [677, 0]
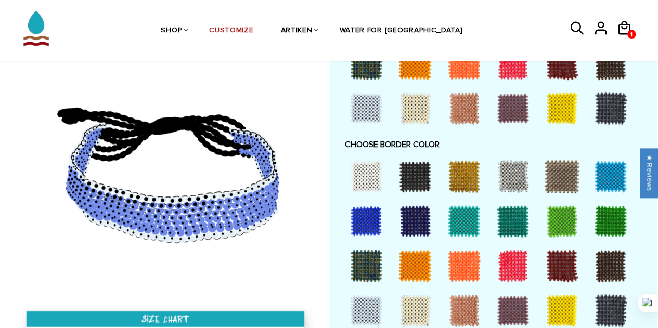
click at [365, 308] on div at bounding box center [367, 311] width 42 height 42
click at [367, 172] on div at bounding box center [367, 177] width 42 height 42
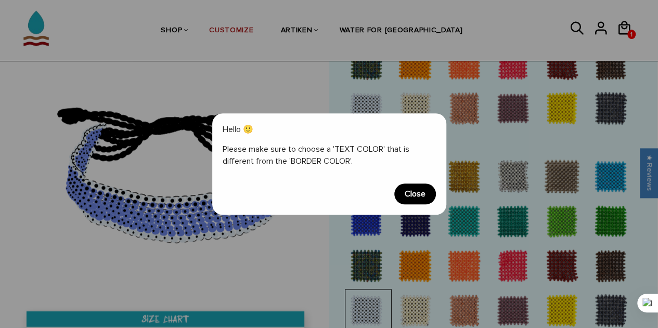
click at [412, 191] on span "Close" at bounding box center [415, 194] width 42 height 21
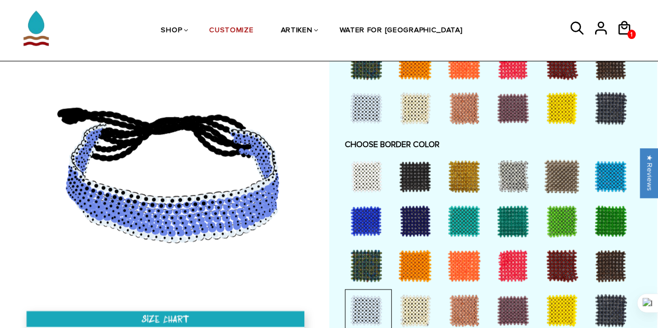
click at [374, 262] on div at bounding box center [367, 266] width 42 height 42
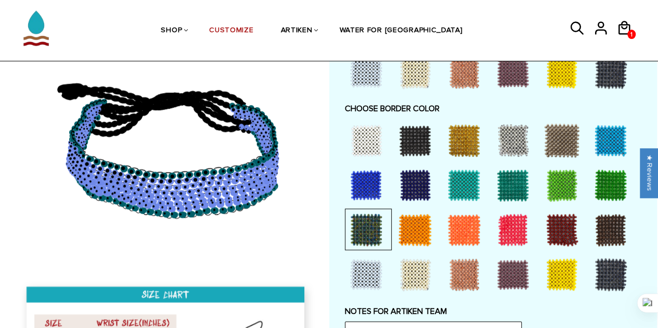
scroll to position [729, 0]
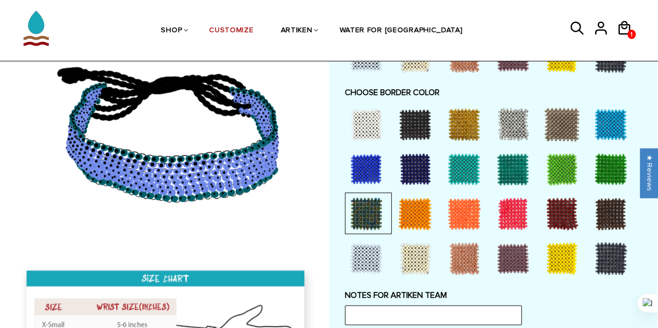
click at [362, 256] on div at bounding box center [367, 259] width 42 height 42
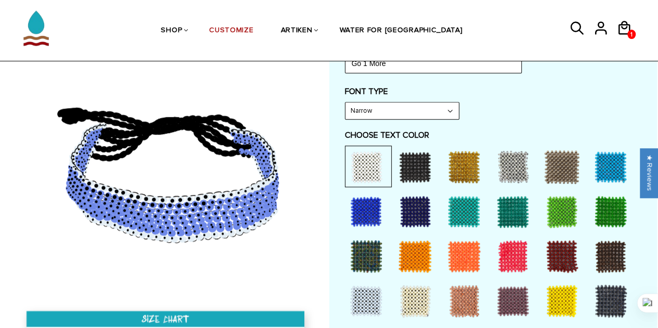
scroll to position [468, 0]
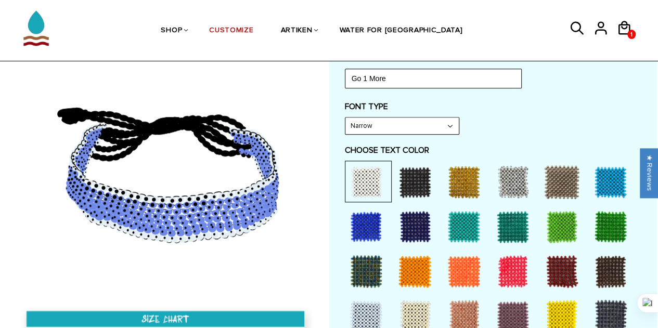
click at [365, 307] on div at bounding box center [367, 317] width 42 height 42
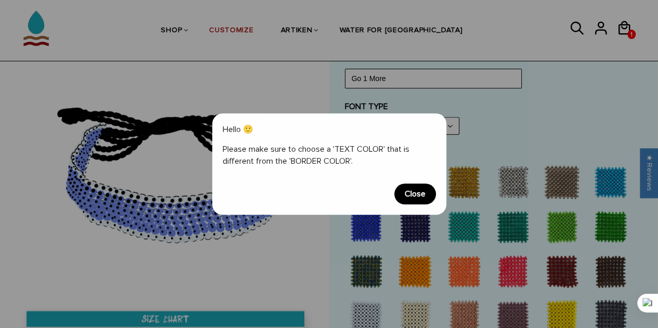
click at [412, 191] on span "Close" at bounding box center [415, 194] width 42 height 21
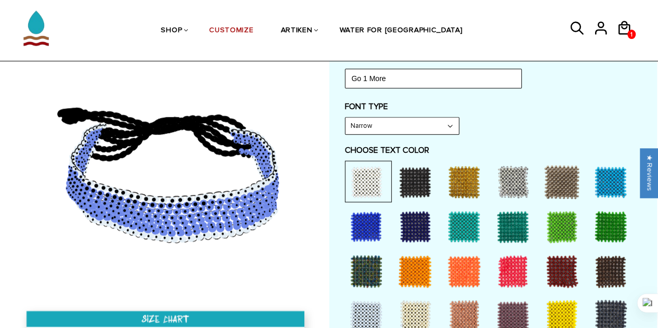
click at [615, 178] on div at bounding box center [611, 182] width 42 height 42
click at [366, 180] on div at bounding box center [367, 182] width 42 height 42
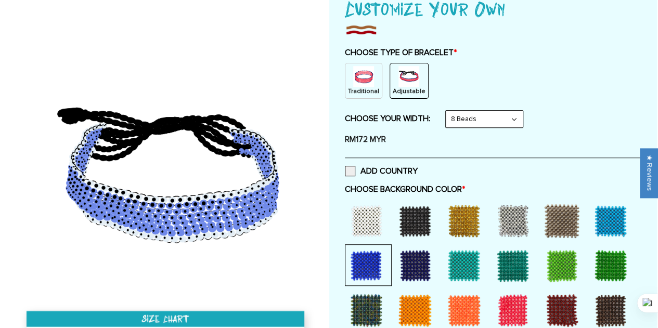
scroll to position [364, 0]
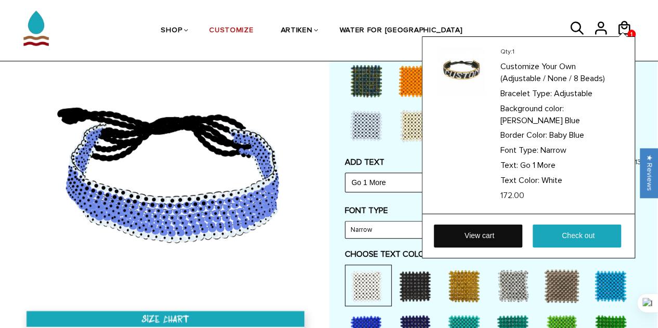
click at [492, 227] on link "View cart" at bounding box center [478, 236] width 88 height 23
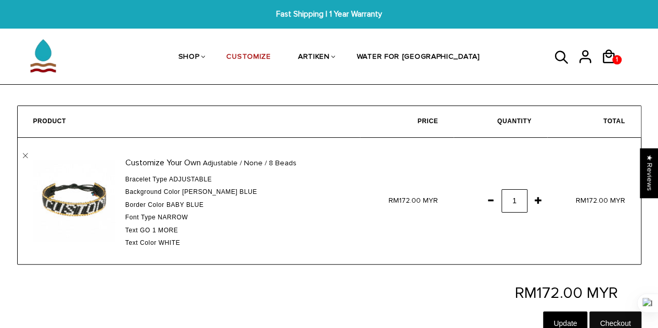
click at [608, 318] on input "Checkout" at bounding box center [616, 324] width 52 height 24
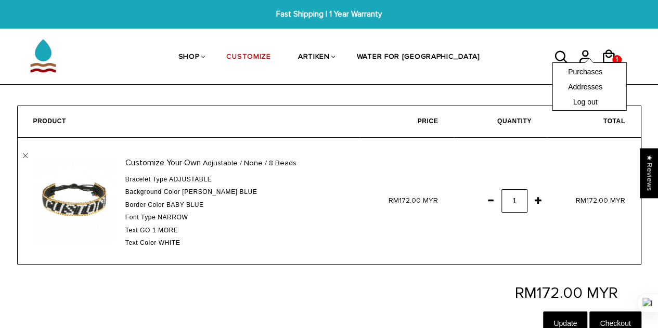
click at [581, 62] on div "Purchases Addresses Log out" at bounding box center [589, 86] width 74 height 48
click at [499, 46] on ul "SHOP BRACELETS TEXT Inspirational fuel for maximum growth." at bounding box center [329, 57] width 416 height 55
click at [584, 87] on link "Addresses" at bounding box center [589, 86] width 42 height 10
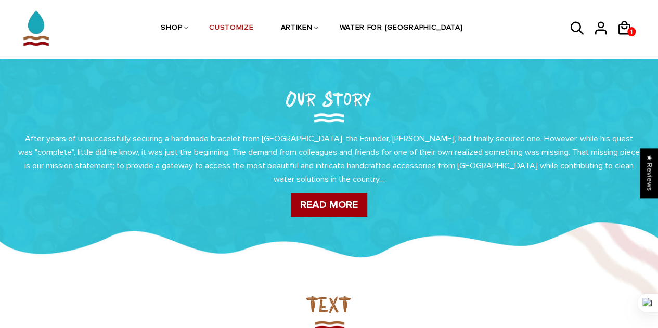
scroll to position [624, 0]
